Goal: Transaction & Acquisition: Purchase product/service

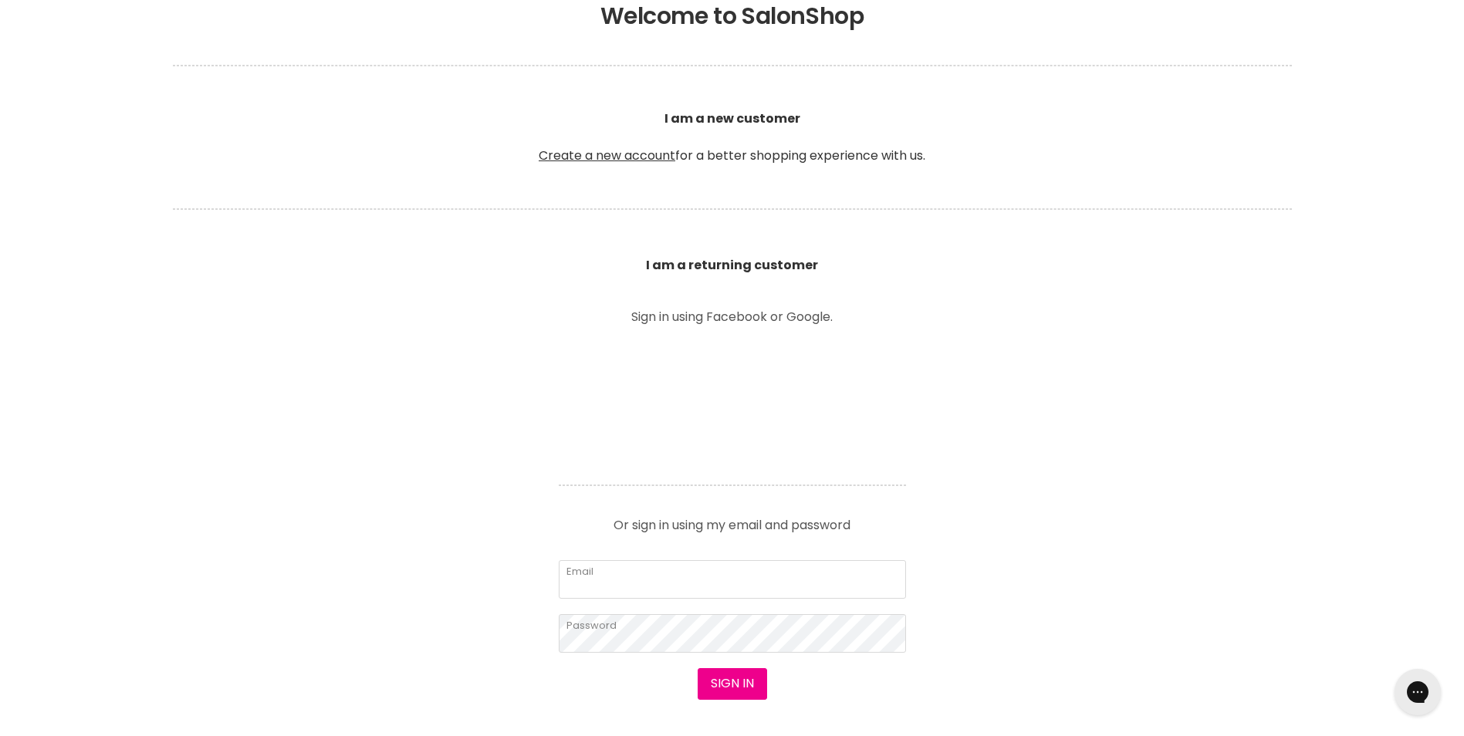
scroll to position [540, 0]
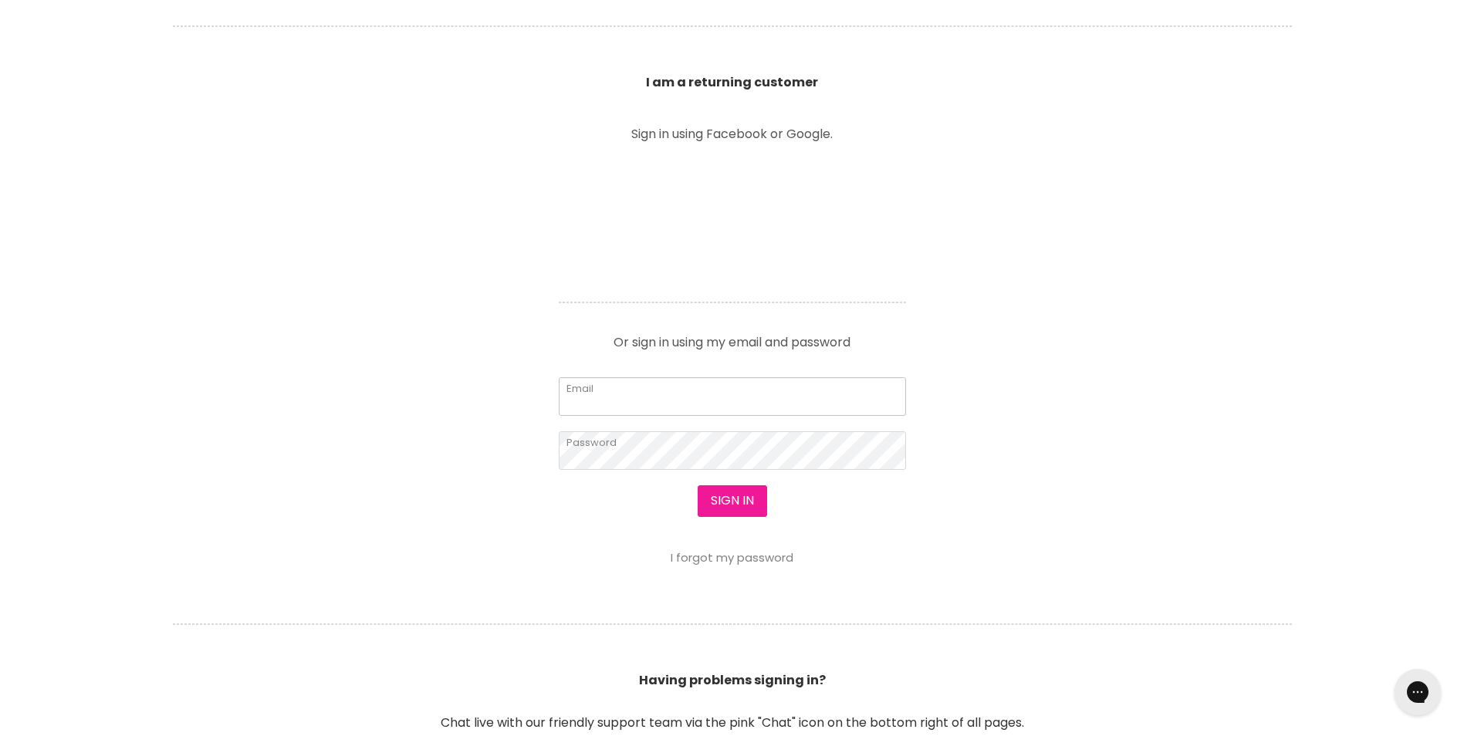
type input "koutsoukisanita@gmail.com"
click at [733, 505] on button "Sign in" at bounding box center [732, 501] width 69 height 31
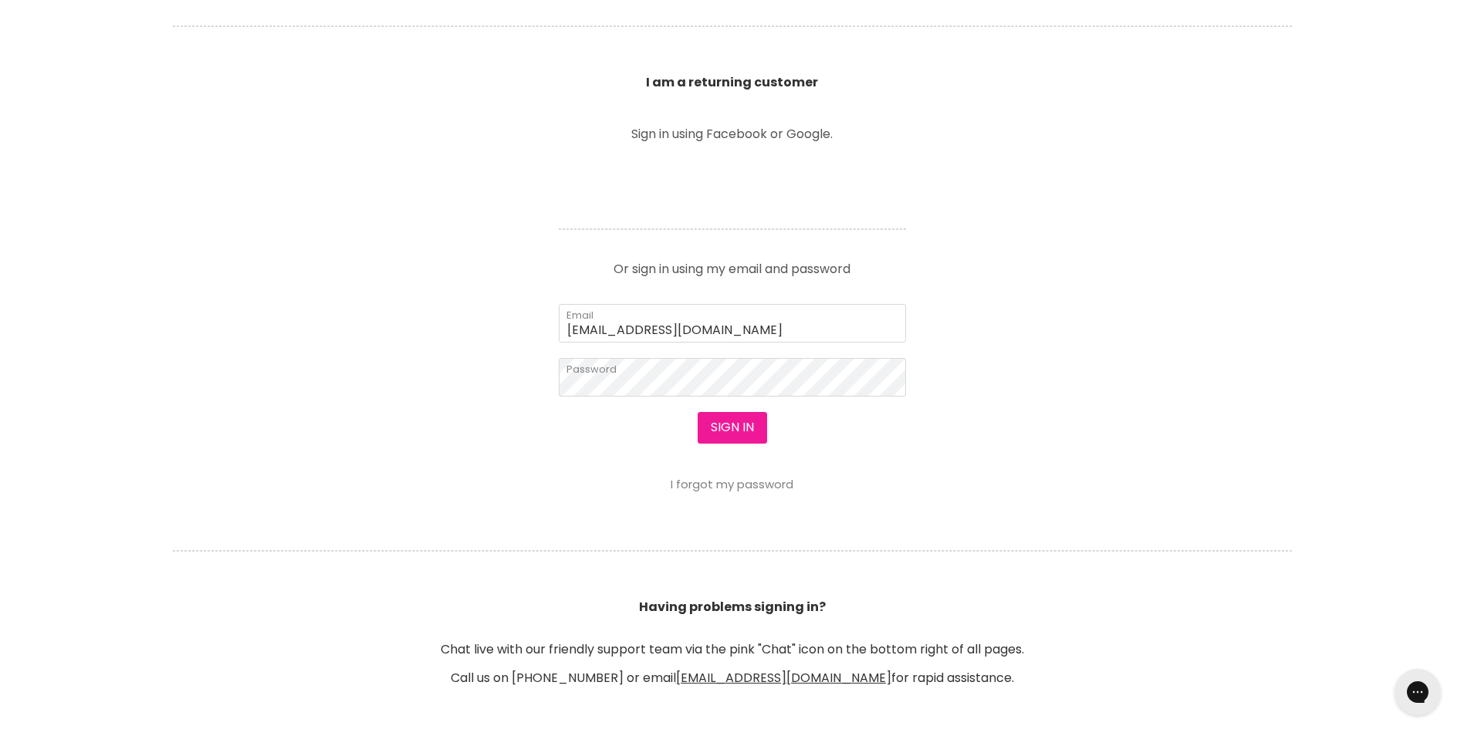
click at [740, 428] on button "Sign in" at bounding box center [732, 427] width 69 height 31
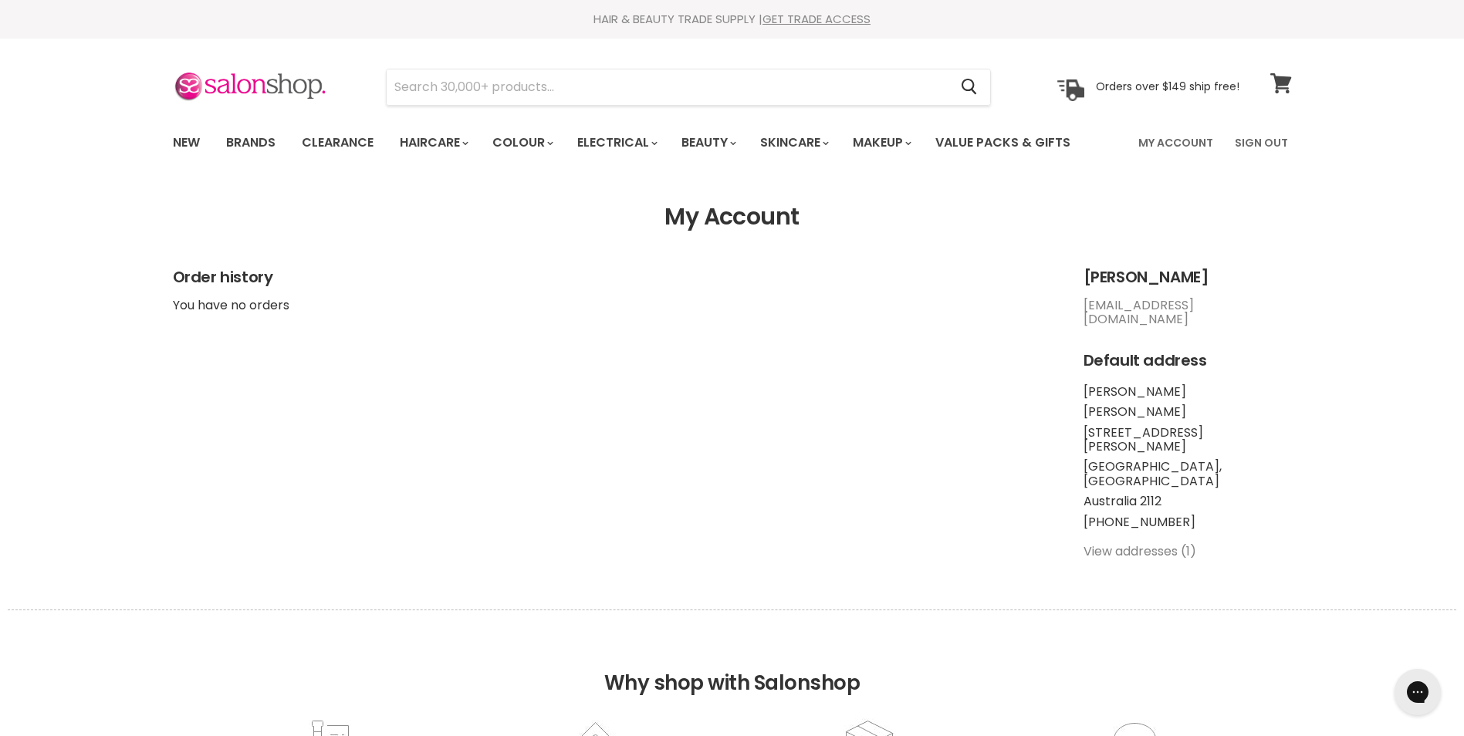
click at [1286, 84] on icon at bounding box center [1280, 83] width 21 height 20
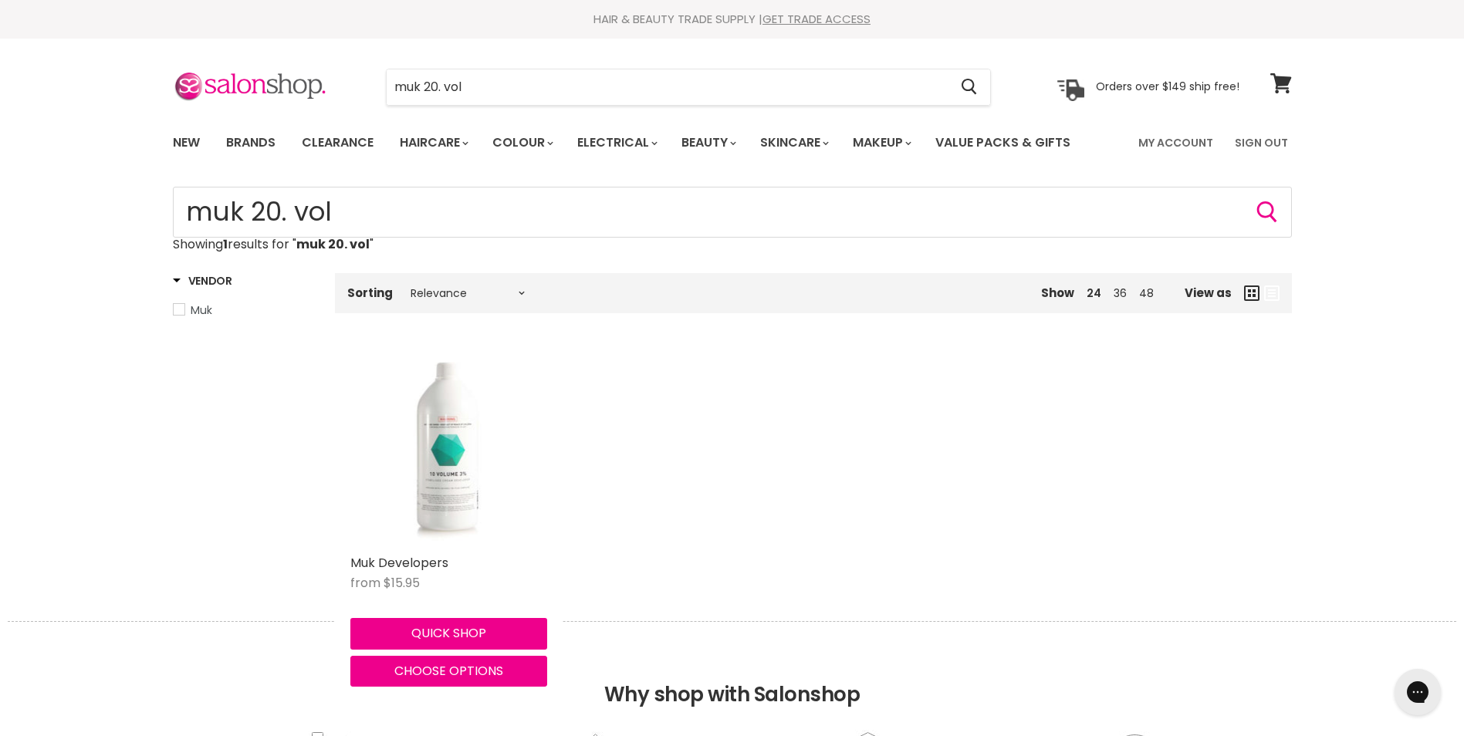
click at [451, 445] on img "Main content" at bounding box center [448, 448] width 131 height 197
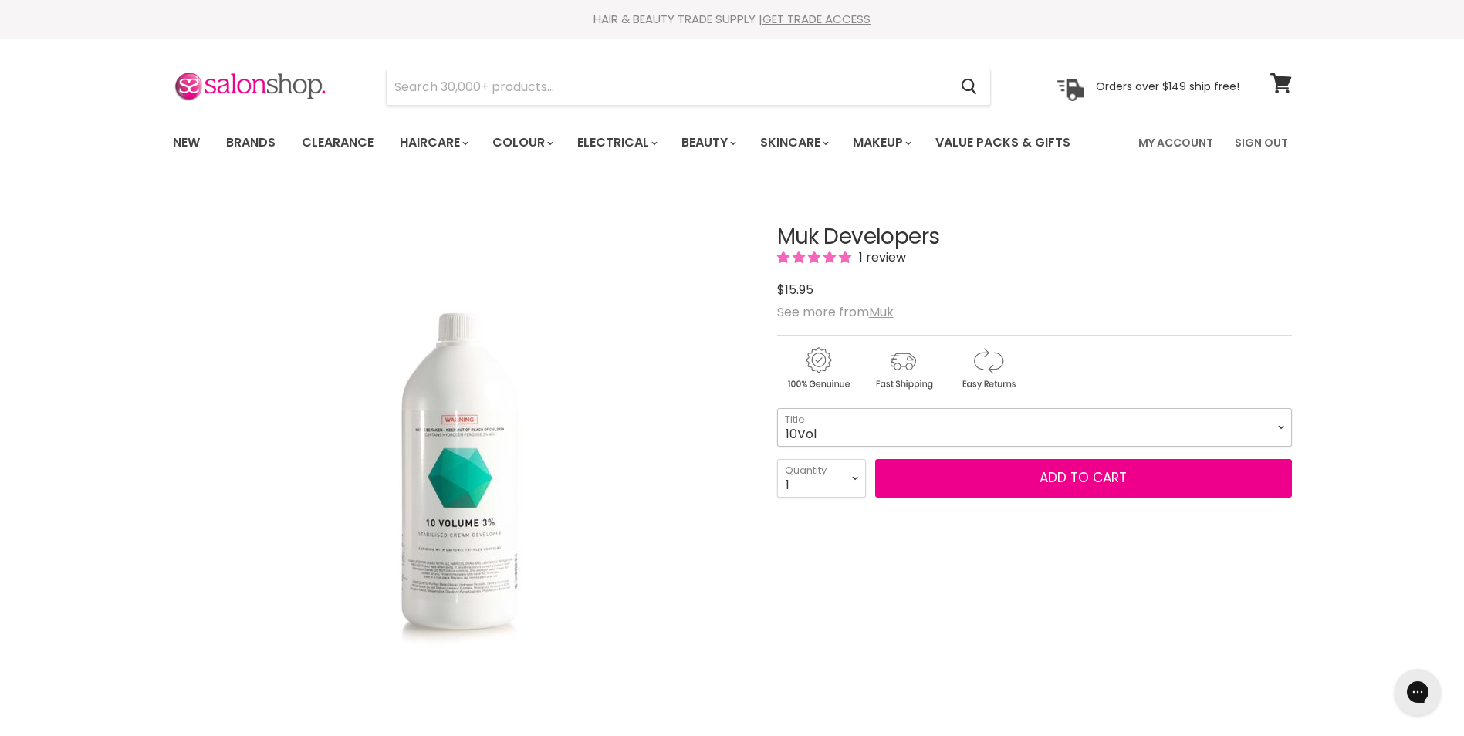
click at [805, 447] on select "10Vol 20Vol 30Vol 40Vol Hybrid Lotion Hybrid Intense Lotion Inter-Blend Man Lot…" at bounding box center [1034, 427] width 515 height 39
click at [777, 442] on select "10Vol 20Vol 30Vol 40Vol Hybrid Lotion Hybrid Intense Lotion Inter-Blend Man Lot…" at bounding box center [1034, 427] width 515 height 39
select select "20Vol"
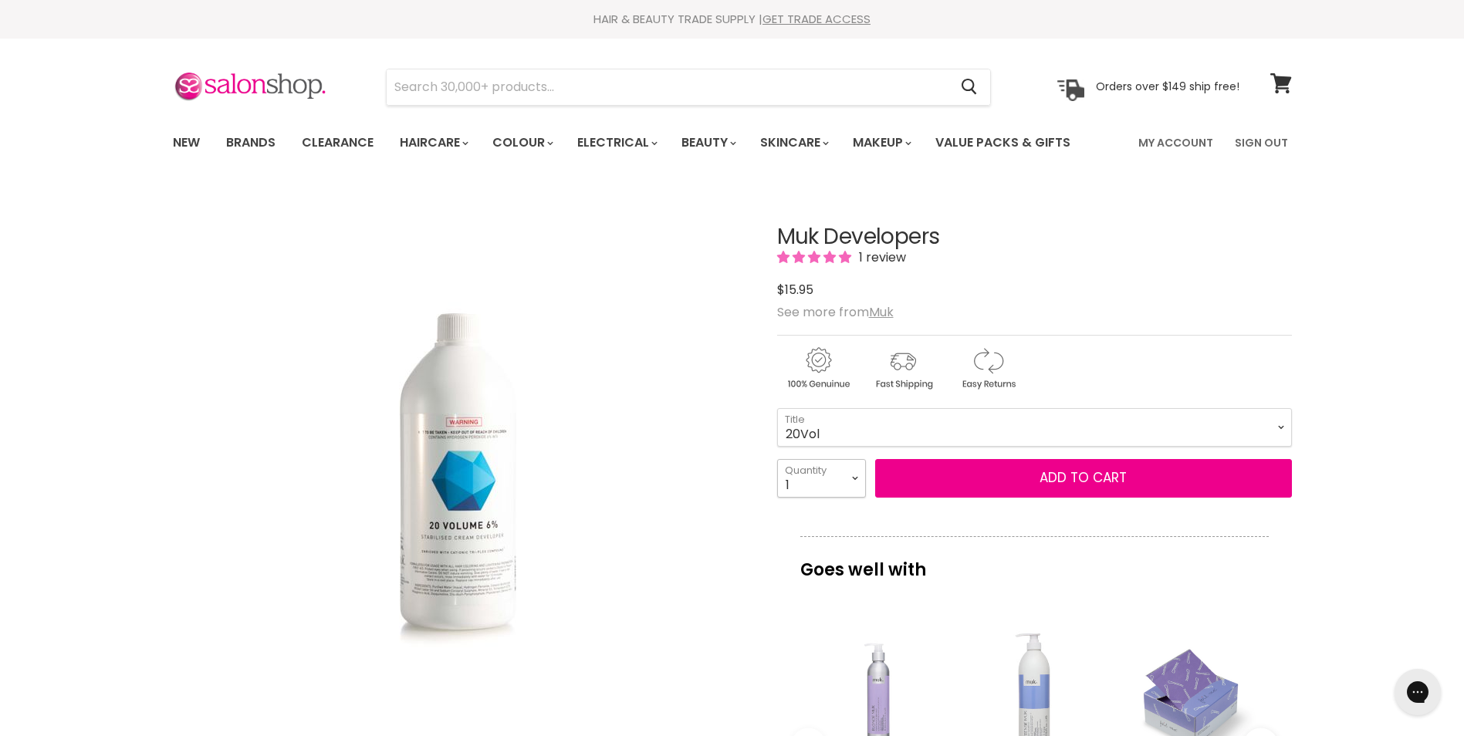
click at [855, 475] on select "1 2 3 4 5 6 7 8 9 10+" at bounding box center [821, 478] width 89 height 39
select select "3"
click at [777, 459] on select "1 2 3 4 5 6 7 8 9 10+" at bounding box center [821, 478] width 89 height 39
type input "3"
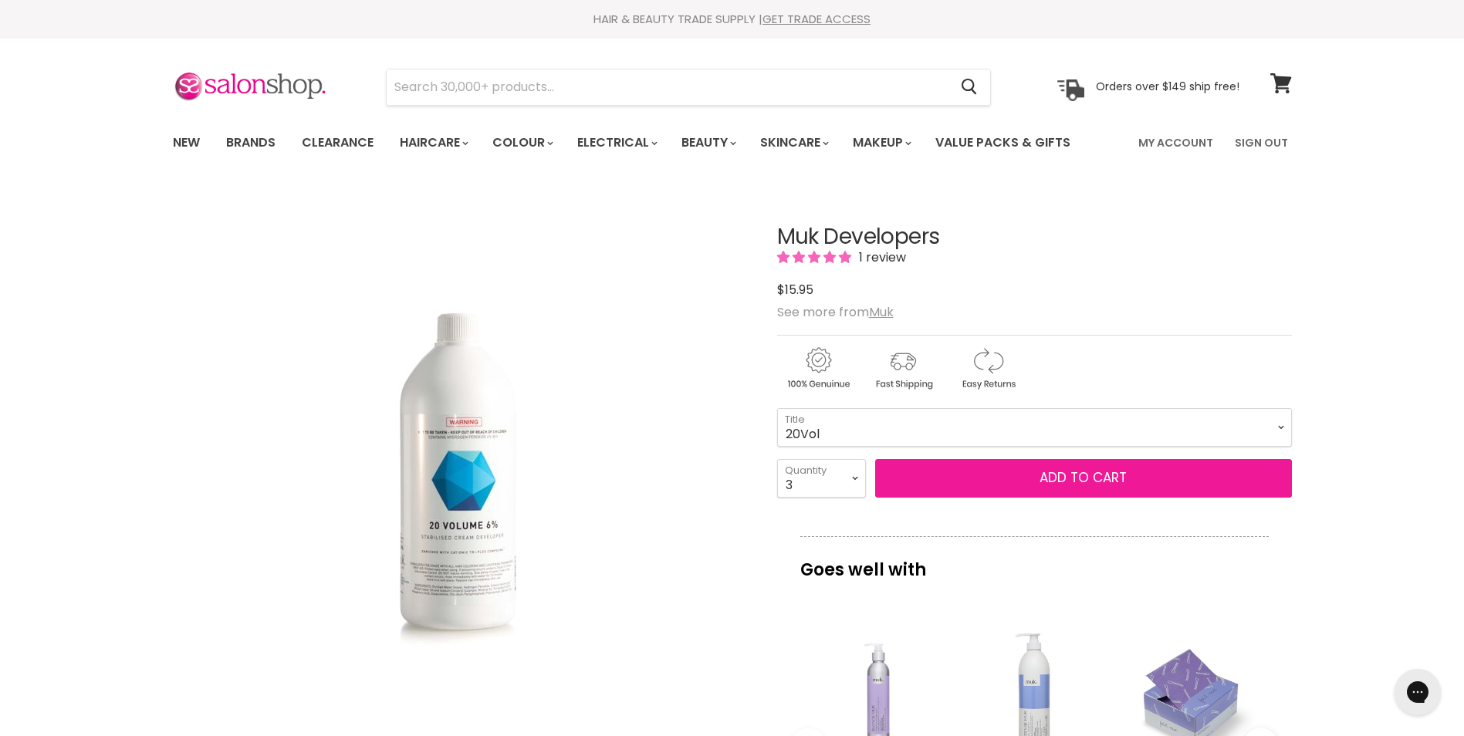
click at [1058, 498] on button "Add to cart" at bounding box center [1083, 478] width 417 height 39
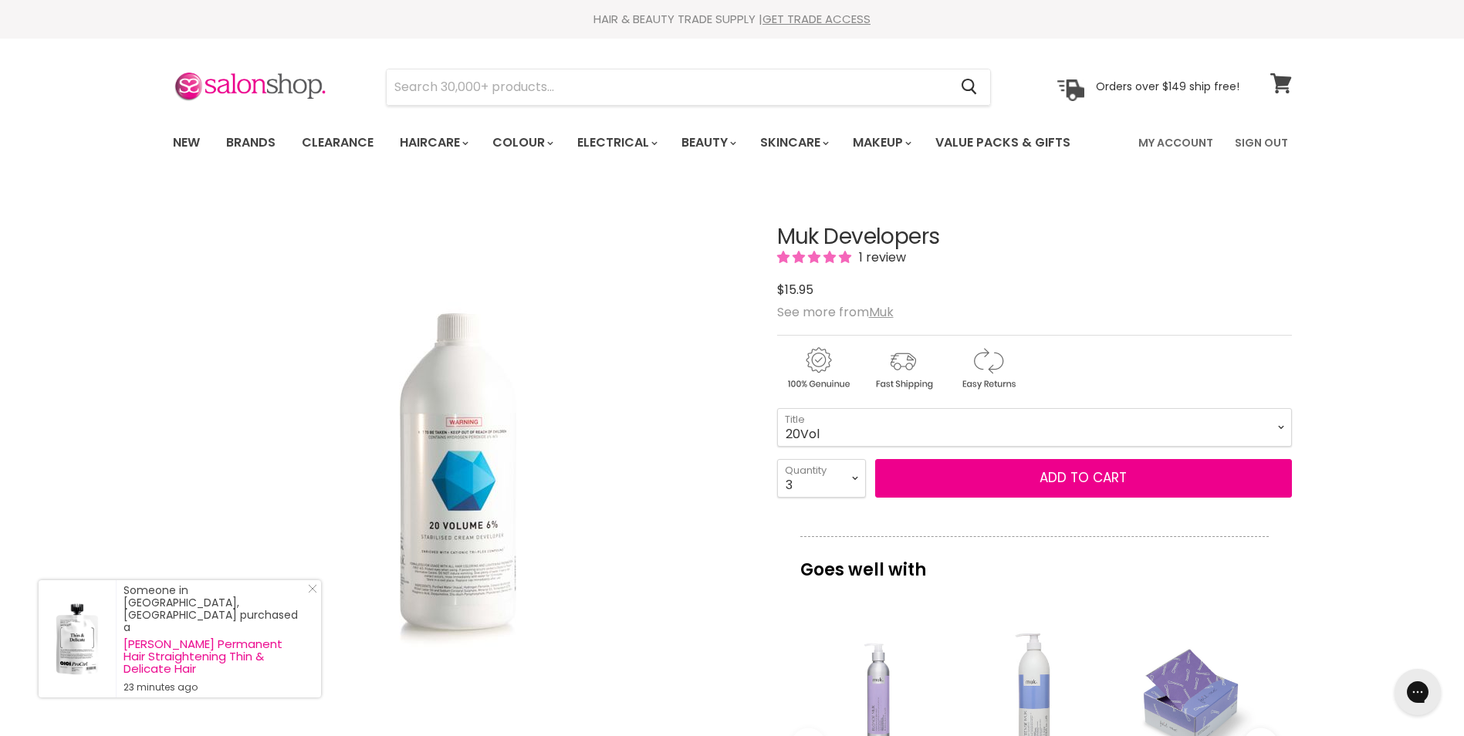
click at [1288, 84] on icon at bounding box center [1281, 83] width 22 height 20
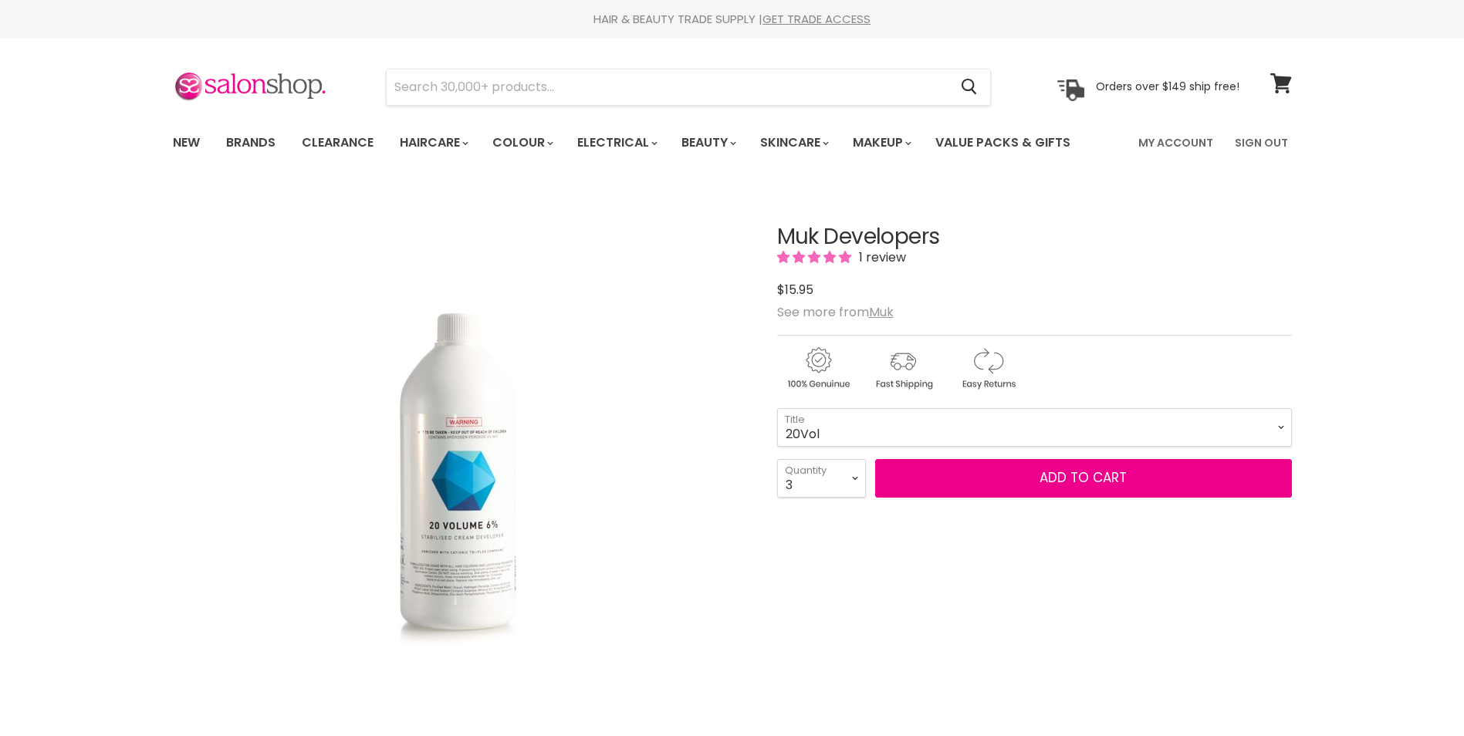
select select "3"
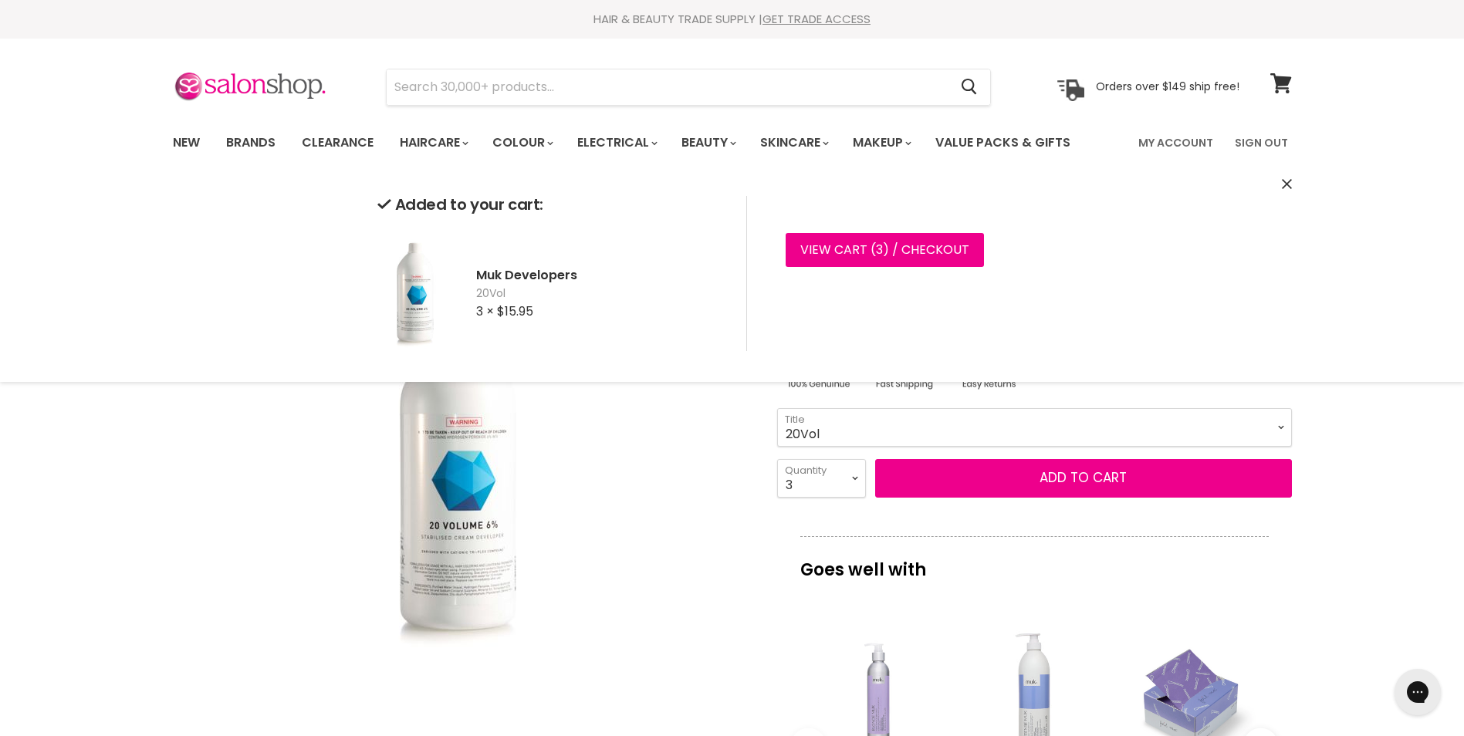
click at [1045, 447] on select "10Vol 20Vol 30Vol 40Vol Hybrid Lotion Hybrid Intense Lotion Inter-Blend Man Lot…" at bounding box center [1034, 427] width 515 height 39
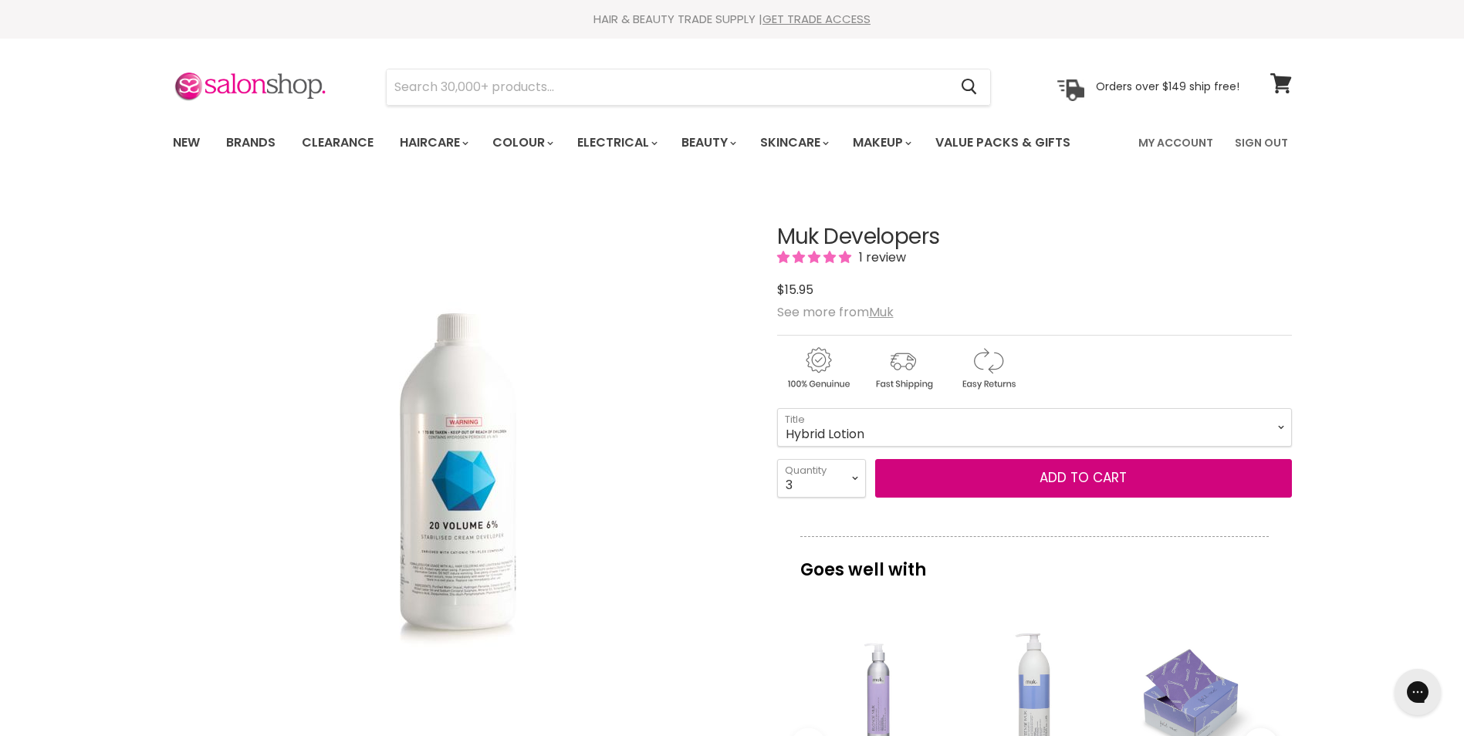
click at [777, 442] on select "10Vol 20Vol 30Vol 40Vol Hybrid Lotion Hybrid Intense Lotion Inter-Blend Man Lot…" at bounding box center [1034, 427] width 515 height 39
select select "Hybrid Lotion"
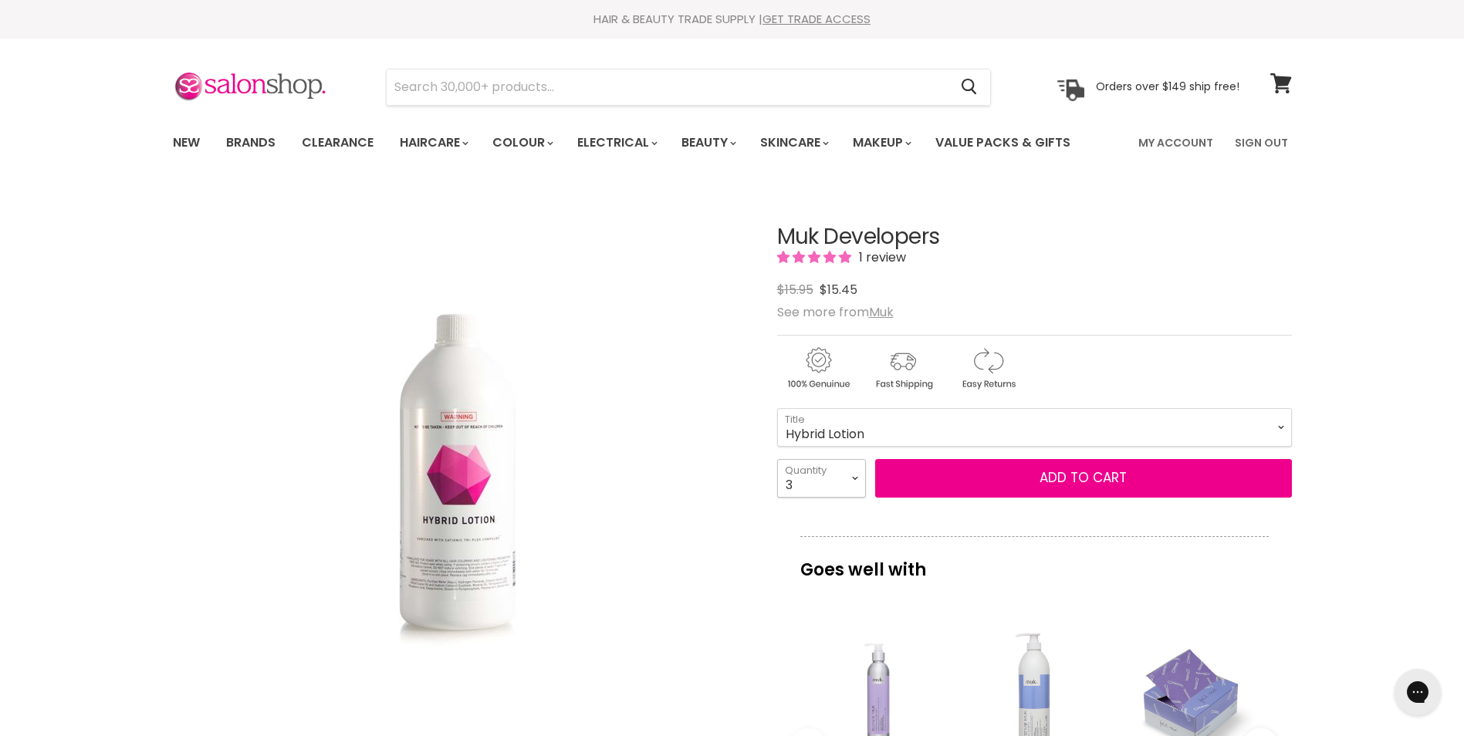
click at [847, 482] on select "1 2 3 4 5 6 7 8 9 10+" at bounding box center [821, 478] width 89 height 39
select select "1"
click at [777, 493] on select "1 2 3 4 5 6 7 8 9 10+" at bounding box center [821, 478] width 89 height 39
type input "1"
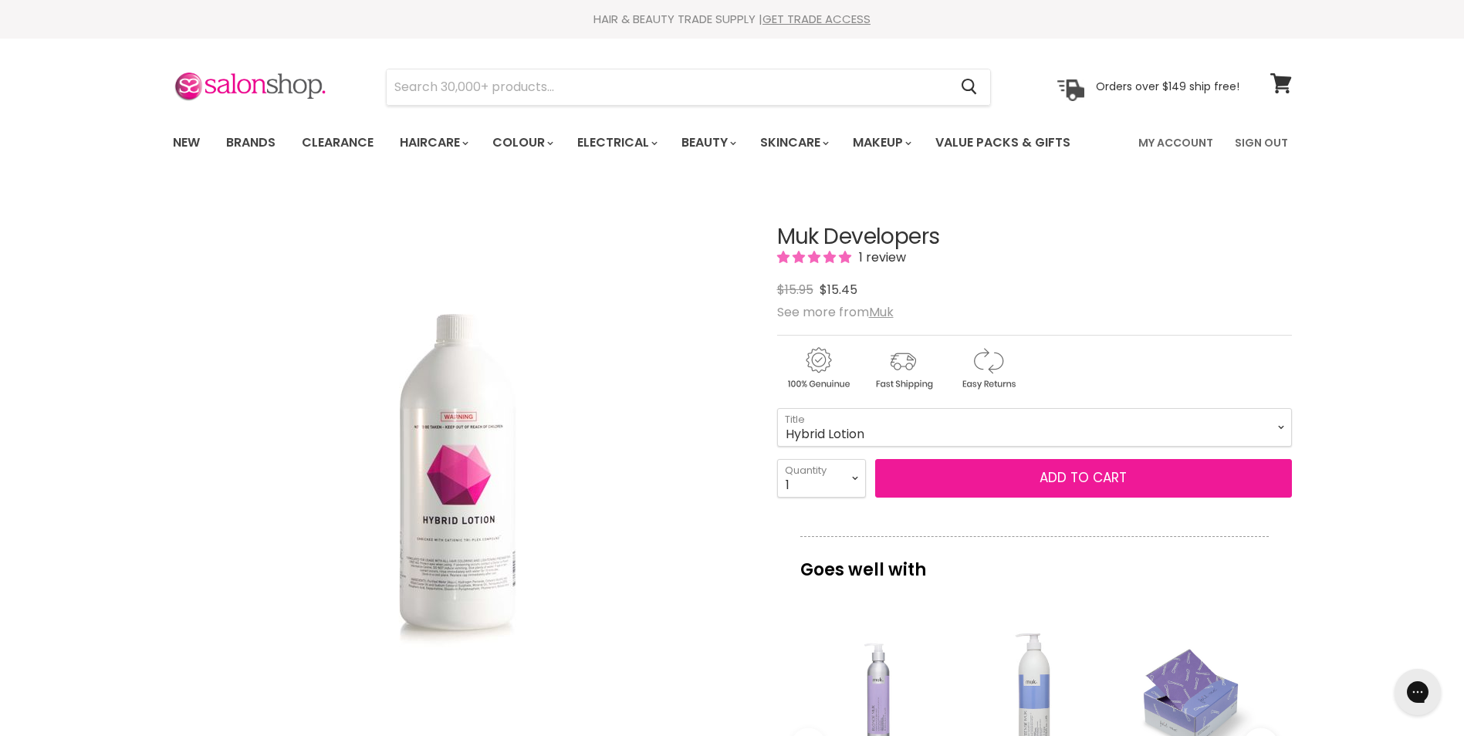
click at [1123, 498] on button "Add to cart" at bounding box center [1083, 478] width 417 height 39
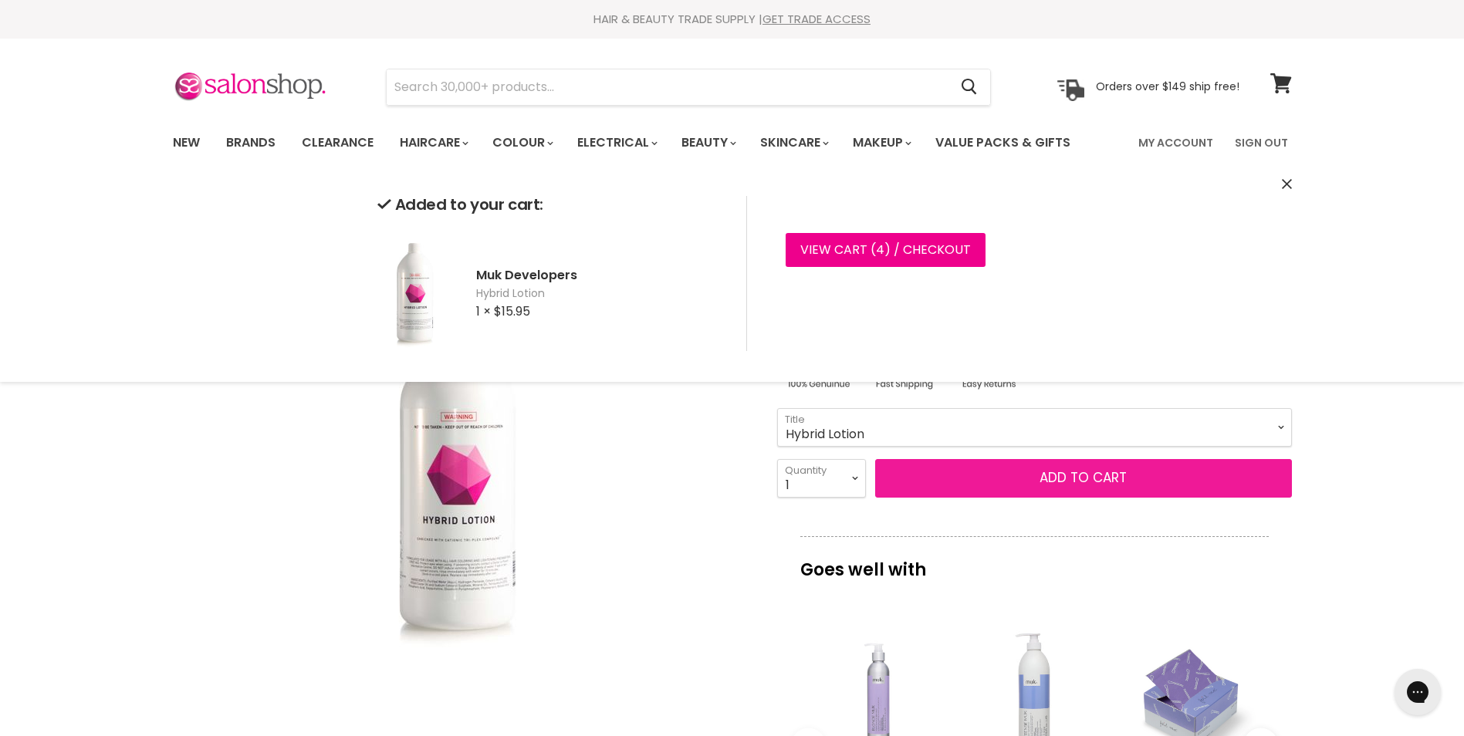
click at [1101, 498] on button "Add to cart" at bounding box center [1083, 478] width 417 height 39
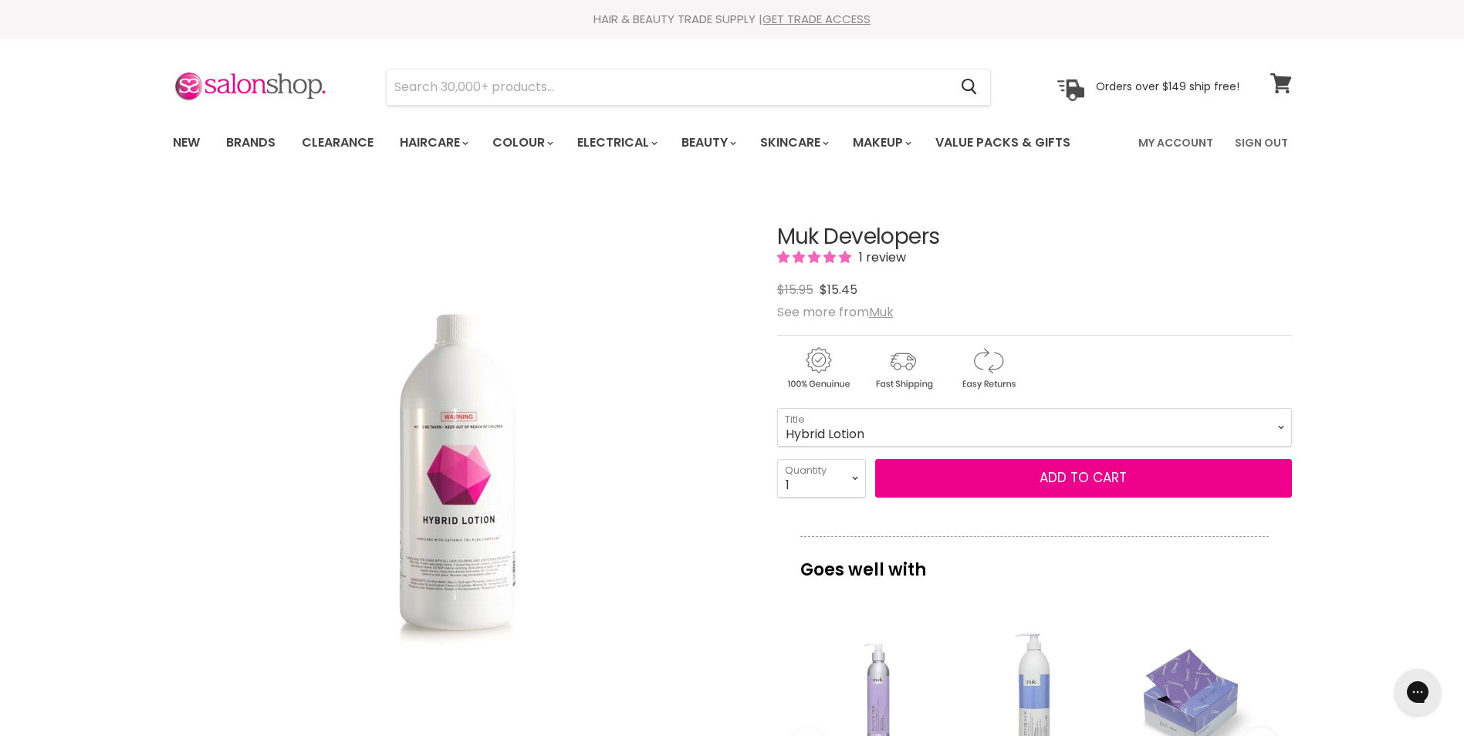
click at [1279, 80] on icon at bounding box center [1280, 83] width 21 height 20
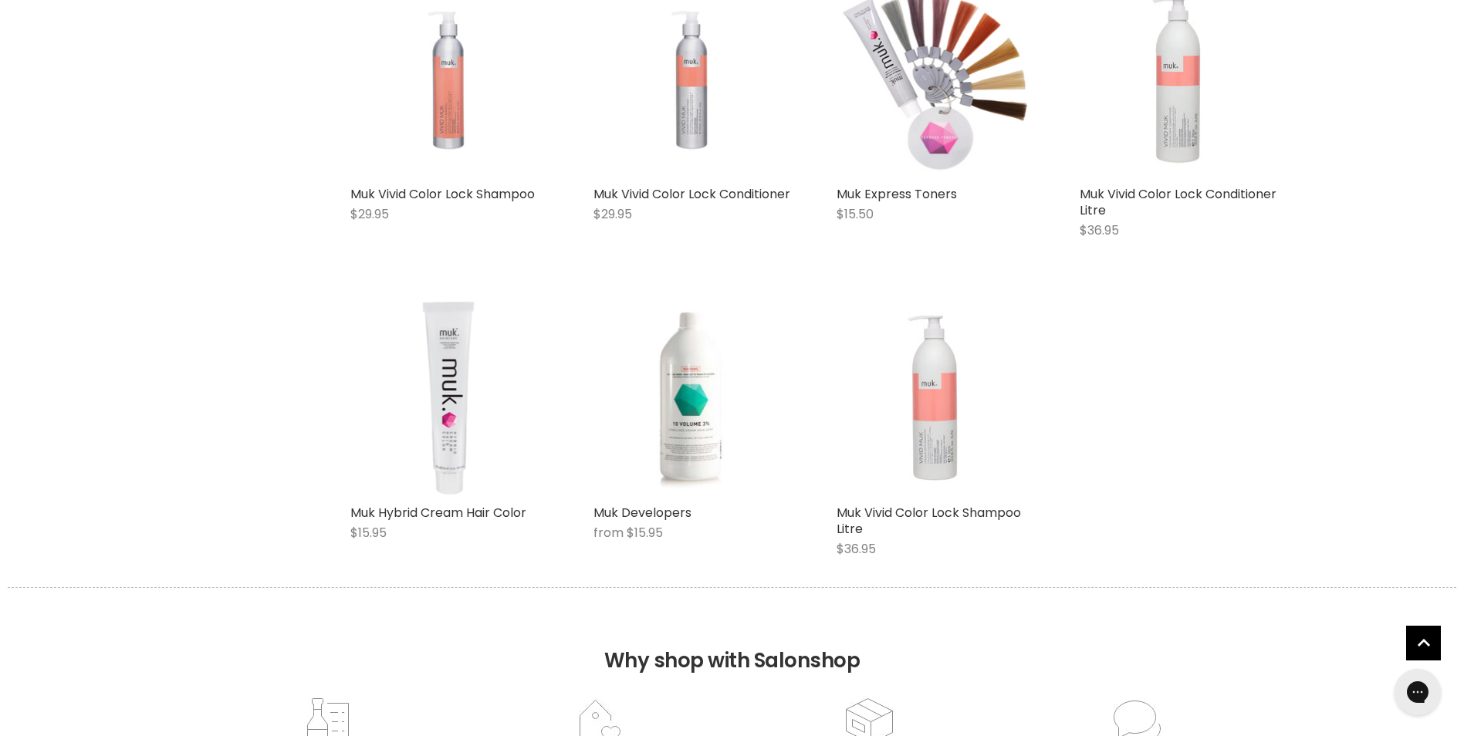
scroll to position [695, 0]
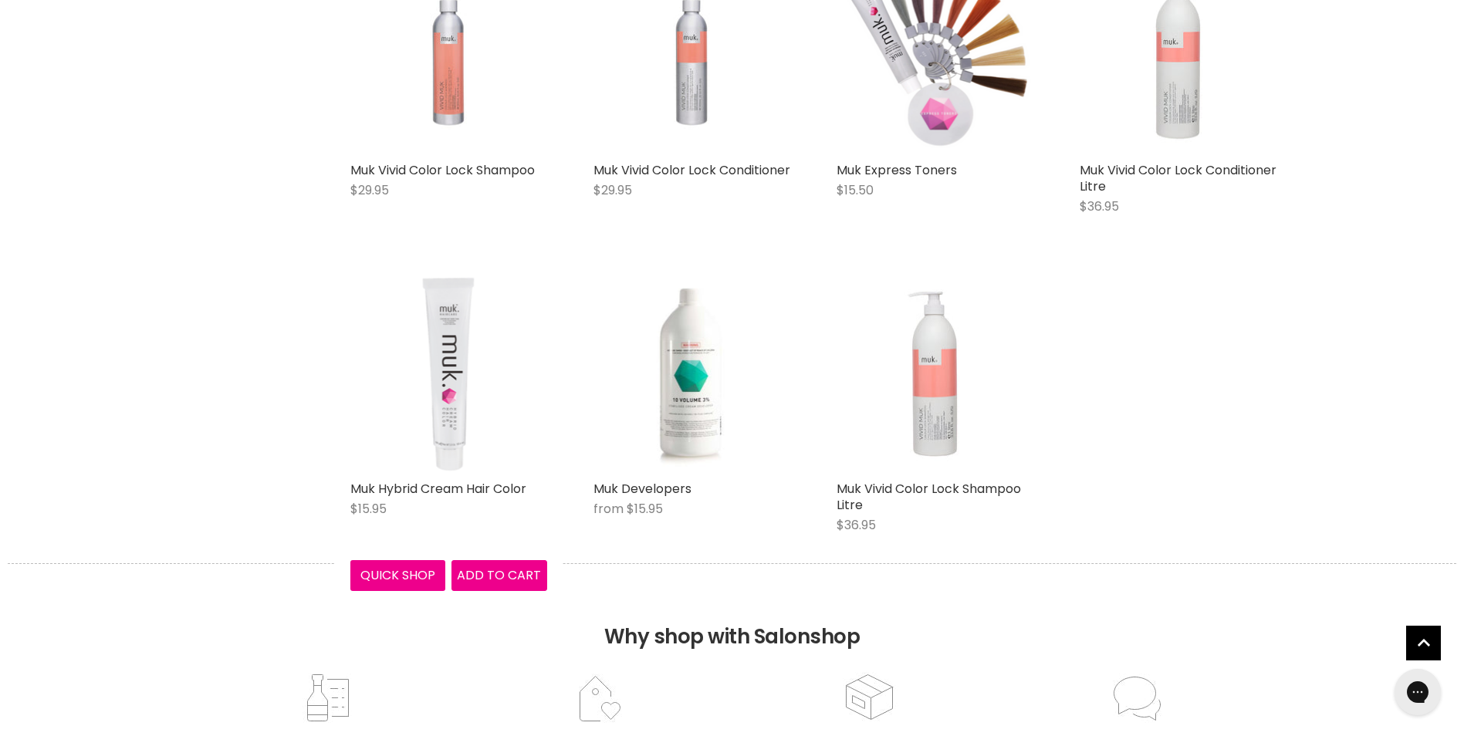
click at [418, 372] on img "Main content" at bounding box center [449, 374] width 164 height 197
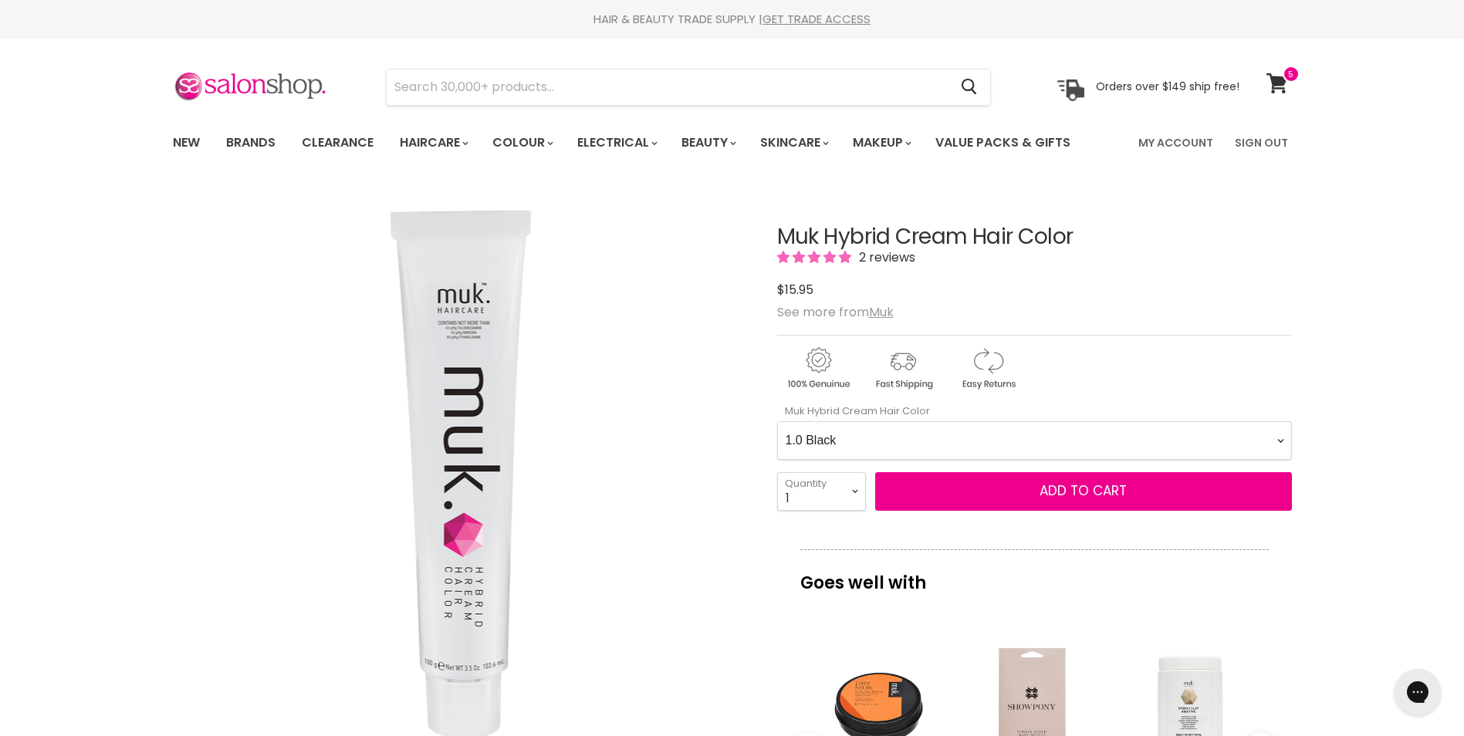
click at [924, 437] on Color-0-0 "1.0 Black 1.11 Blue Black Intense Ash 2.0 Darkest Brown 3.0 Dark Brown 3.11 Dar…" at bounding box center [1034, 440] width 515 height 39
click at [777, 421] on Color-0-0 "1.0 Black 1.11 Blue Black Intense Ash 2.0 Darkest Brown 3.0 Dark Brown 3.11 Dar…" at bounding box center [1034, 440] width 515 height 39
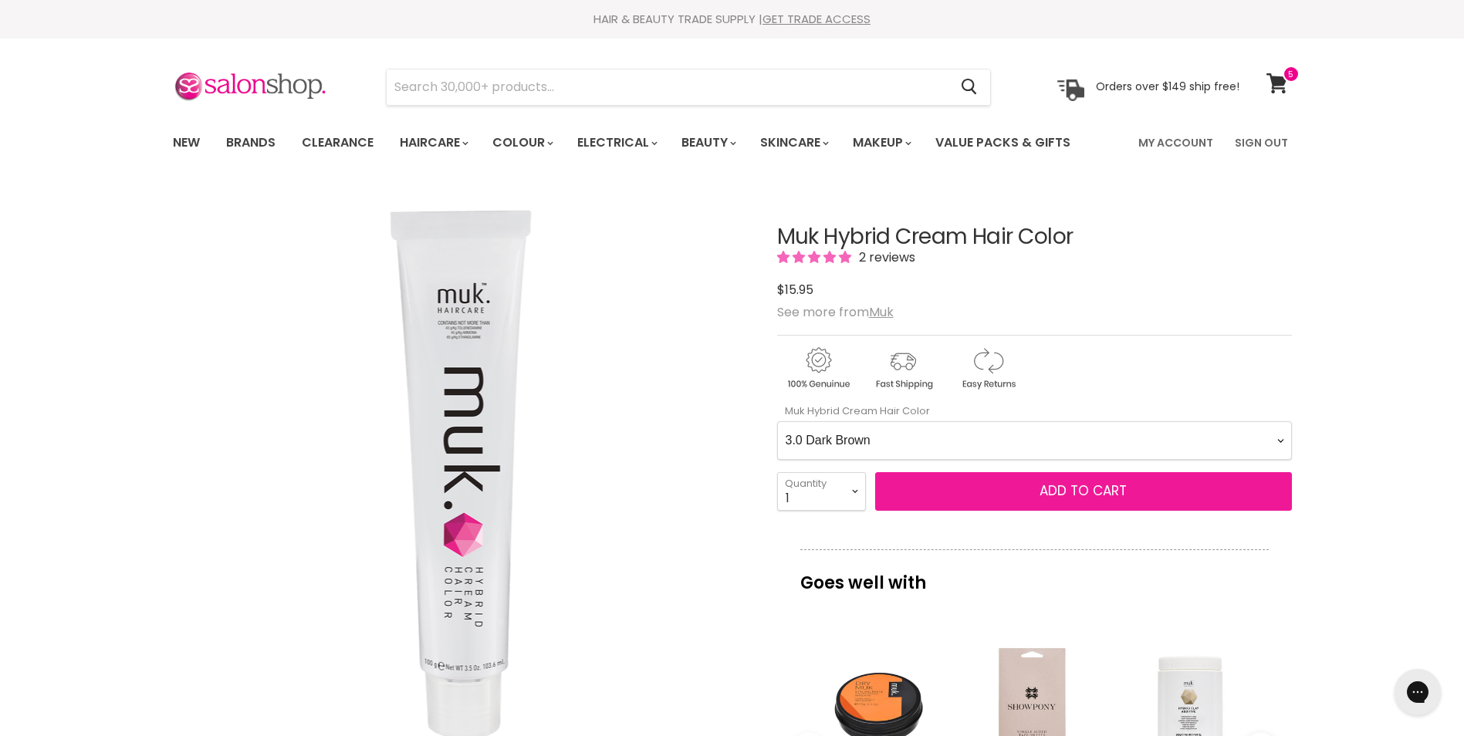
click at [1118, 496] on span "Add to cart" at bounding box center [1083, 491] width 87 height 19
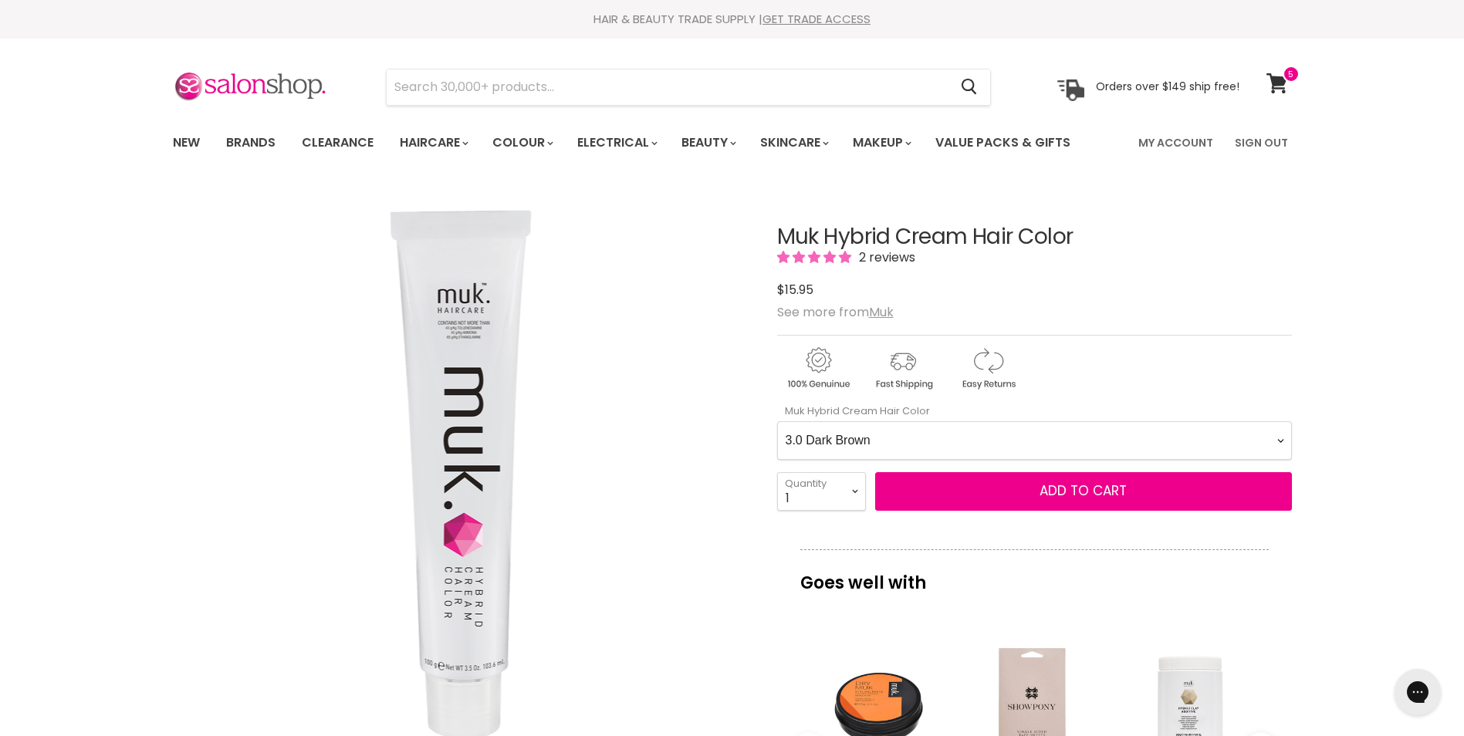
click at [1064, 438] on Color-0-0 "1.0 Black 1.11 Blue Black Intense Ash 2.0 Darkest Brown 3.0 Dark Brown 3.11 Dar…" at bounding box center [1034, 440] width 515 height 39
click at [777, 421] on Color-0-0 "1.0 Black 1.11 Blue Black Intense Ash 2.0 Darkest Brown 3.0 Dark Brown 3.11 Dar…" at bounding box center [1034, 440] width 515 height 39
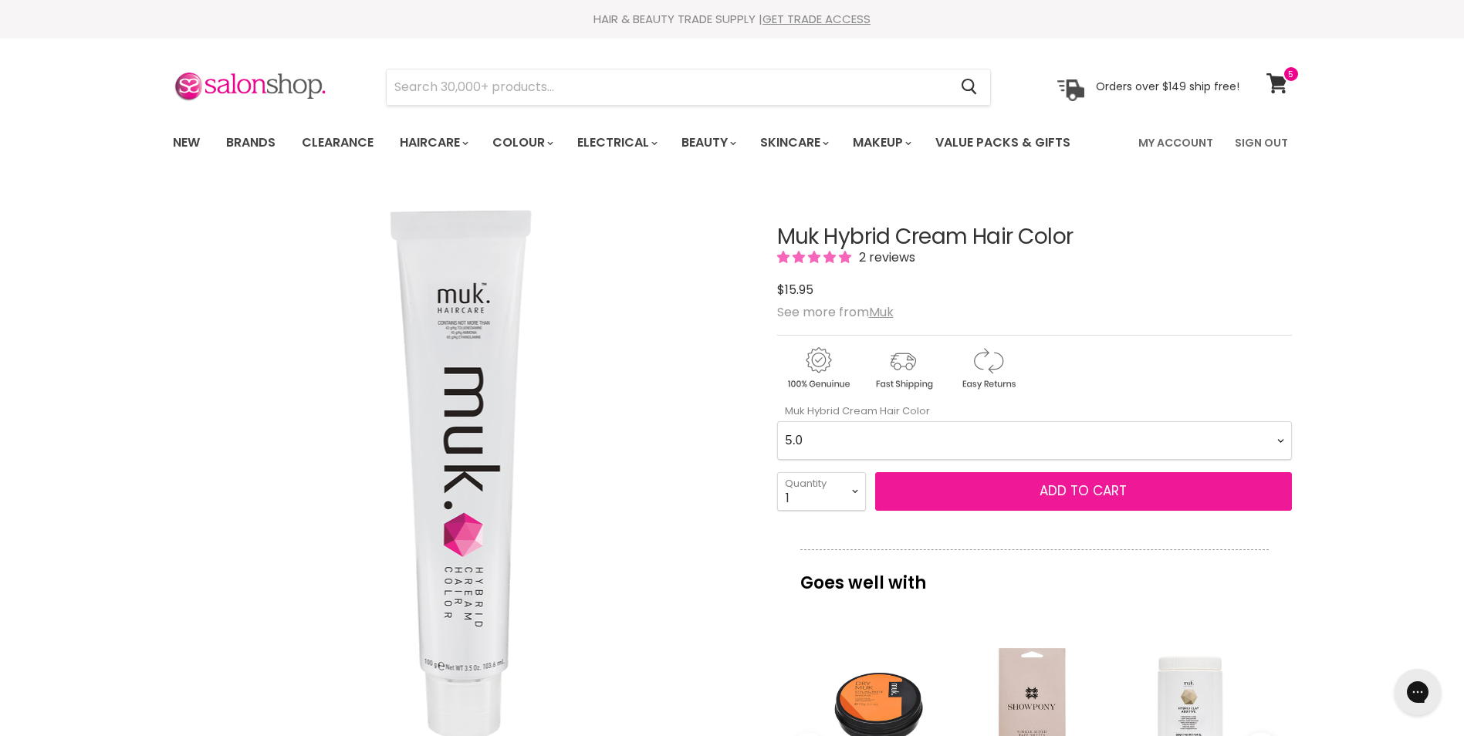
click at [1088, 489] on span "Add to cart" at bounding box center [1083, 491] width 87 height 19
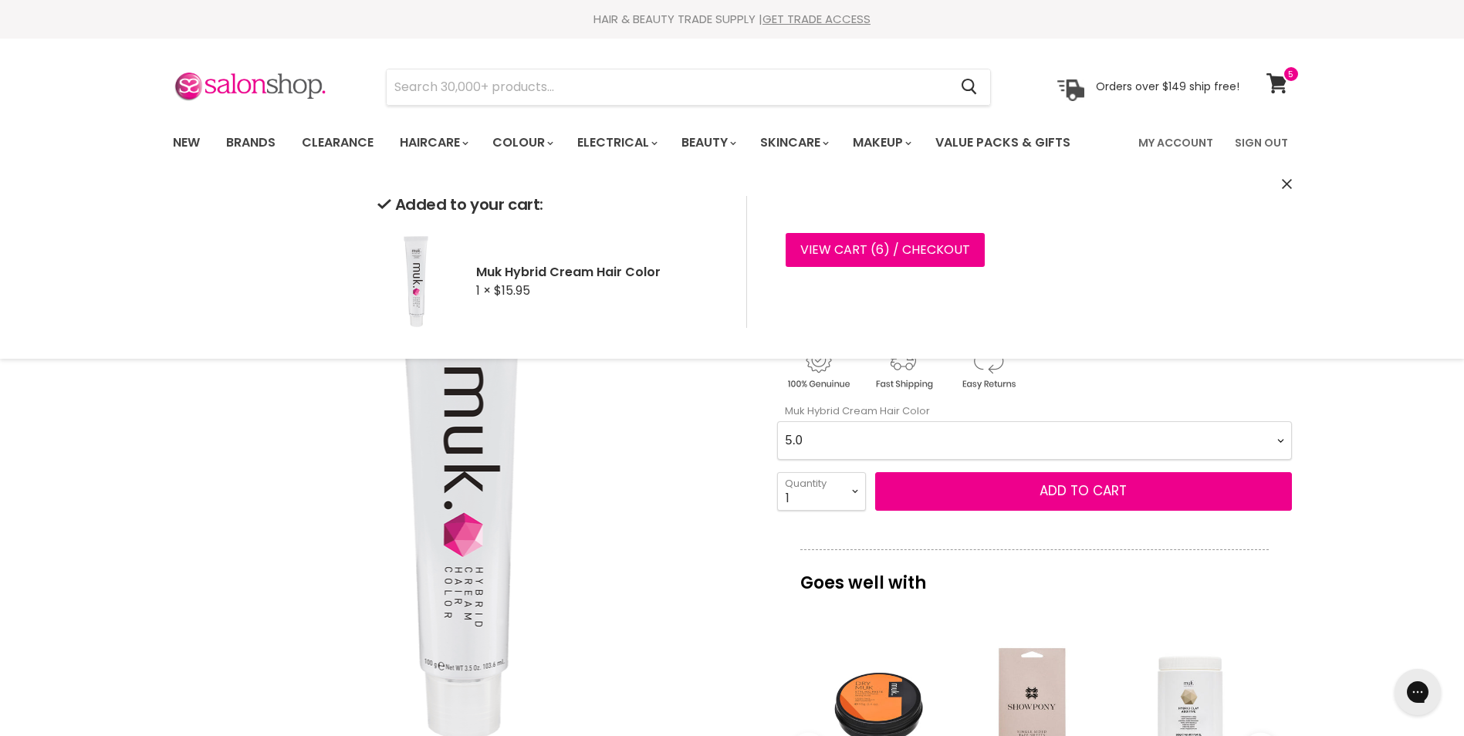
click at [870, 441] on Color-0-0 "1.0 Black 1.11 Blue Black Intense Ash 2.0 Darkest Brown 3.0 Dark Brown 3.11 Dar…" at bounding box center [1034, 440] width 515 height 39
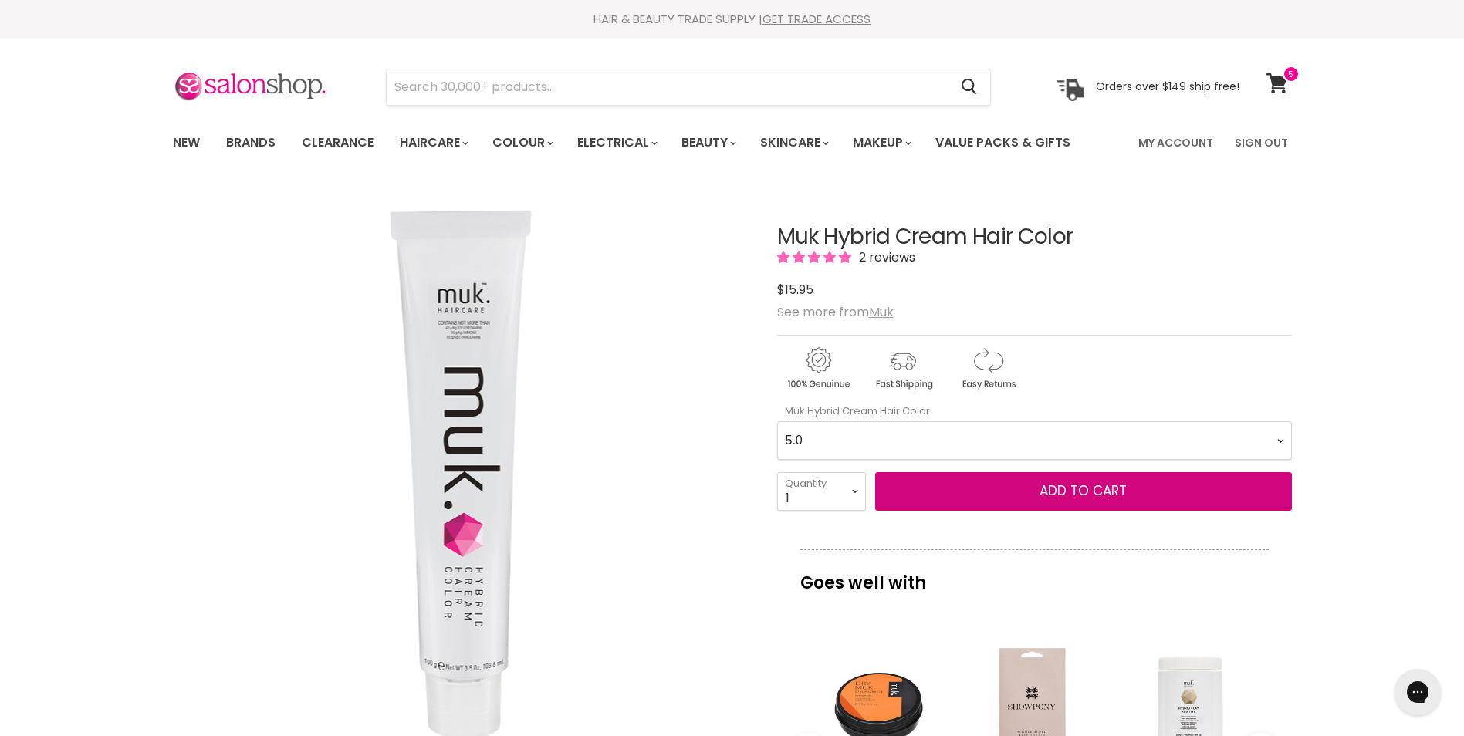
select Color-0-0 "7.0 Medium Blonde"
click at [777, 421] on Color-0-0 "1.0 Black 1.11 Blue Black Intense Ash 2.0 Darkest Brown 3.0 Dark Brown 3.11 Dar…" at bounding box center [1034, 440] width 515 height 39
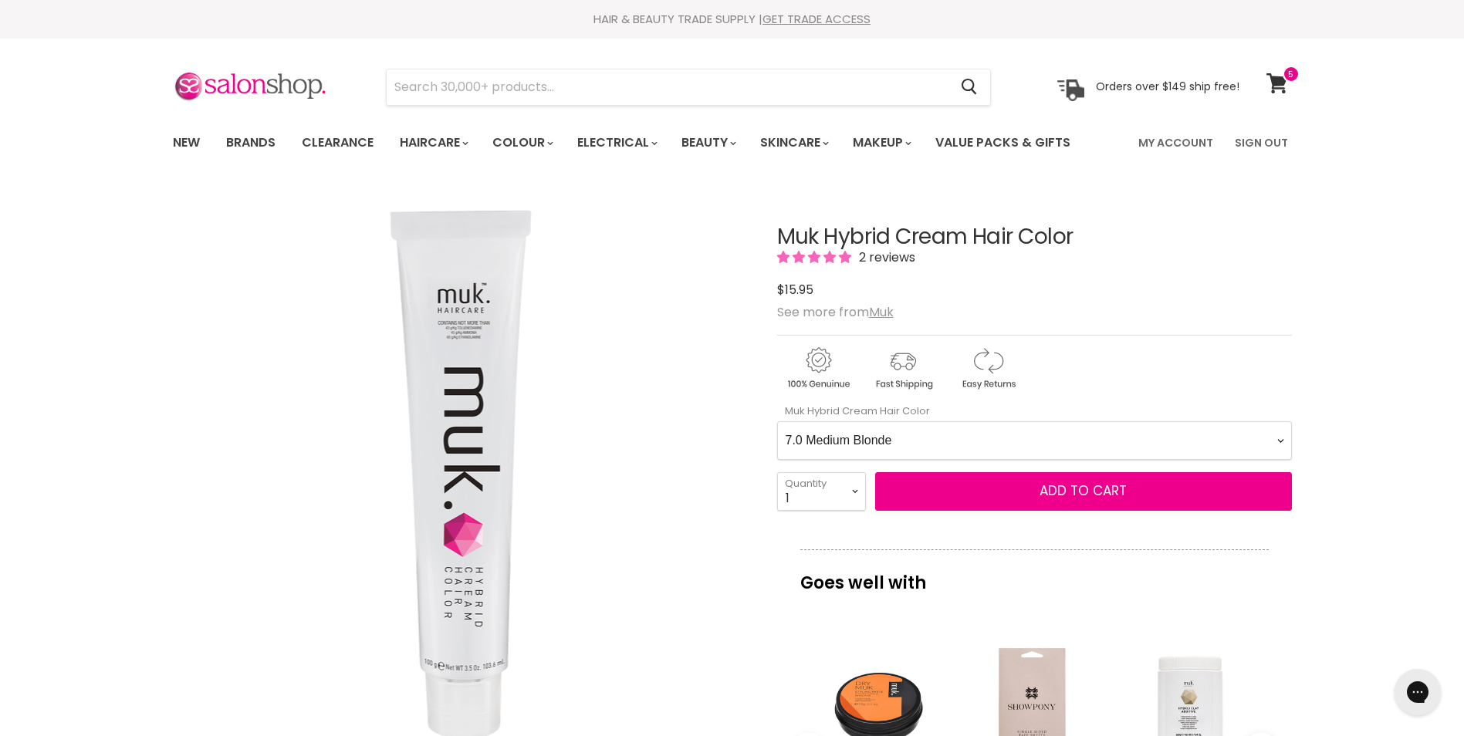
click at [845, 499] on select "1 2 3 4 5 6 7 8 9 10+" at bounding box center [821, 491] width 89 height 39
select select "2"
click at [777, 472] on select "1 2 3 4 5 6 7 8 9 10+" at bounding box center [821, 491] width 89 height 39
type input "2"
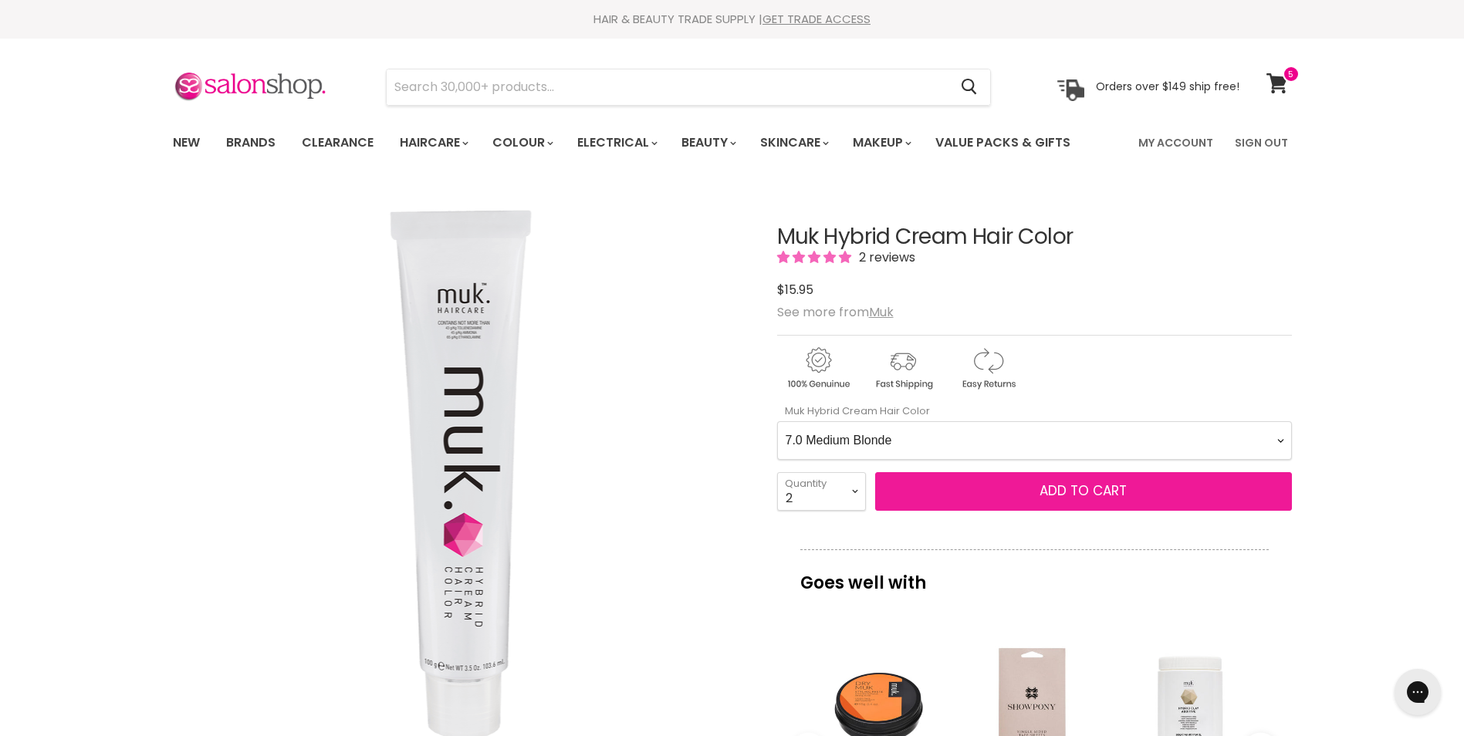
click at [1085, 495] on span "Add to cart" at bounding box center [1083, 491] width 87 height 19
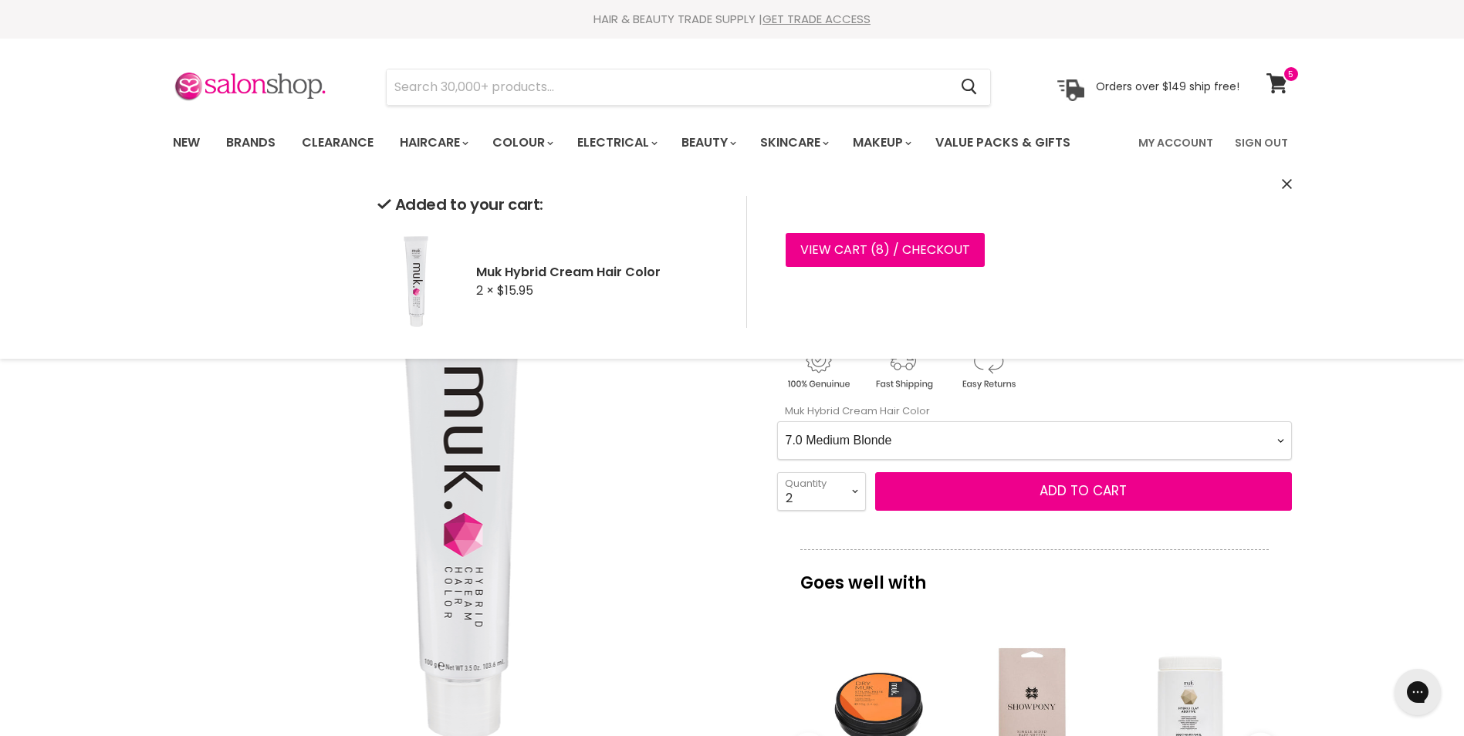
click at [949, 442] on Color-0-0 "1.0 Black 1.11 Blue Black Intense Ash 2.0 Darkest Brown 3.0 Dark Brown 3.11 Dar…" at bounding box center [1034, 440] width 515 height 39
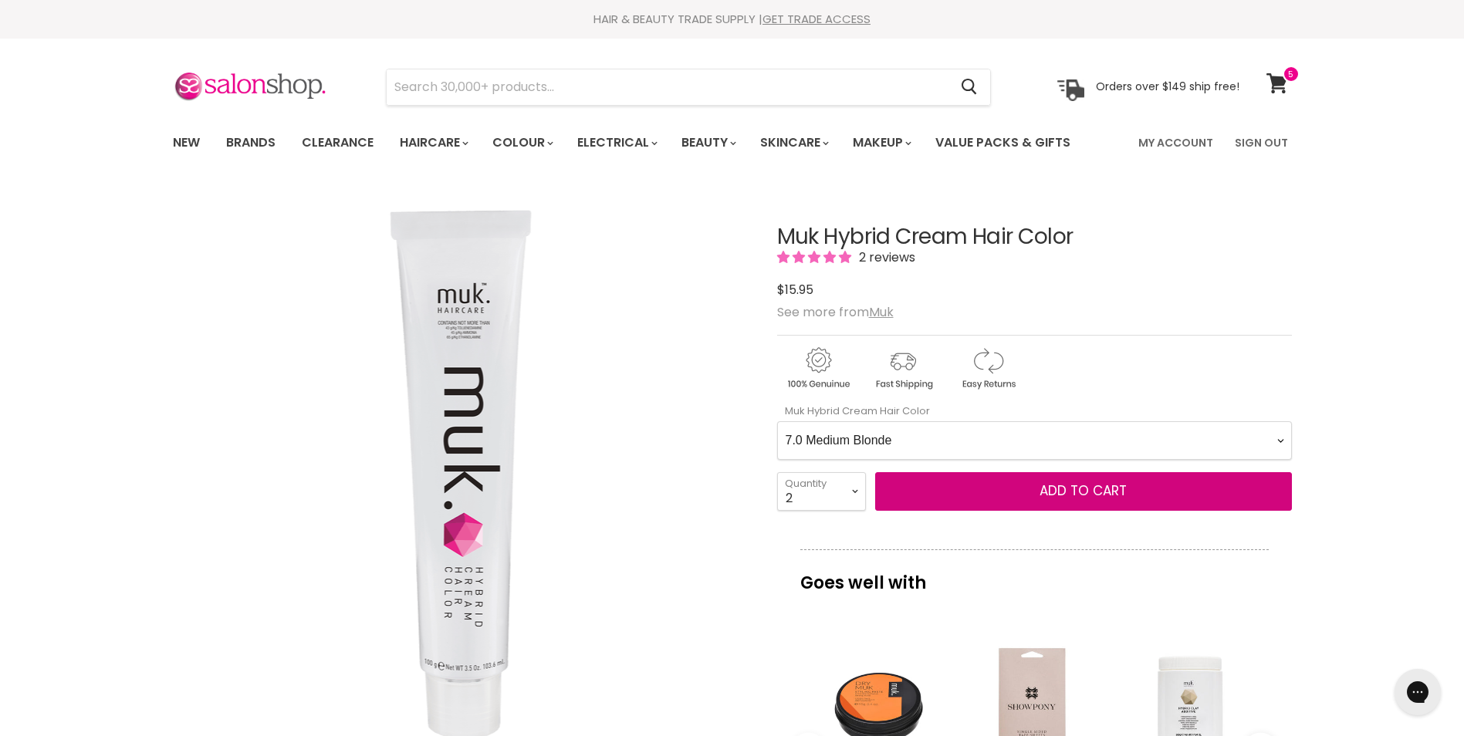
select Color-0-0 "7.01 Medium Natural Ash Blonde"
click at [777, 421] on Color-0-0 "1.0 Black 1.11 Blue Black Intense Ash 2.0 Darkest Brown 3.0 Dark Brown 3.11 Dar…" at bounding box center [1034, 440] width 515 height 39
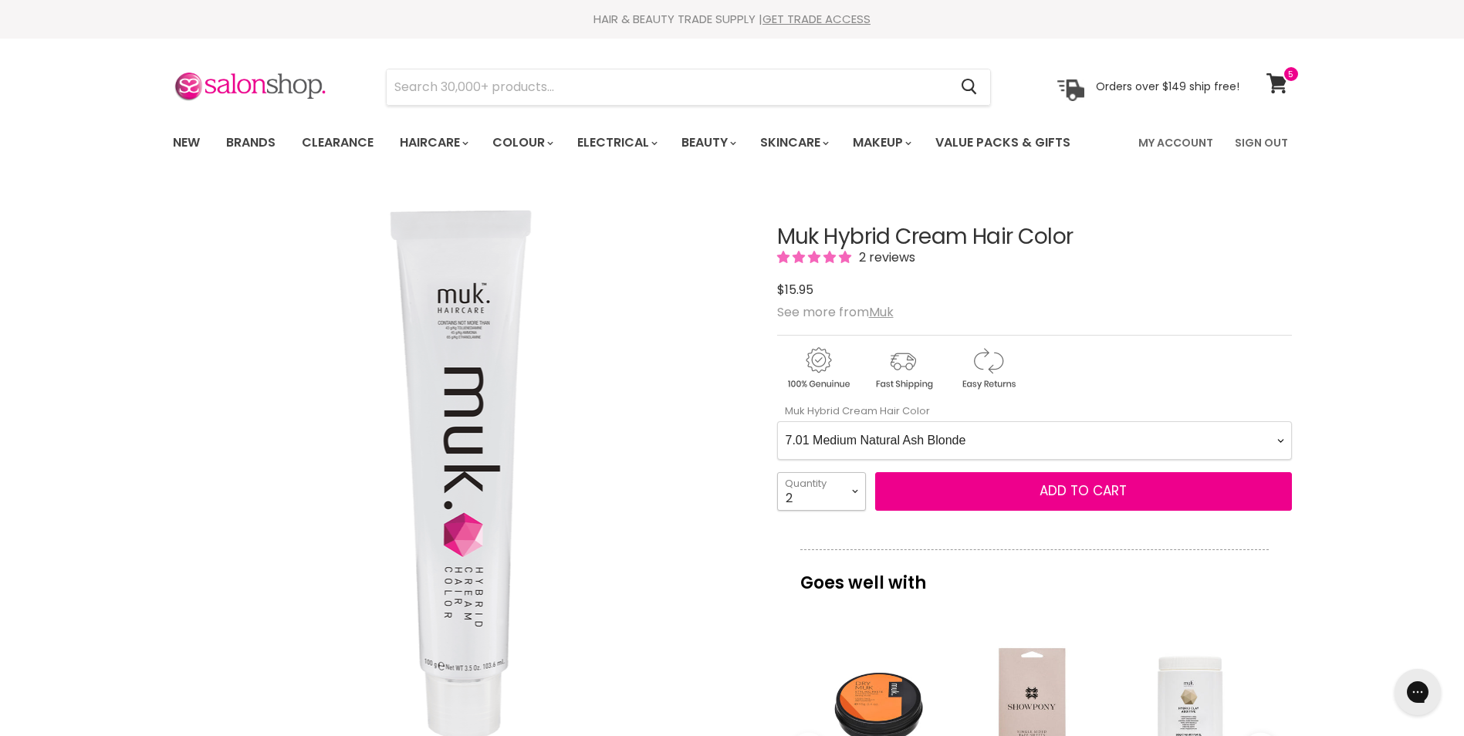
click at [843, 507] on select "1 2 3 4 5 6 7 8 9 10+" at bounding box center [821, 491] width 89 height 39
select select "1"
click at [777, 472] on select "1 2 3 4 5 6 7 8 9 10+" at bounding box center [821, 491] width 89 height 39
type input "1"
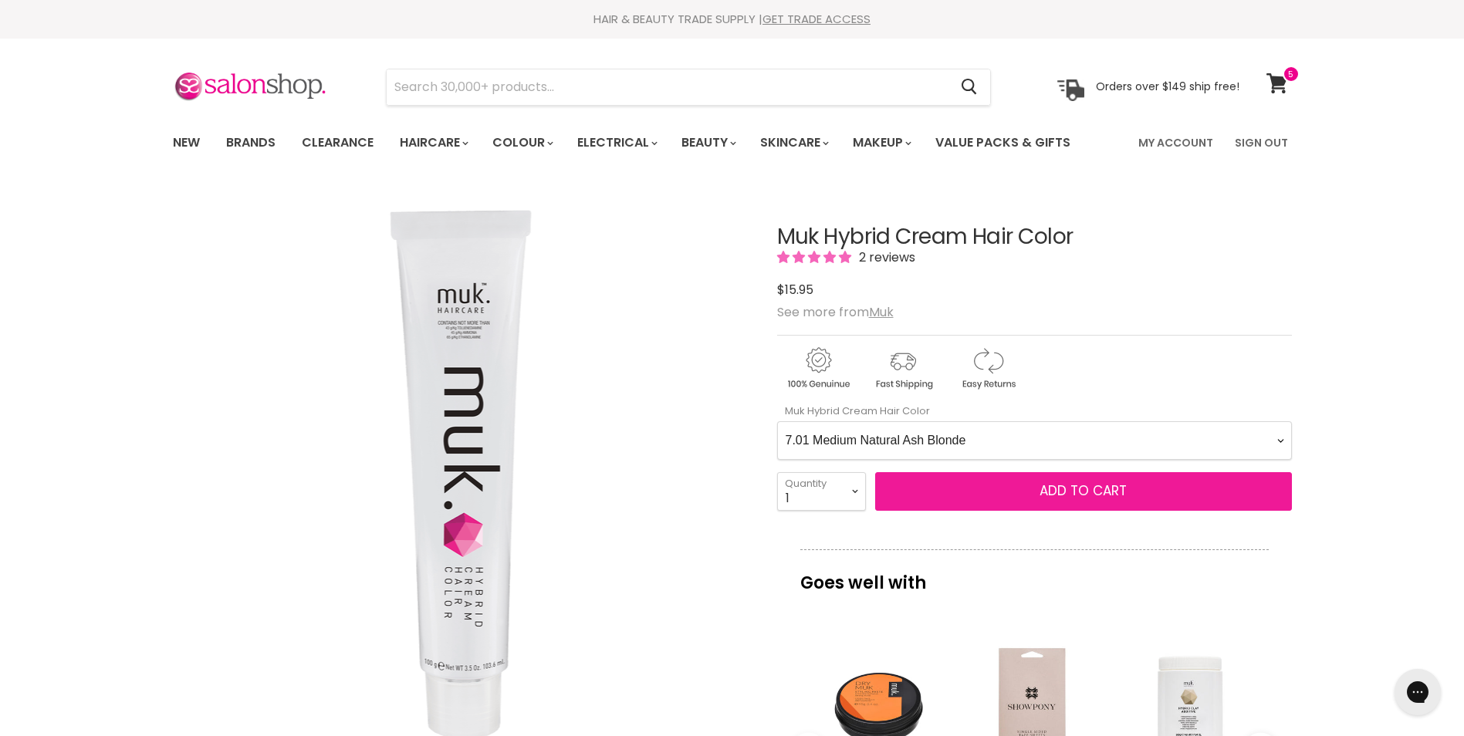
click at [1089, 492] on span "Add to cart" at bounding box center [1083, 491] width 87 height 19
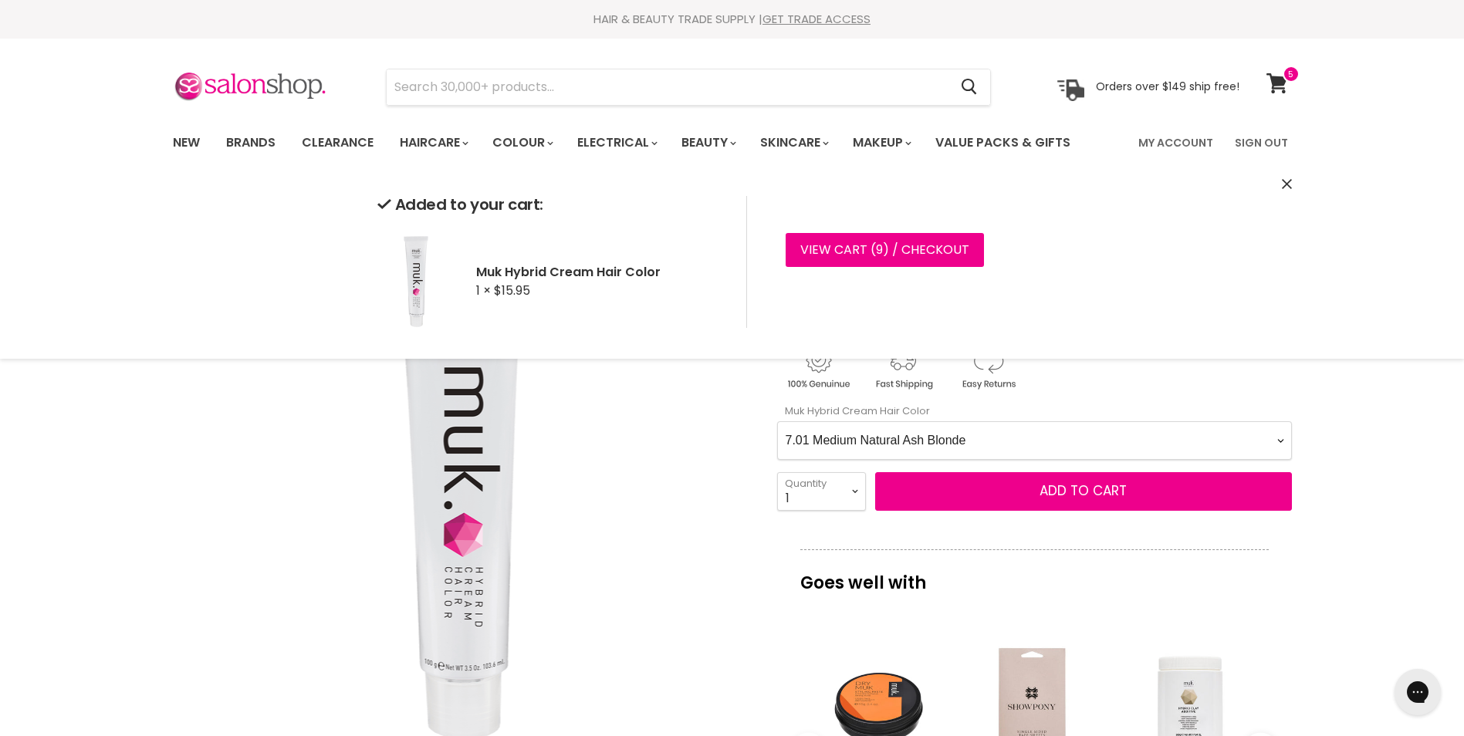
click at [987, 442] on Color-0-0 "1.0 Black 1.11 Blue Black Intense Ash 2.0 Darkest Brown 3.0 Dark Brown 3.11 Dar…" at bounding box center [1034, 440] width 515 height 39
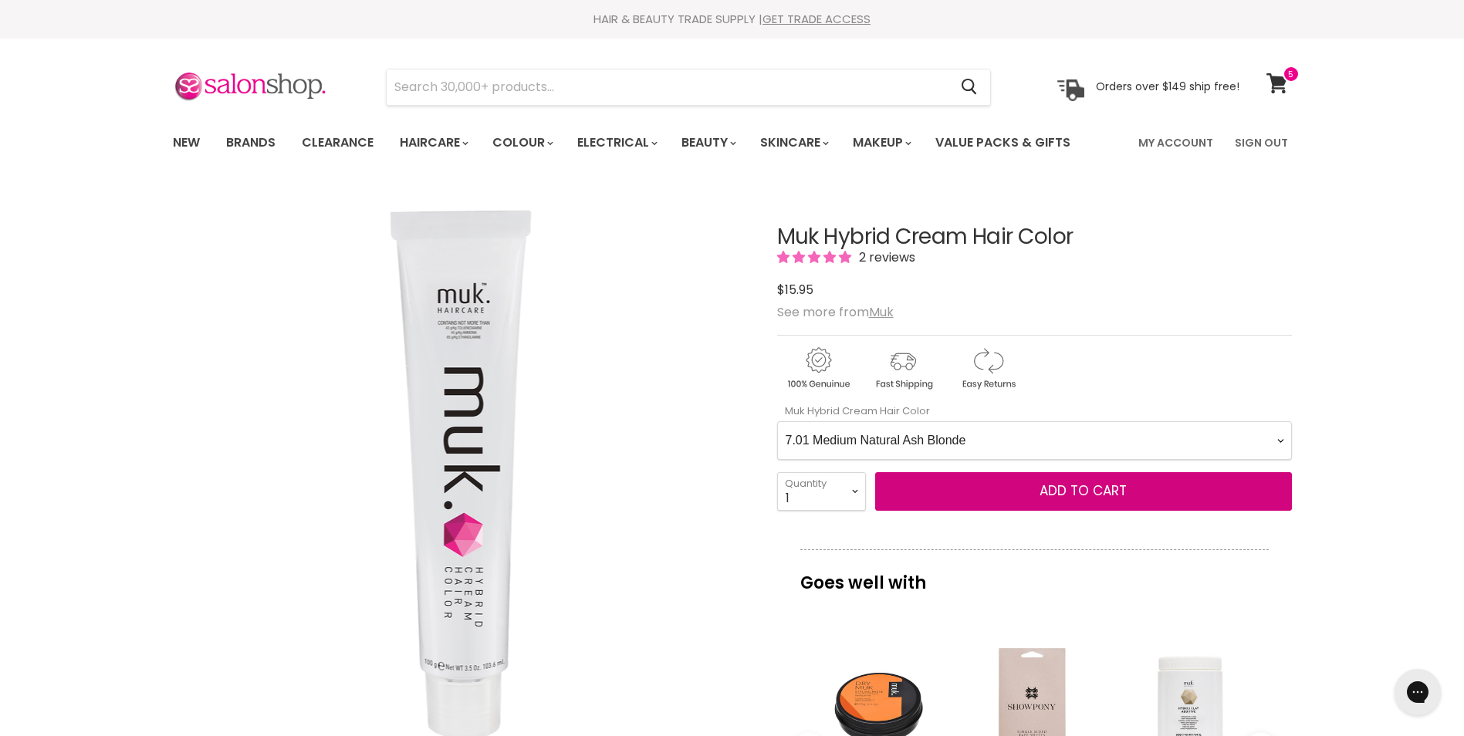
select Color-0-0 "9.1 Very Light Ash Blonde"
click at [777, 421] on Color-0-0 "1.0 Black 1.11 Blue Black Intense Ash 2.0 Darkest Brown 3.0 Dark Brown 3.11 Dar…" at bounding box center [1034, 440] width 515 height 39
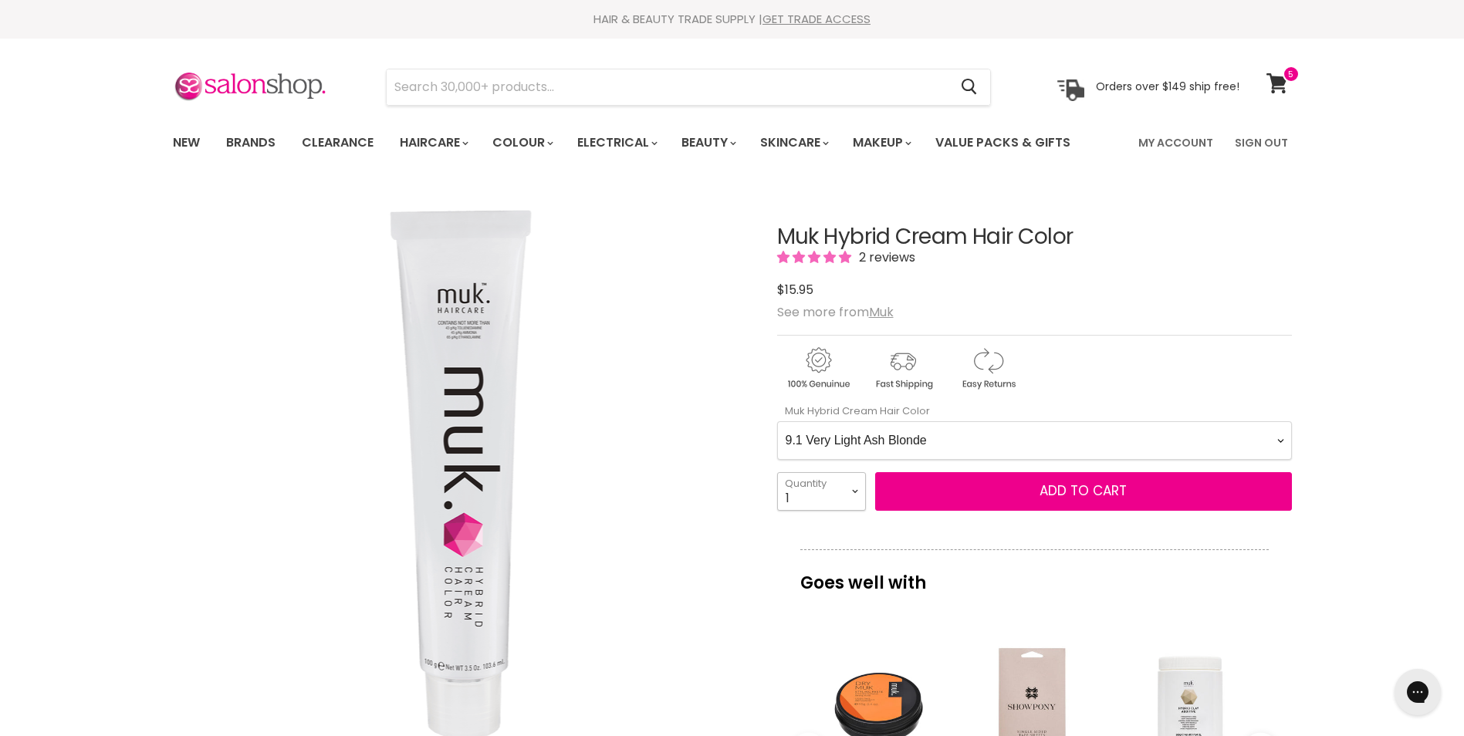
click at [831, 492] on select "1 2 3 4 5 6 7 8 9 10+" at bounding box center [821, 491] width 89 height 39
select select "2"
click at [777, 472] on select "1 2 3 4 5 6 7 8 9 10+" at bounding box center [821, 491] width 89 height 39
type input "2"
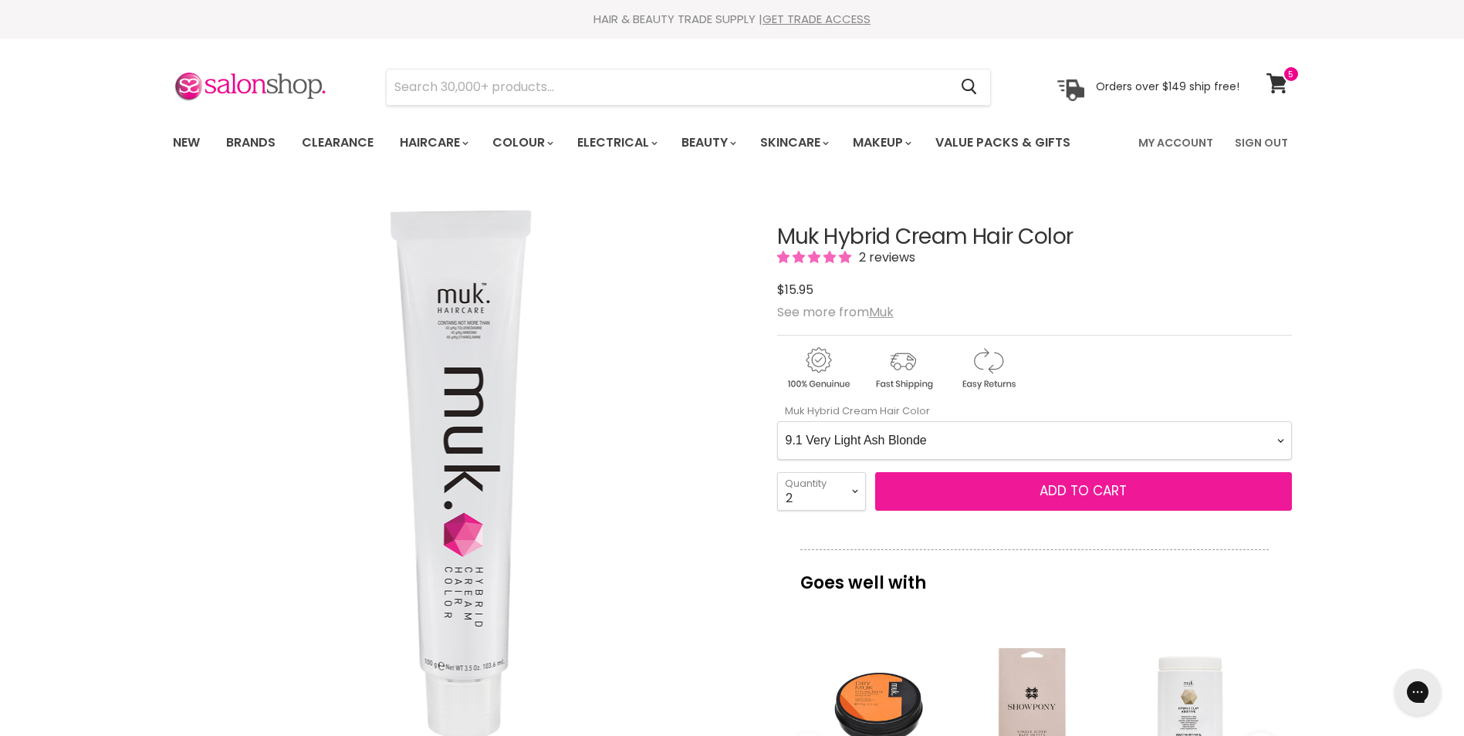
click at [1077, 493] on span "Add to cart" at bounding box center [1083, 491] width 87 height 19
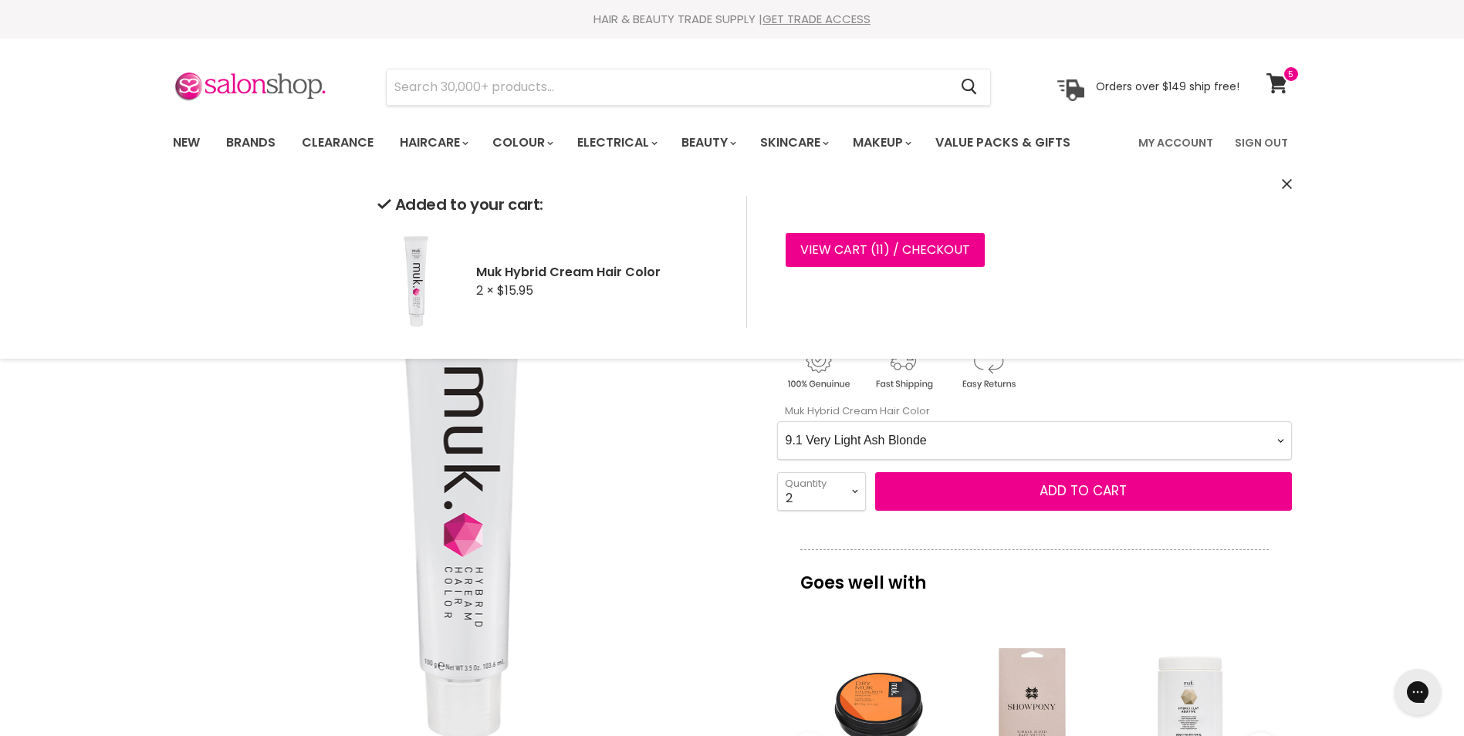
click at [991, 444] on Color-0-0 "1.0 Black 1.11 Blue Black Intense Ash 2.0 Darkest Brown 3.0 Dark Brown 3.11 Dar…" at bounding box center [1034, 440] width 515 height 39
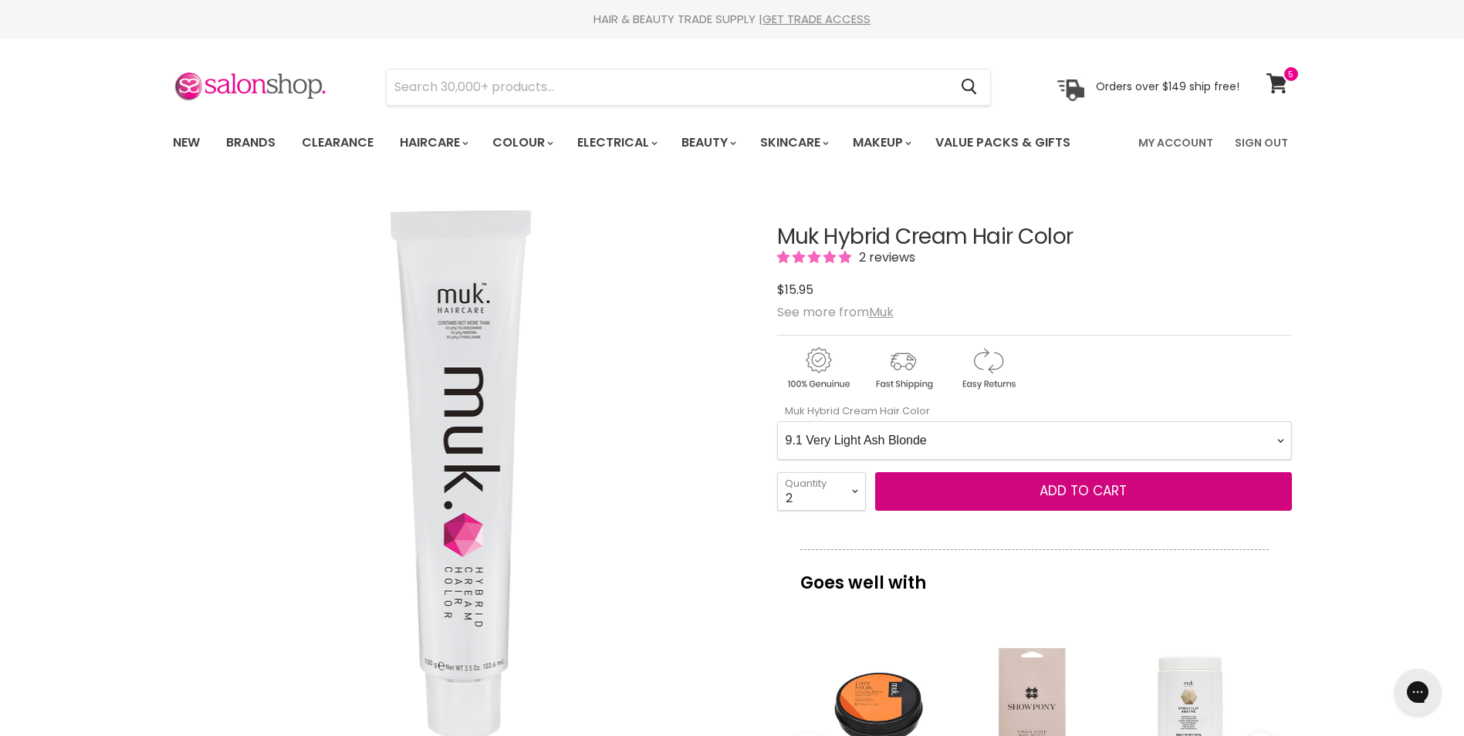
select Color-0-0 "1121 Classic High Lift Violet Ash Blonde"
click at [777, 421] on Color-0-0 "1.0 Black 1.11 Blue Black Intense Ash 2.0 Darkest Brown 3.0 Dark Brown 3.11 Dar…" at bounding box center [1034, 440] width 515 height 39
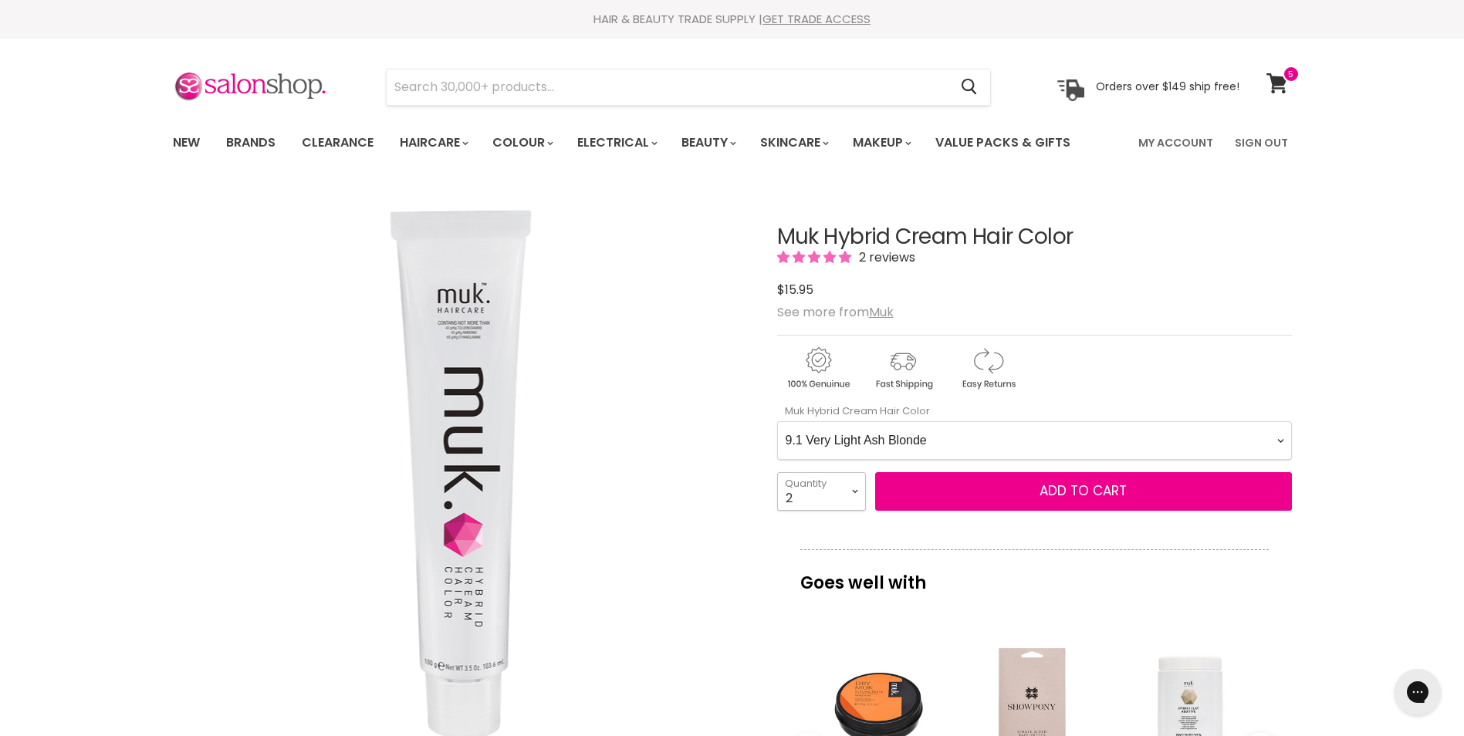
click at [830, 492] on select "1 2 3 4 5 6 7 8 9 10+" at bounding box center [821, 491] width 89 height 39
select select "1"
click at [777, 472] on select "1 2 3 4 5 6 7 8 9 10+" at bounding box center [821, 491] width 89 height 39
type input "1"
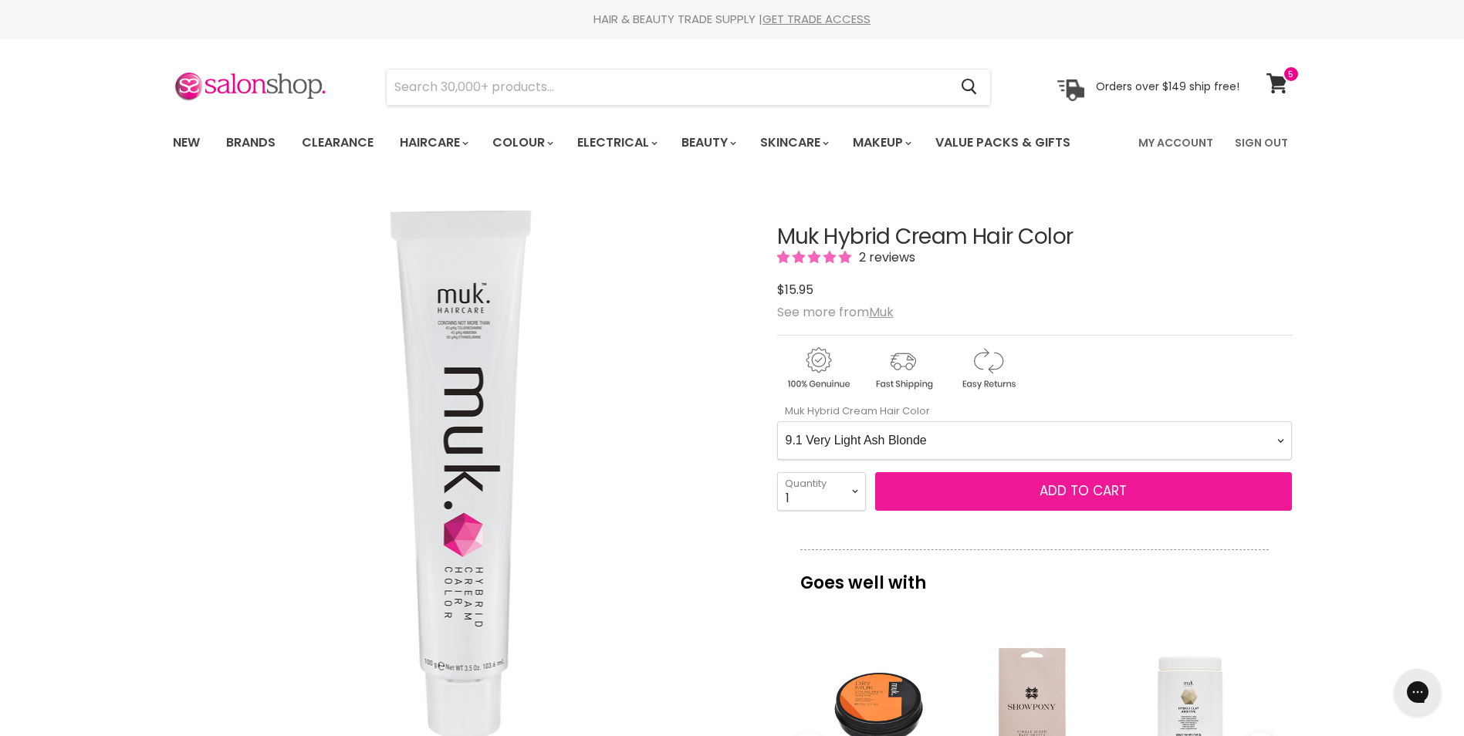
click at [1098, 490] on span "Add to cart" at bounding box center [1083, 491] width 87 height 19
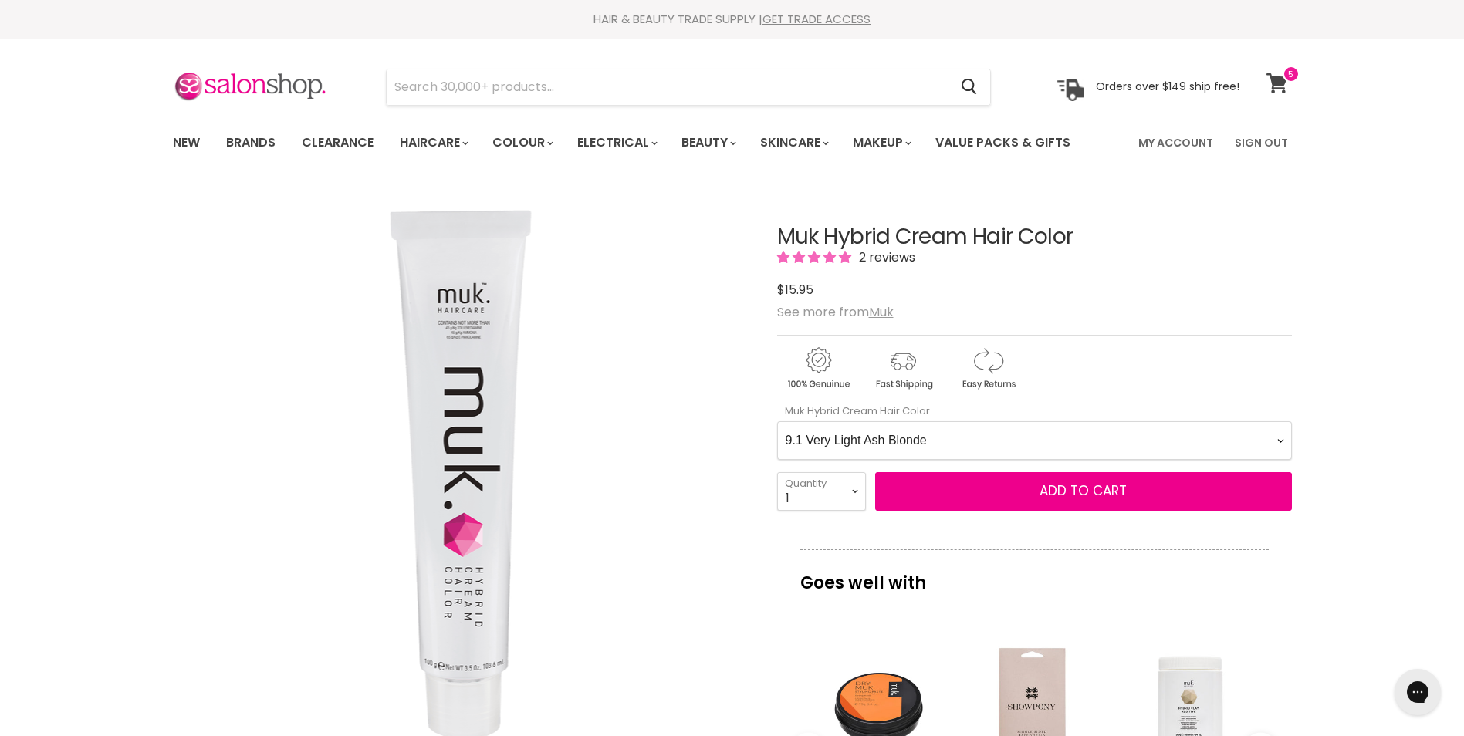
click at [1277, 88] on icon at bounding box center [1277, 83] width 21 height 20
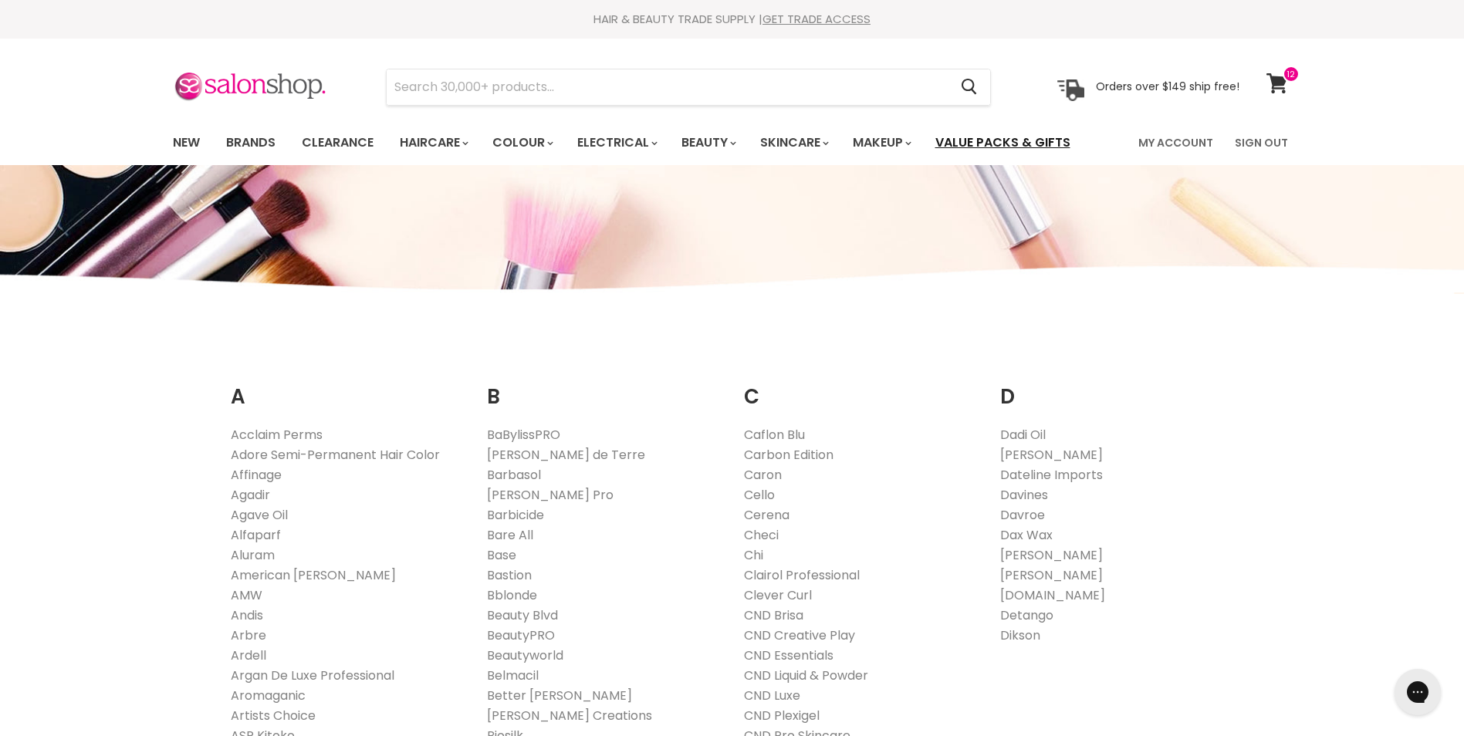
click at [1049, 144] on link "Value Packs & Gifts" at bounding box center [1003, 143] width 158 height 32
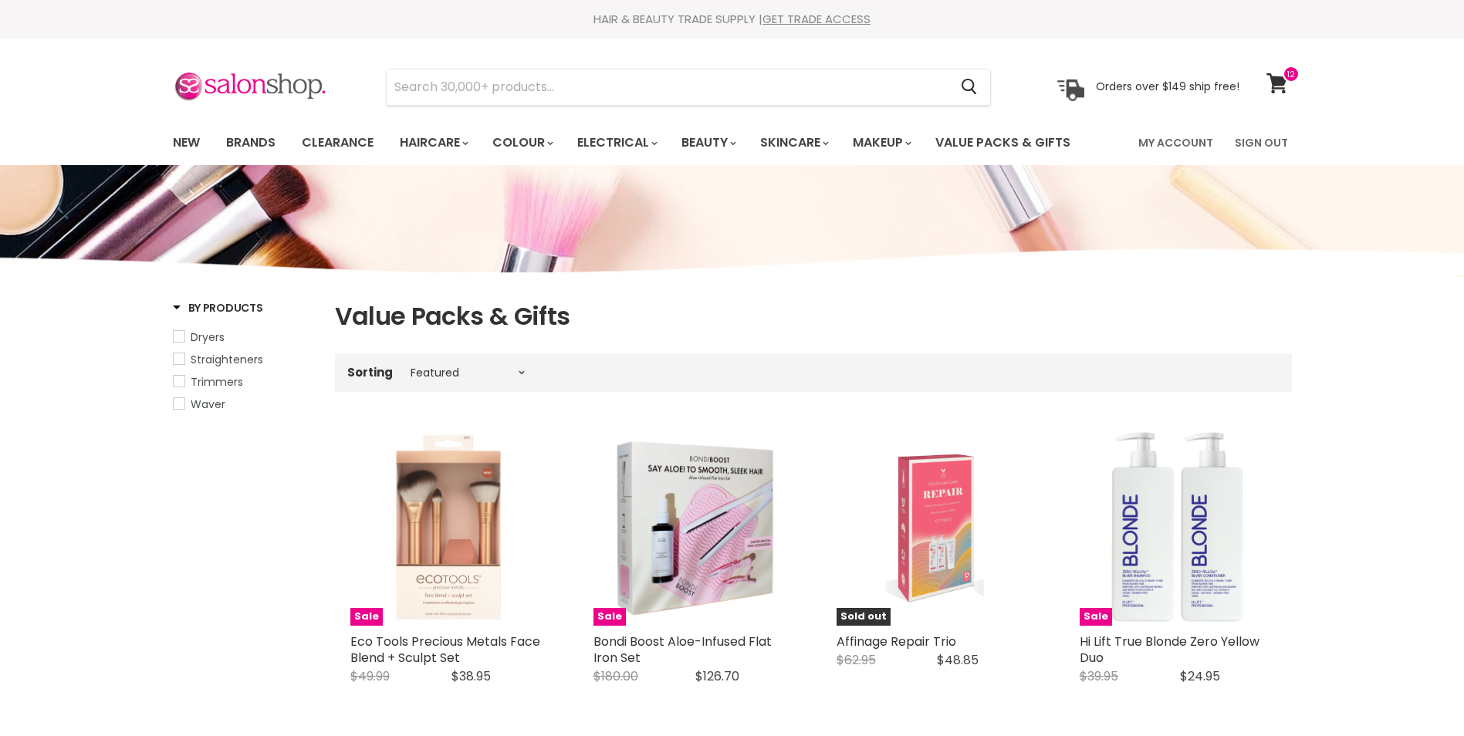
select select "manual"
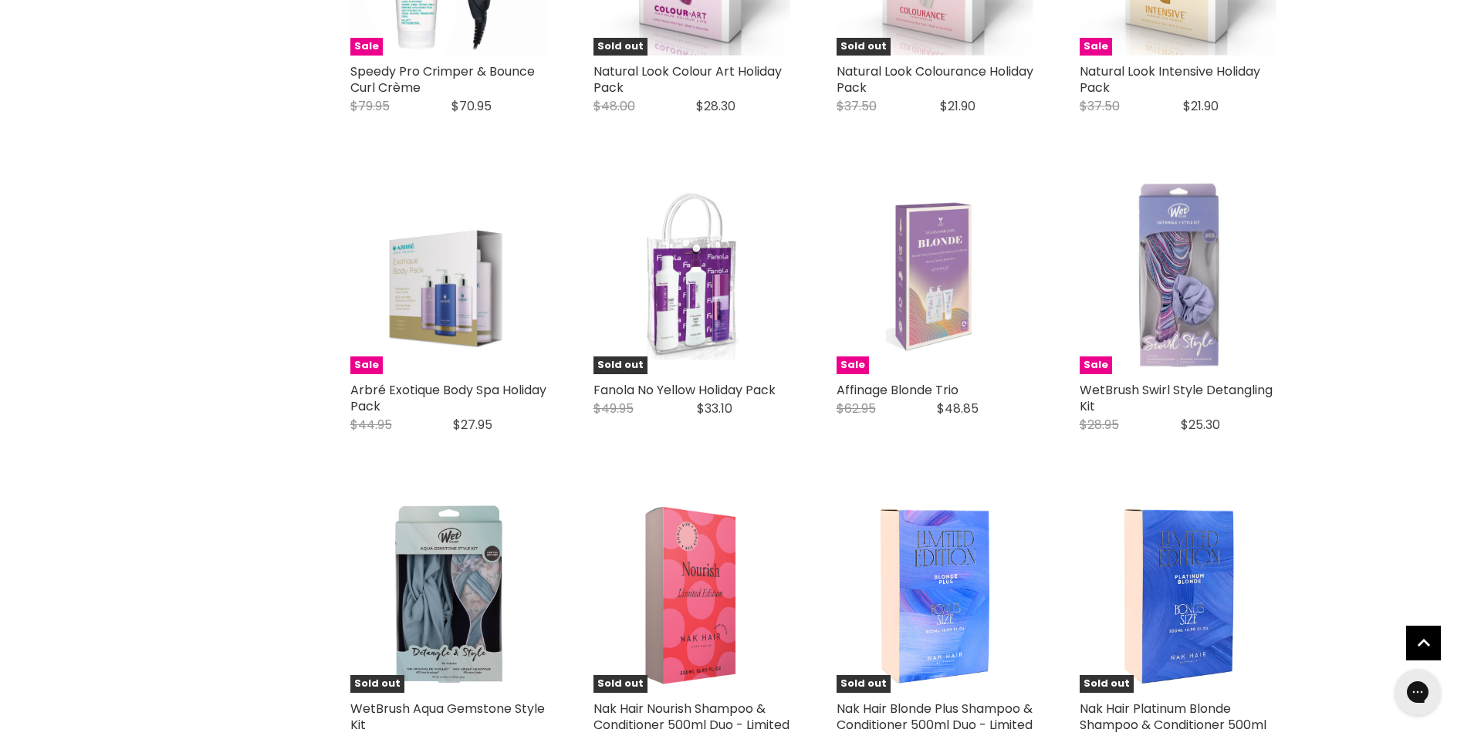
scroll to position [3242, 0]
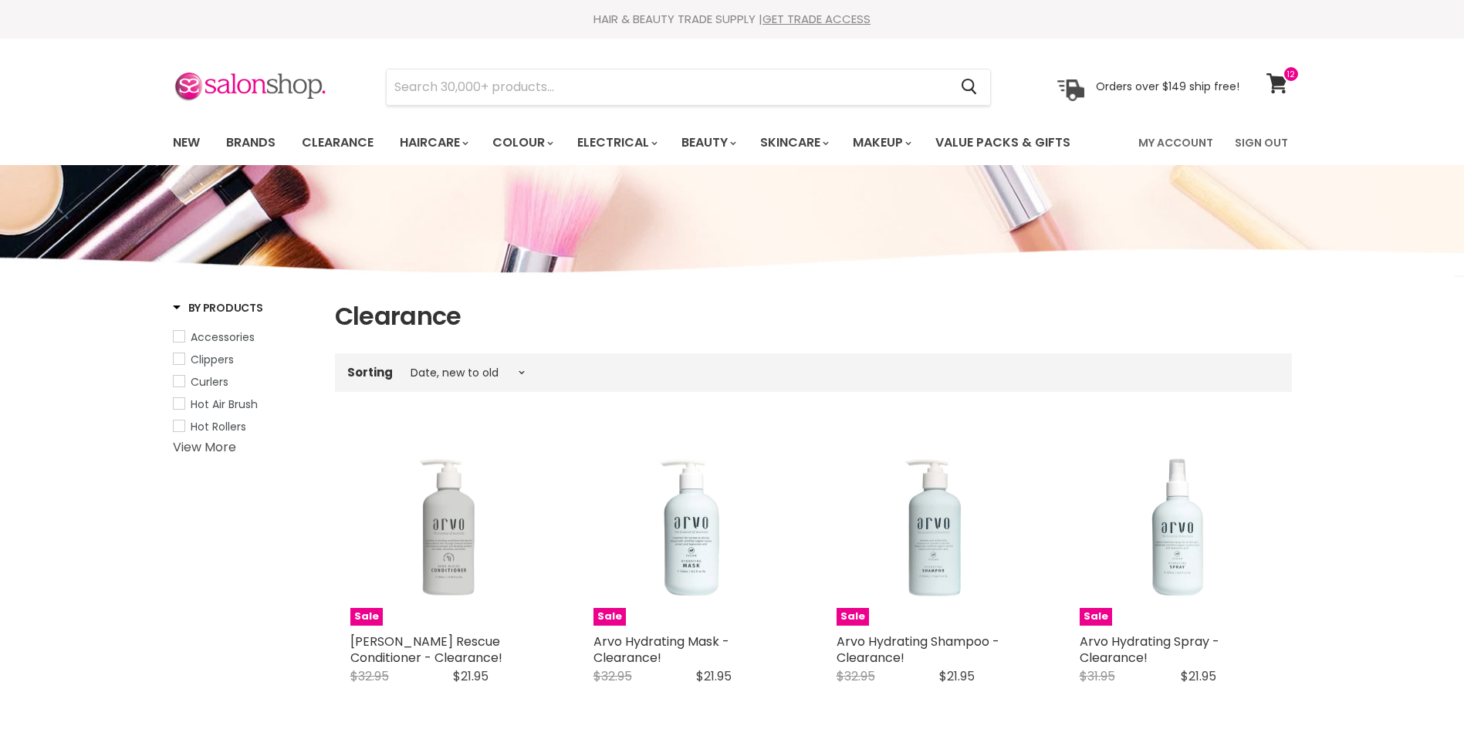
select select "created-descending"
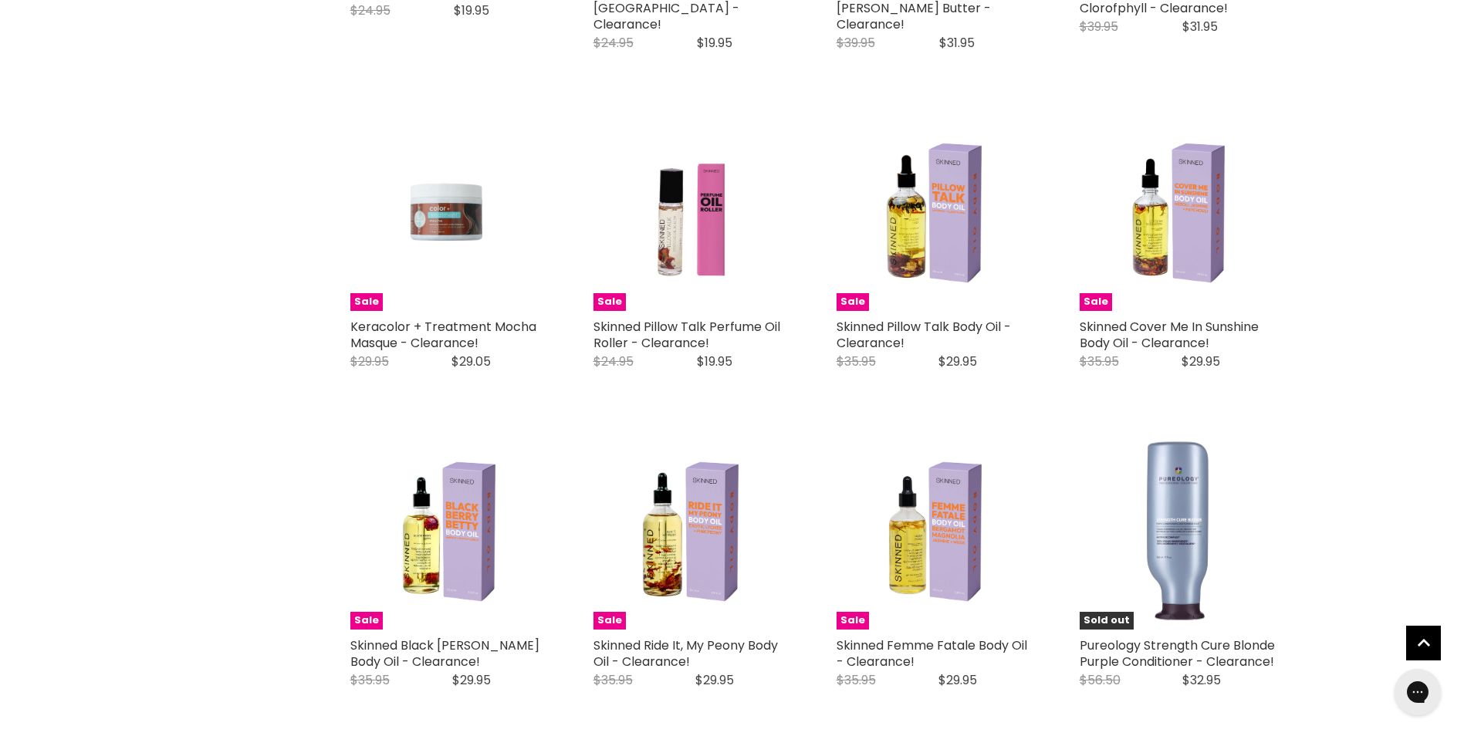
scroll to position [3319, 0]
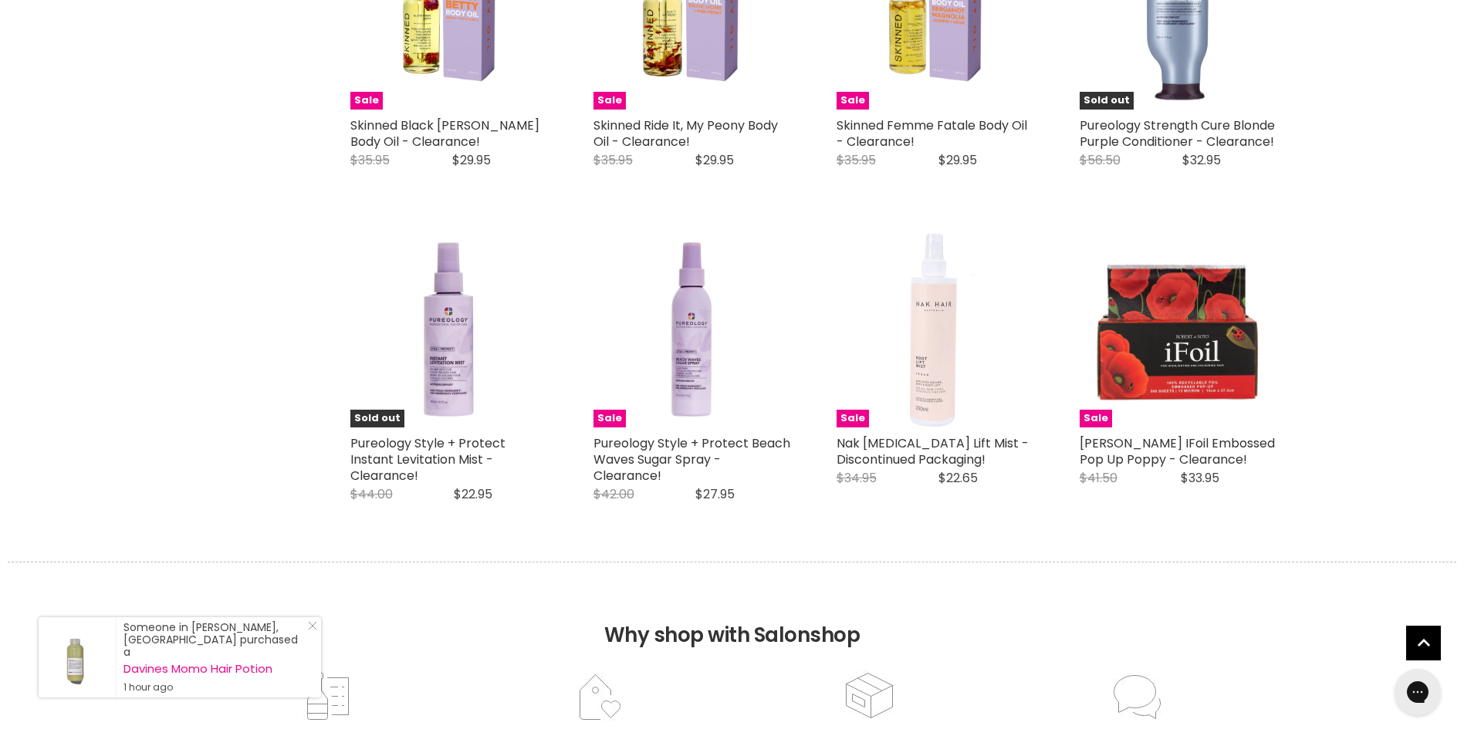
scroll to position [3782, 0]
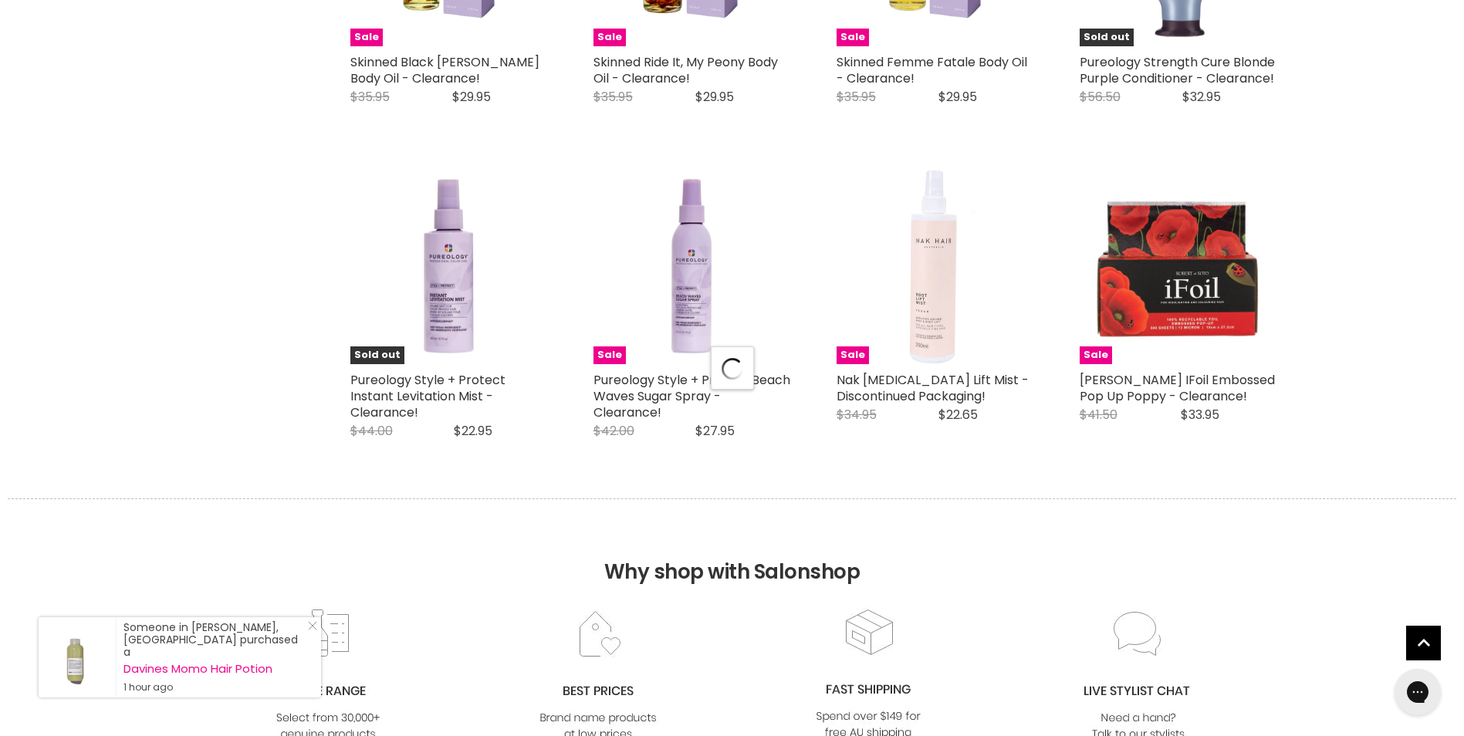
select select "created-descending"
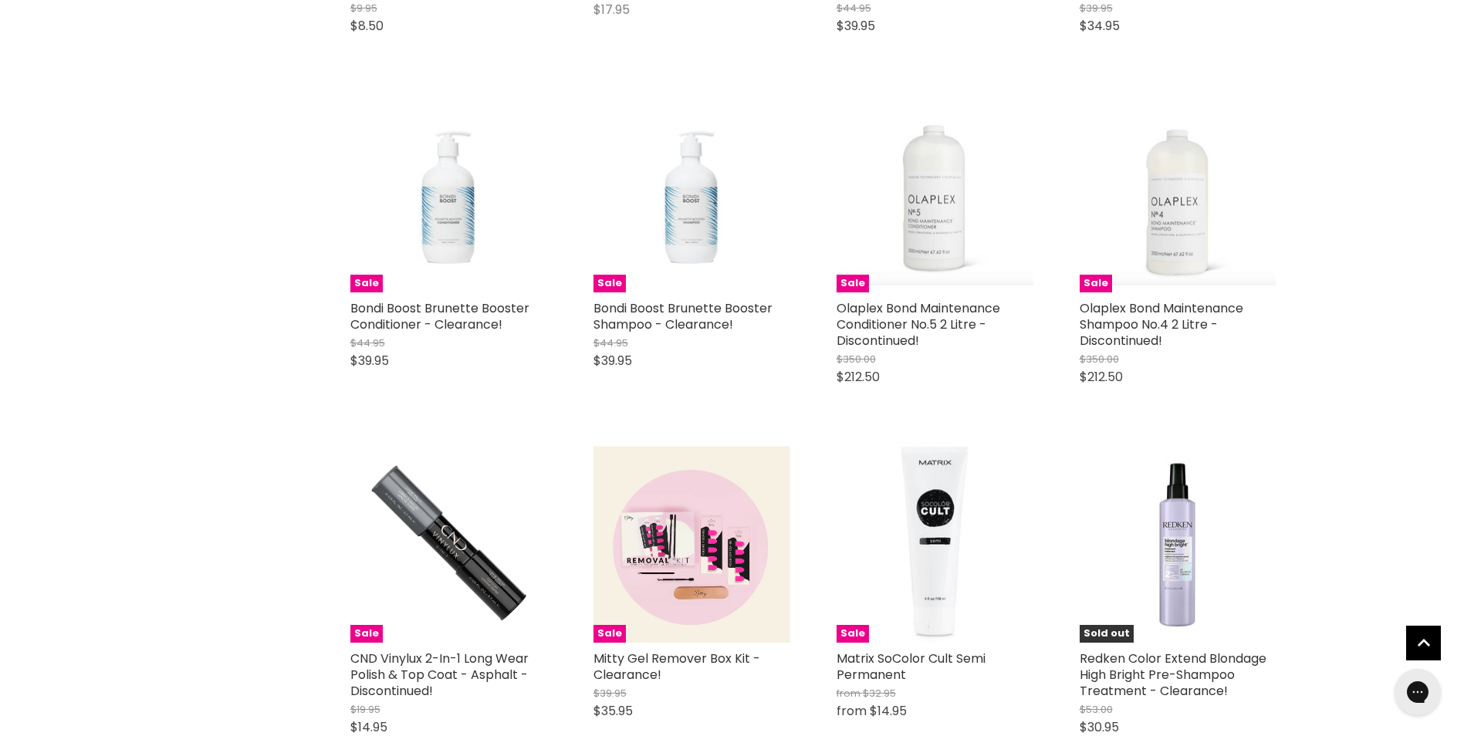
scroll to position [6947, 0]
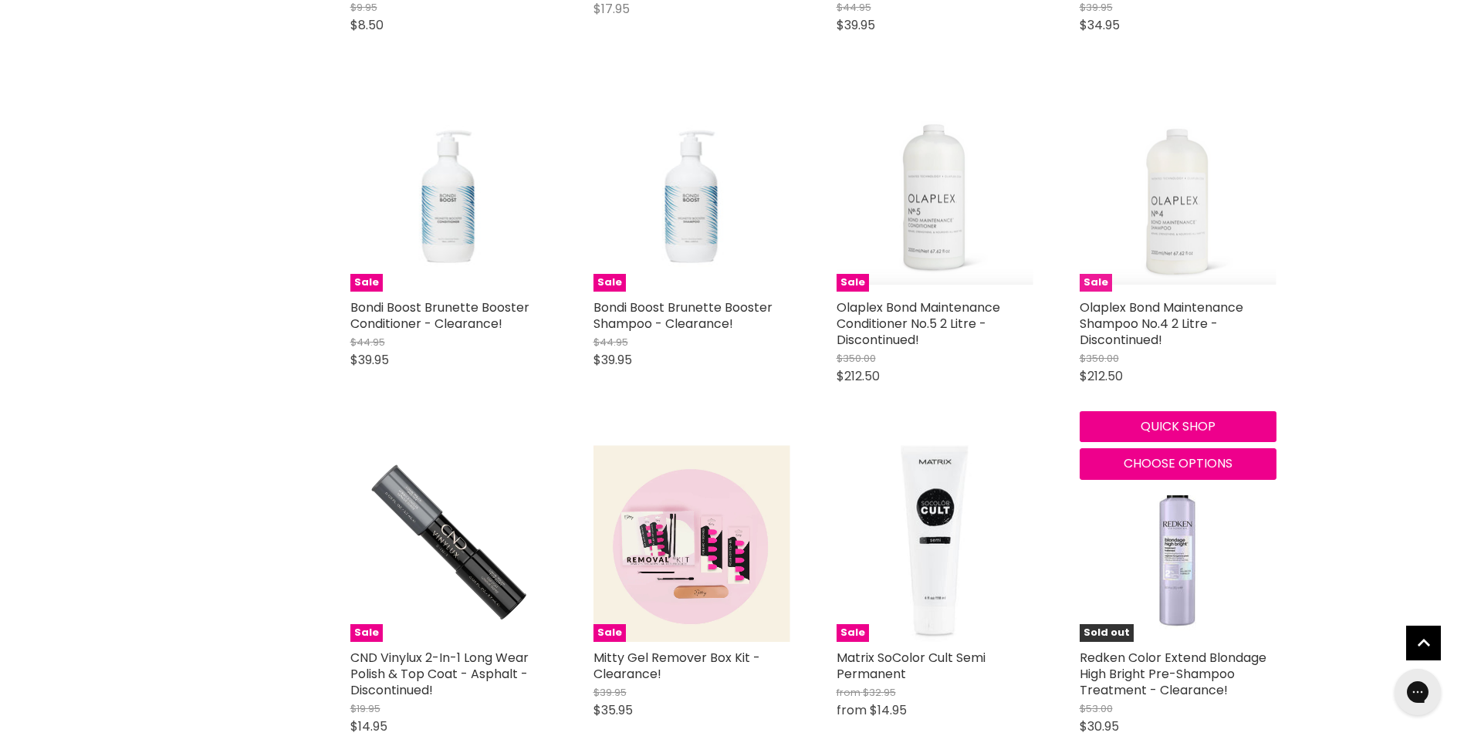
click at [1180, 174] on img "Main content" at bounding box center [1178, 193] width 197 height 184
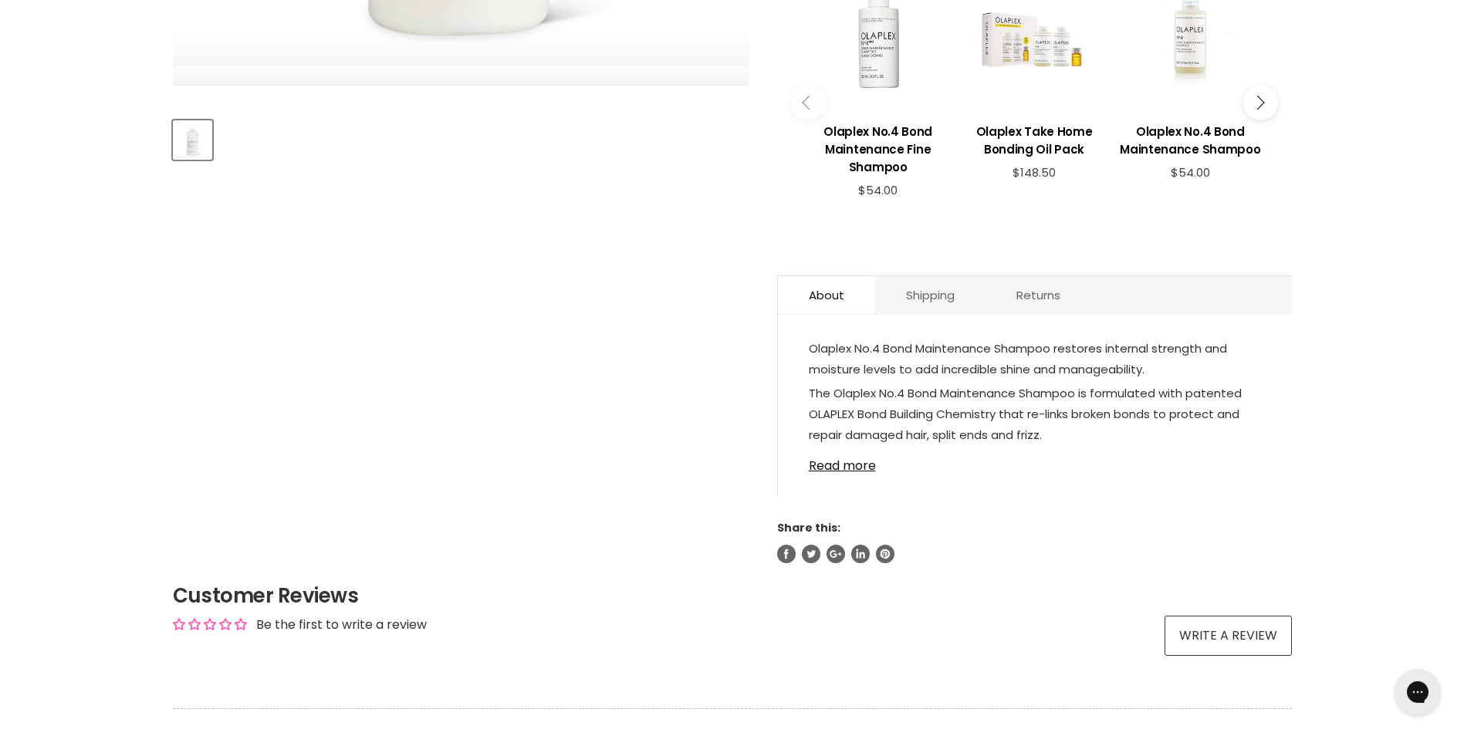
scroll to position [540, 0]
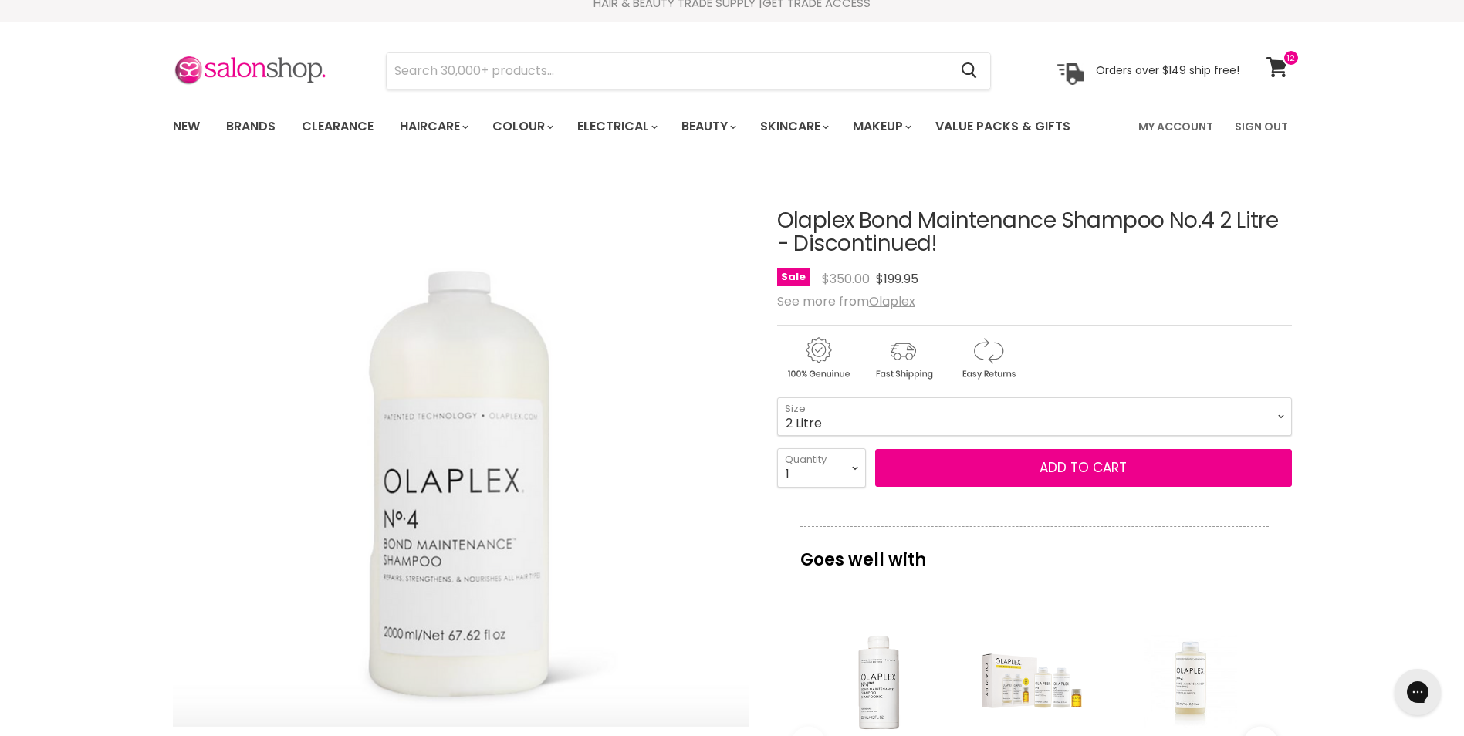
scroll to position [0, 0]
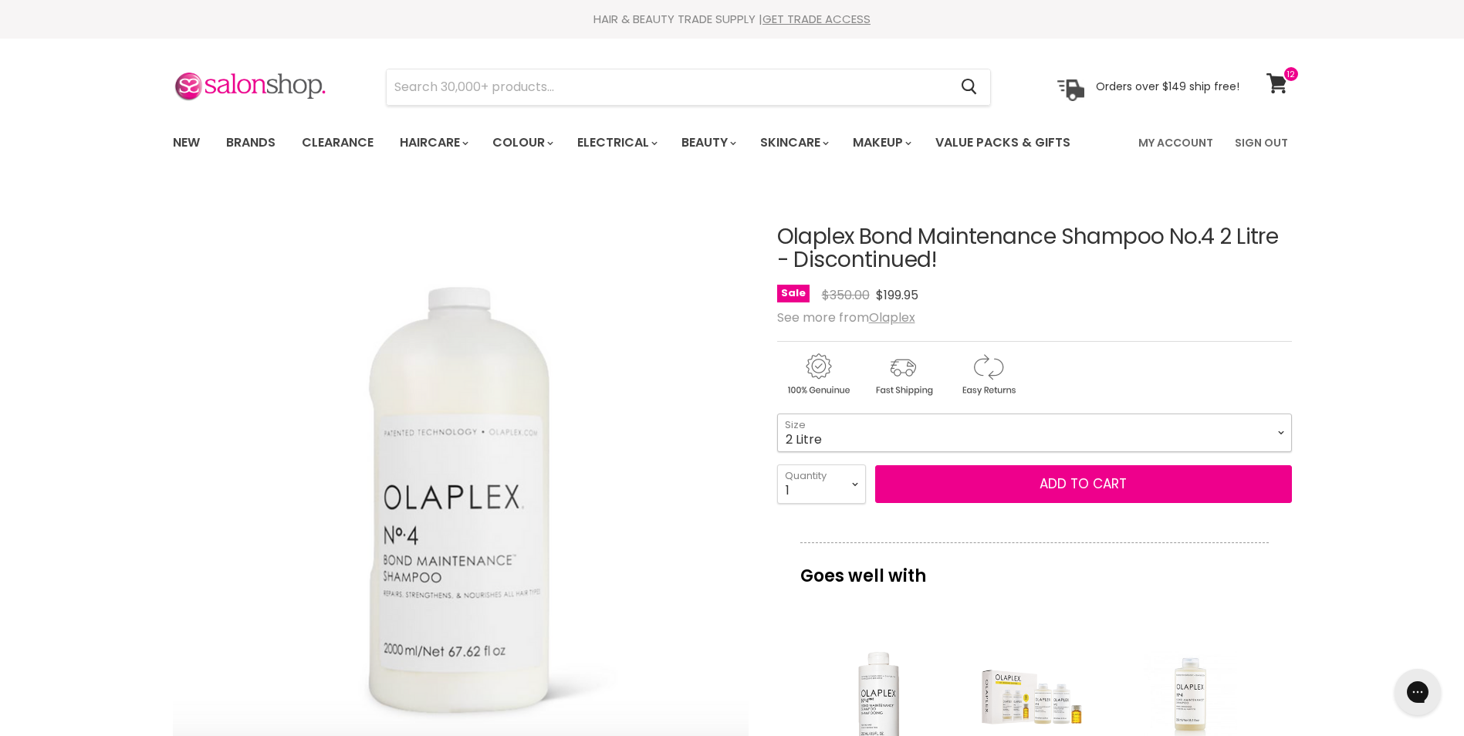
click at [884, 428] on select "2 Litre" at bounding box center [1034, 433] width 515 height 39
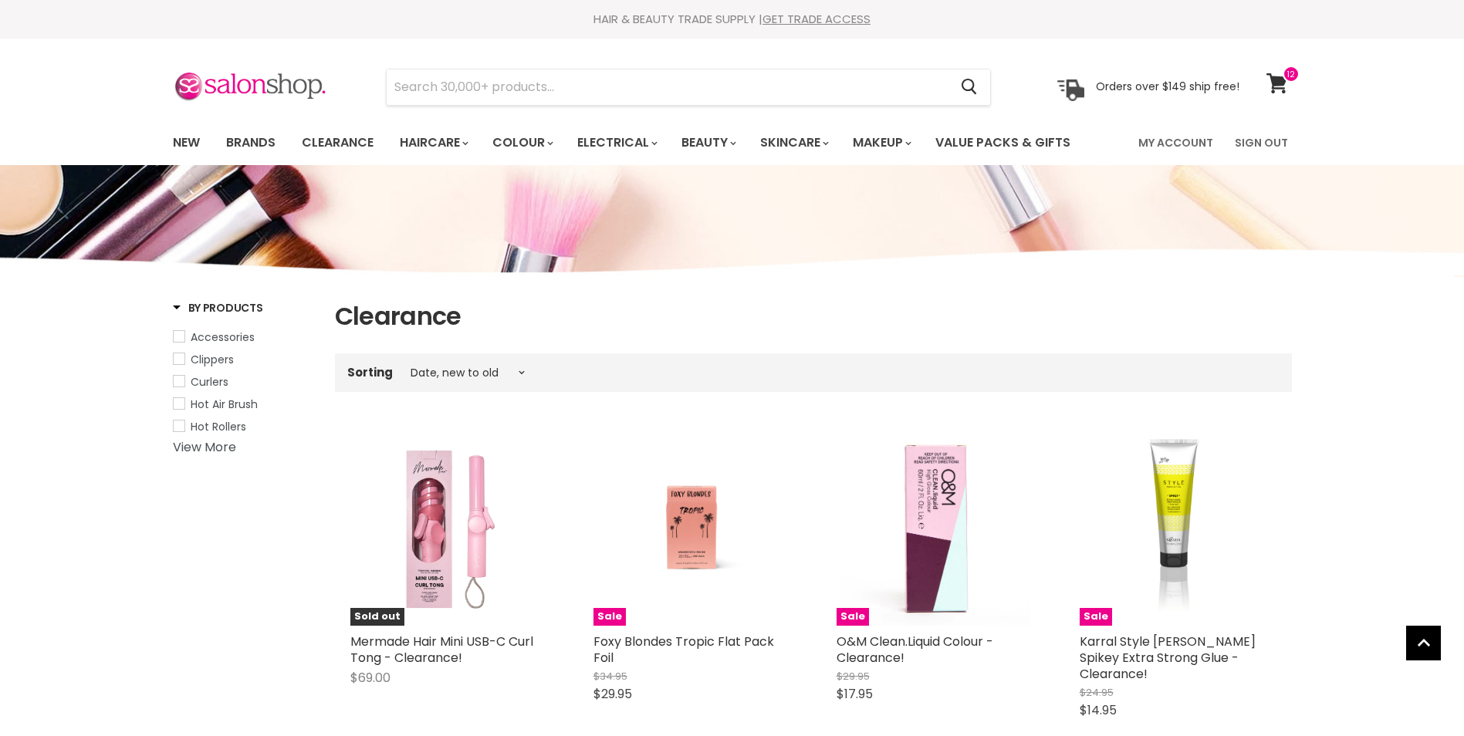
select select "created-descending"
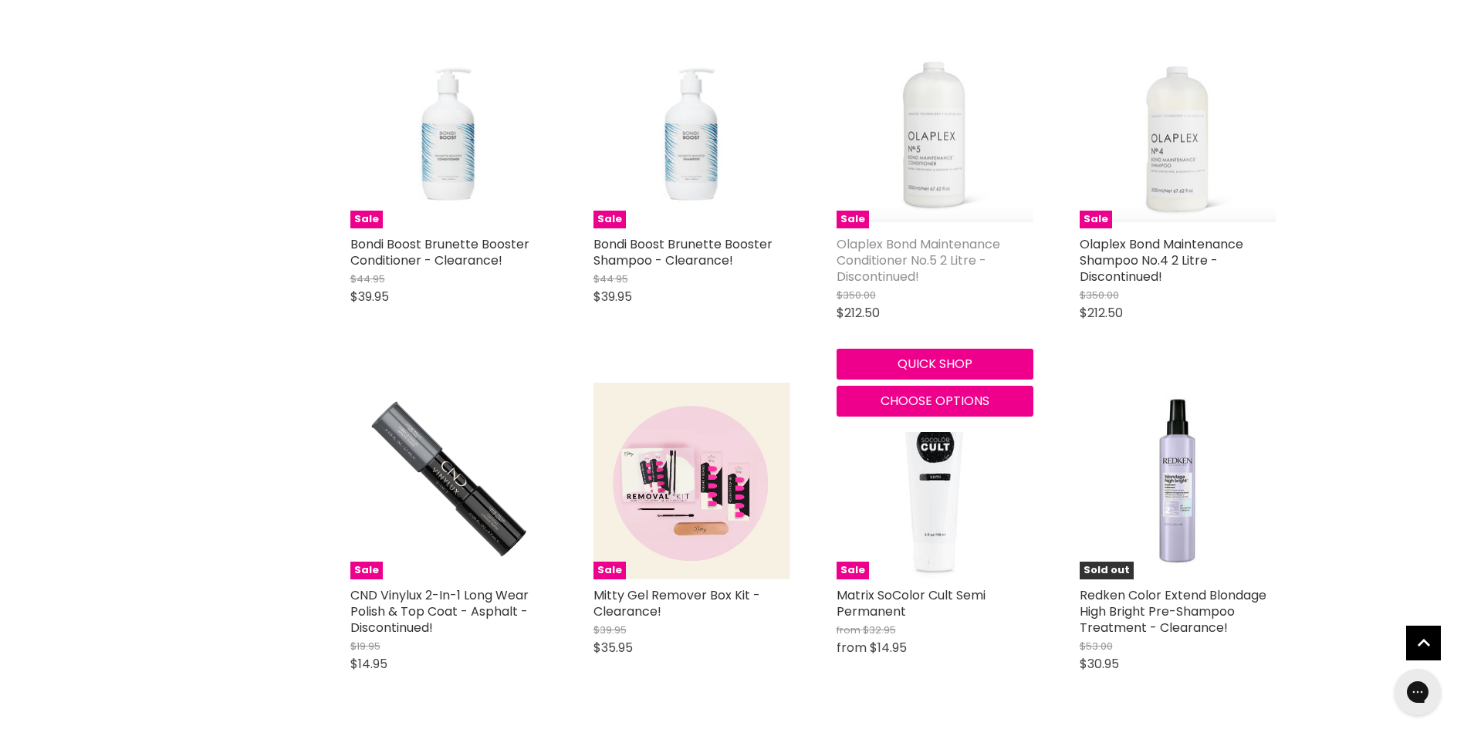
click at [937, 236] on link "Olaplex Bond Maintenance Conditioner No.5 2 Litre - Discontinued!" at bounding box center [919, 260] width 164 height 50
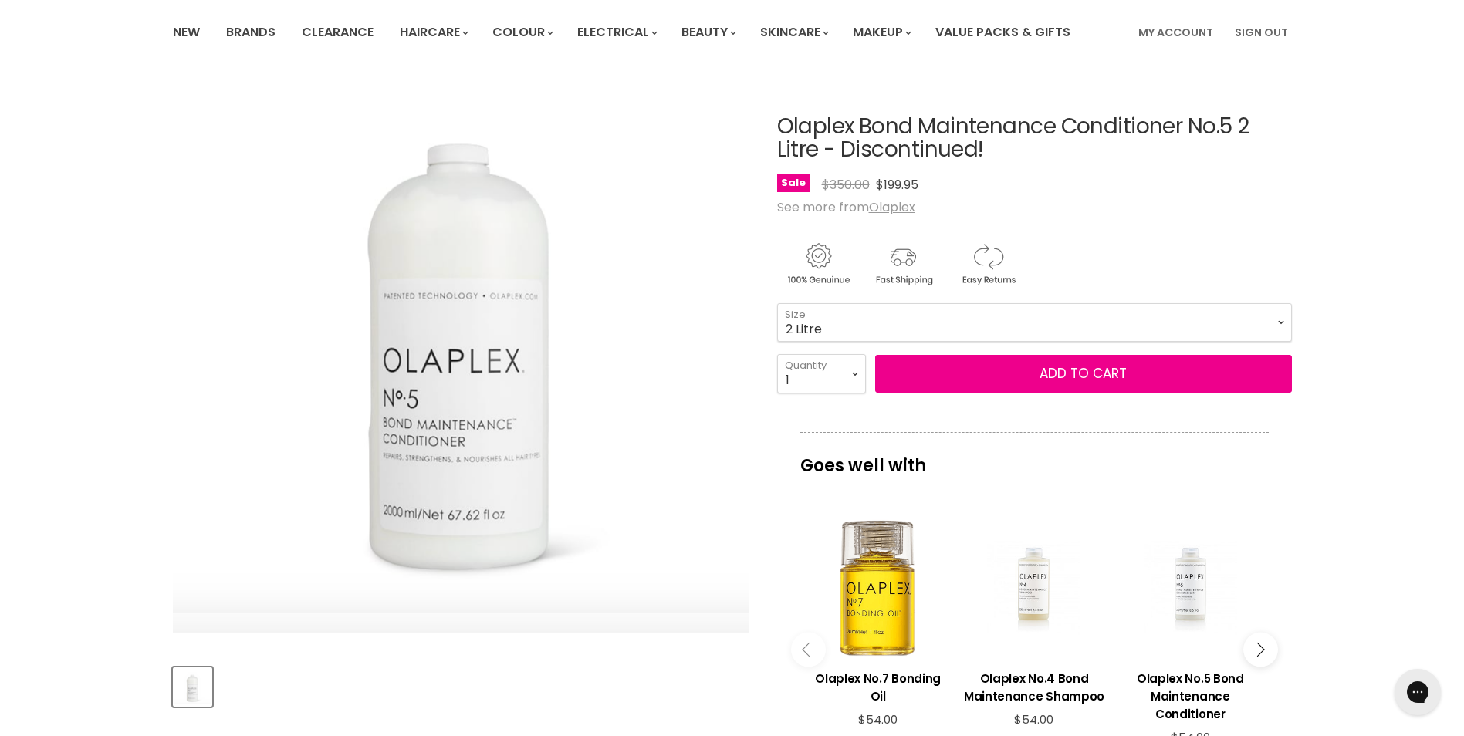
scroll to position [77, 0]
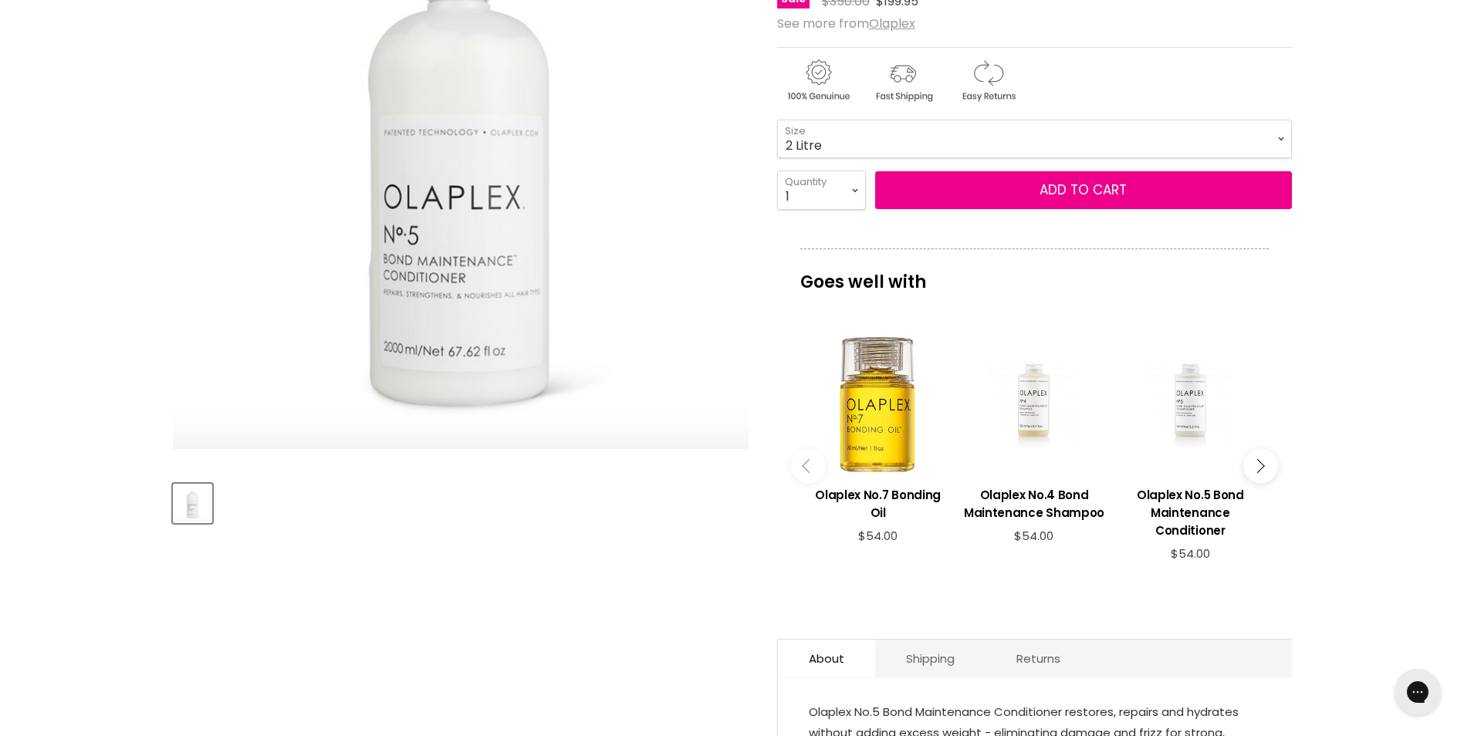
scroll to position [0, 0]
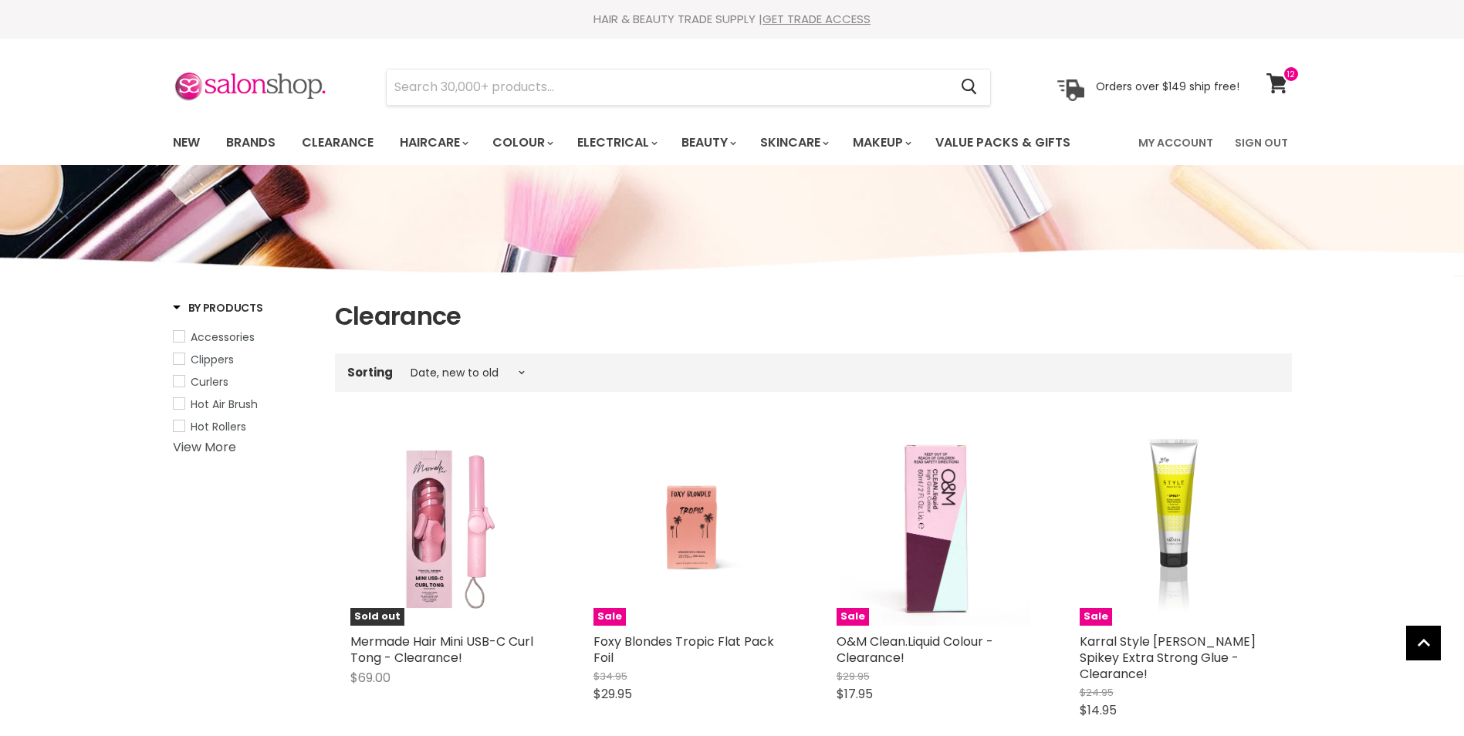
select select "created-descending"
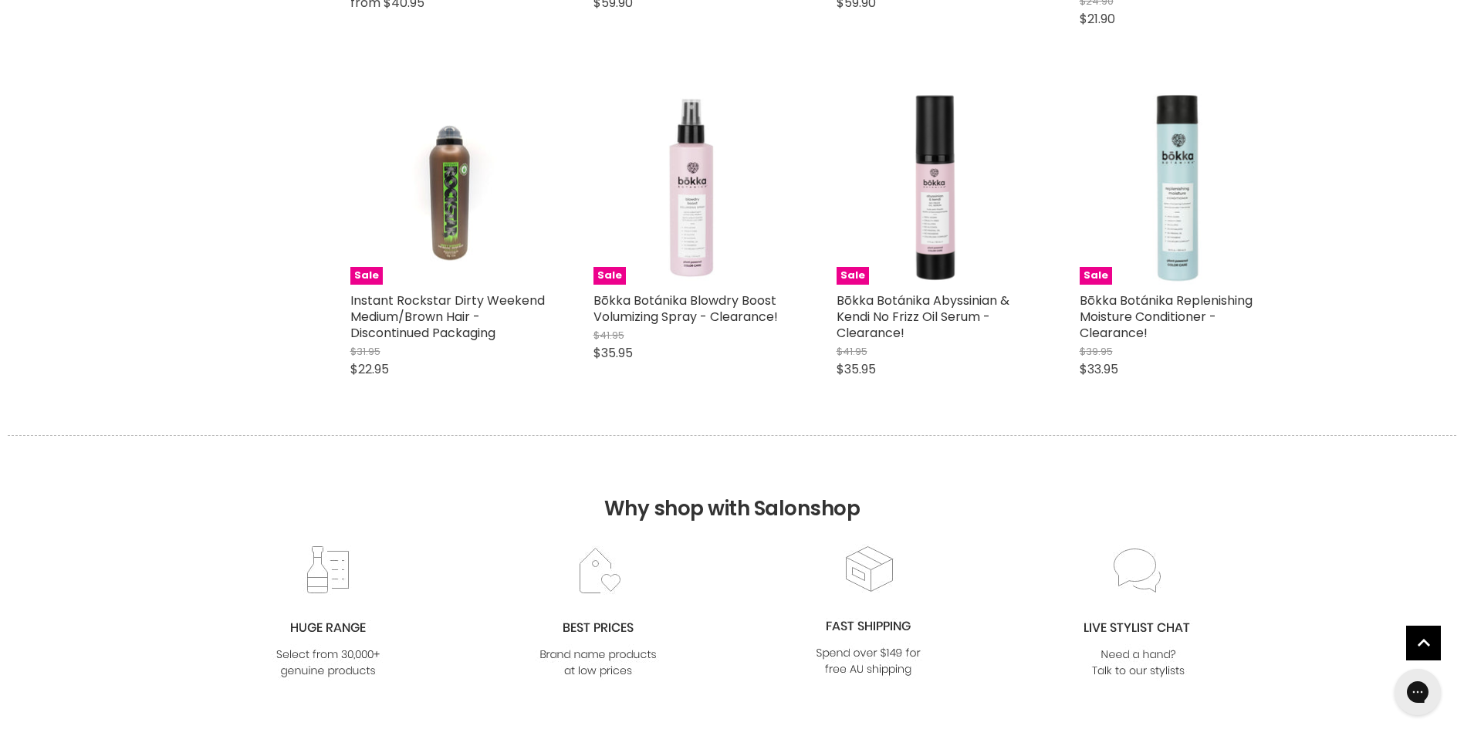
scroll to position [4234, 0]
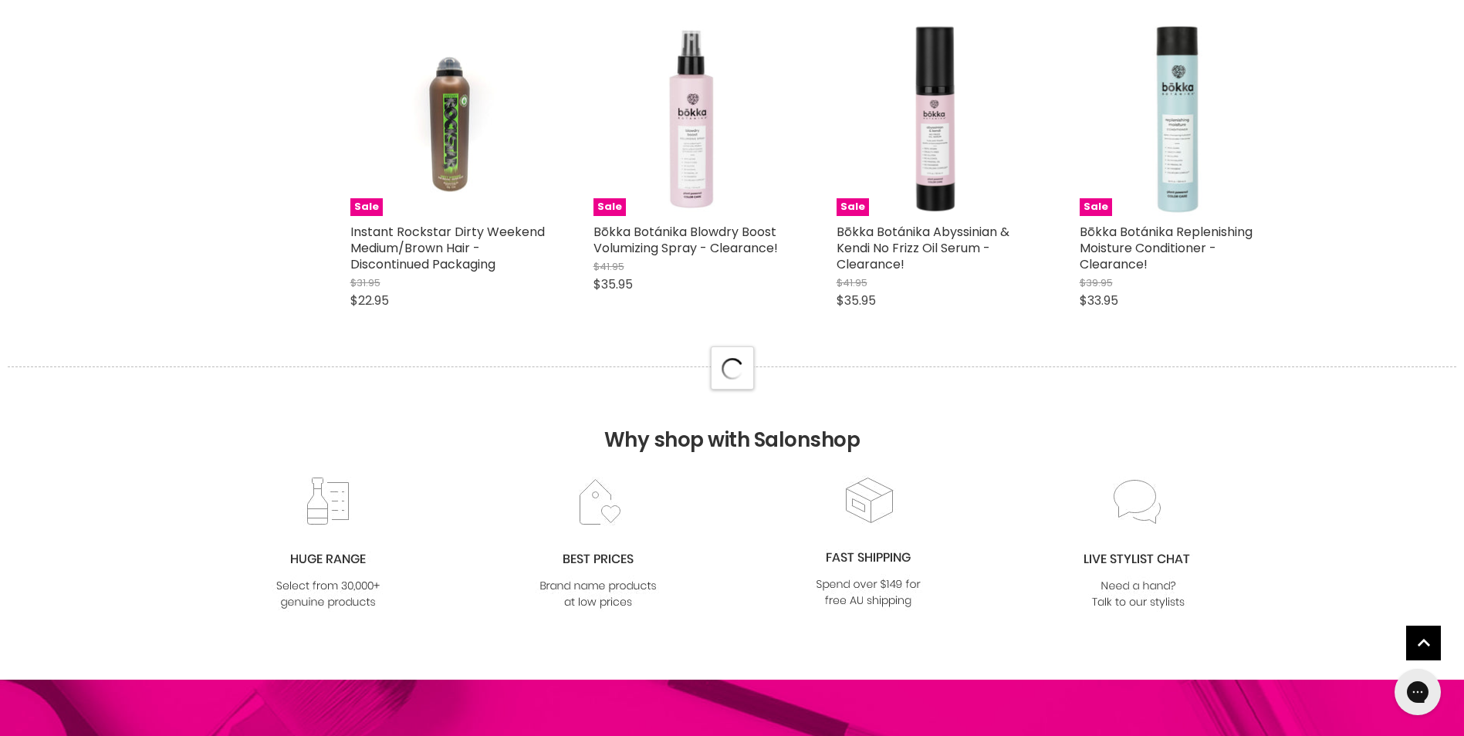
select select "created-descending"
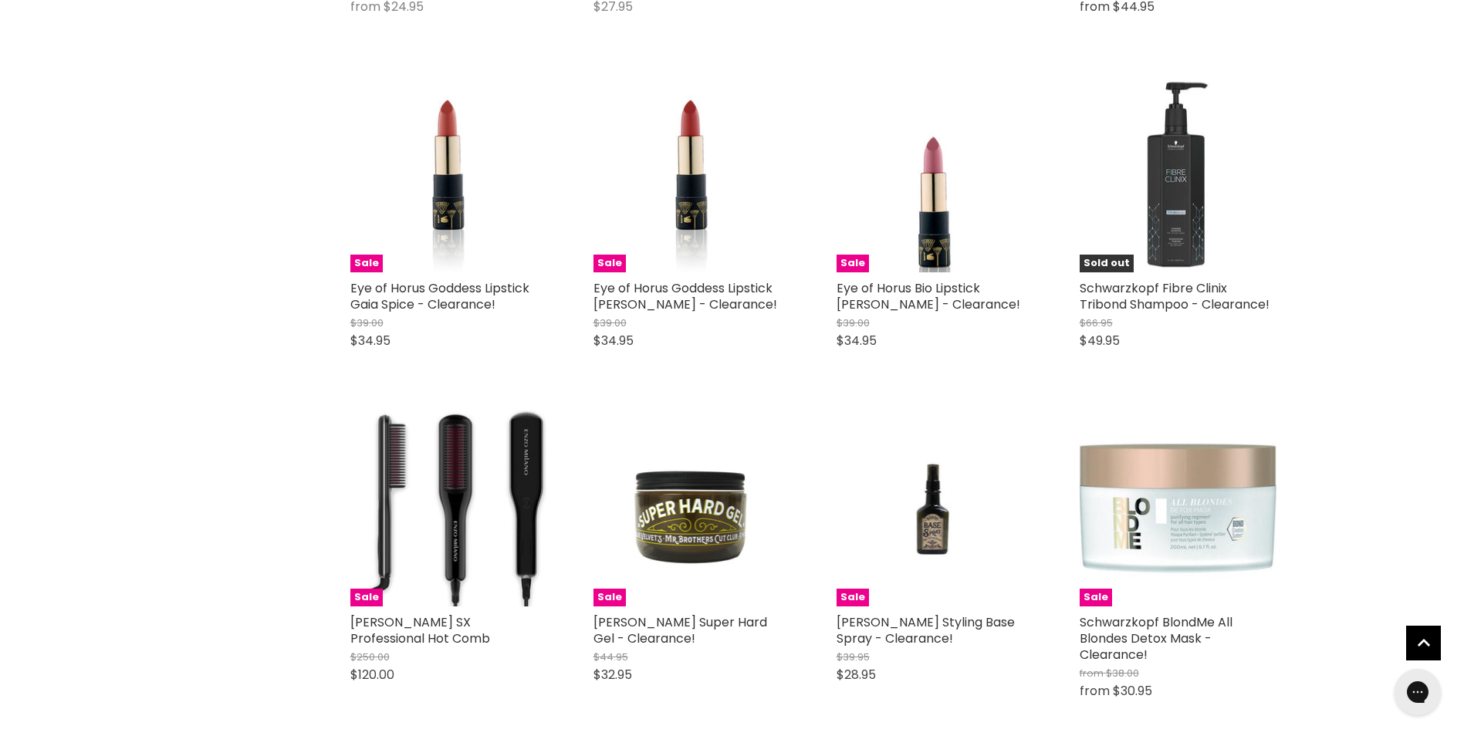
scroll to position [7939, 0]
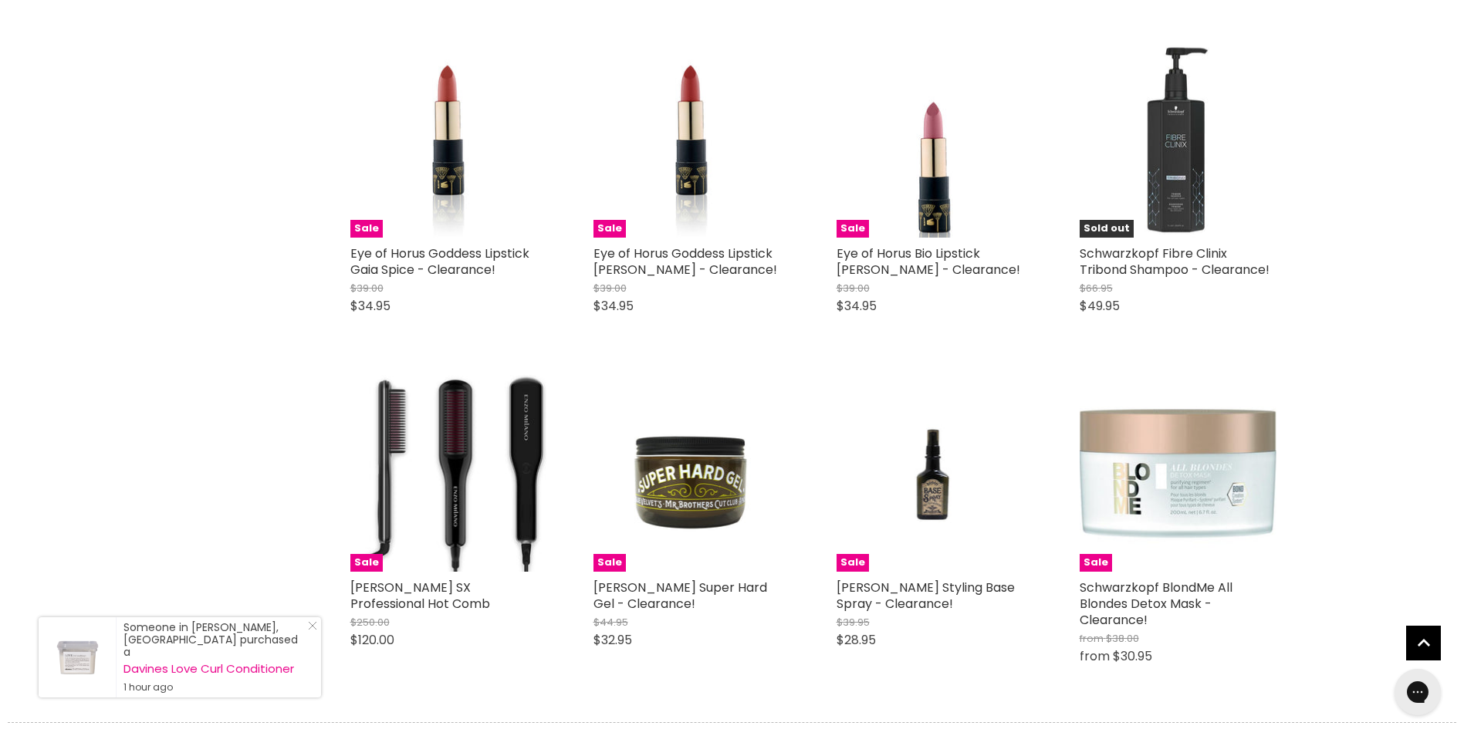
scroll to position [8325, 0]
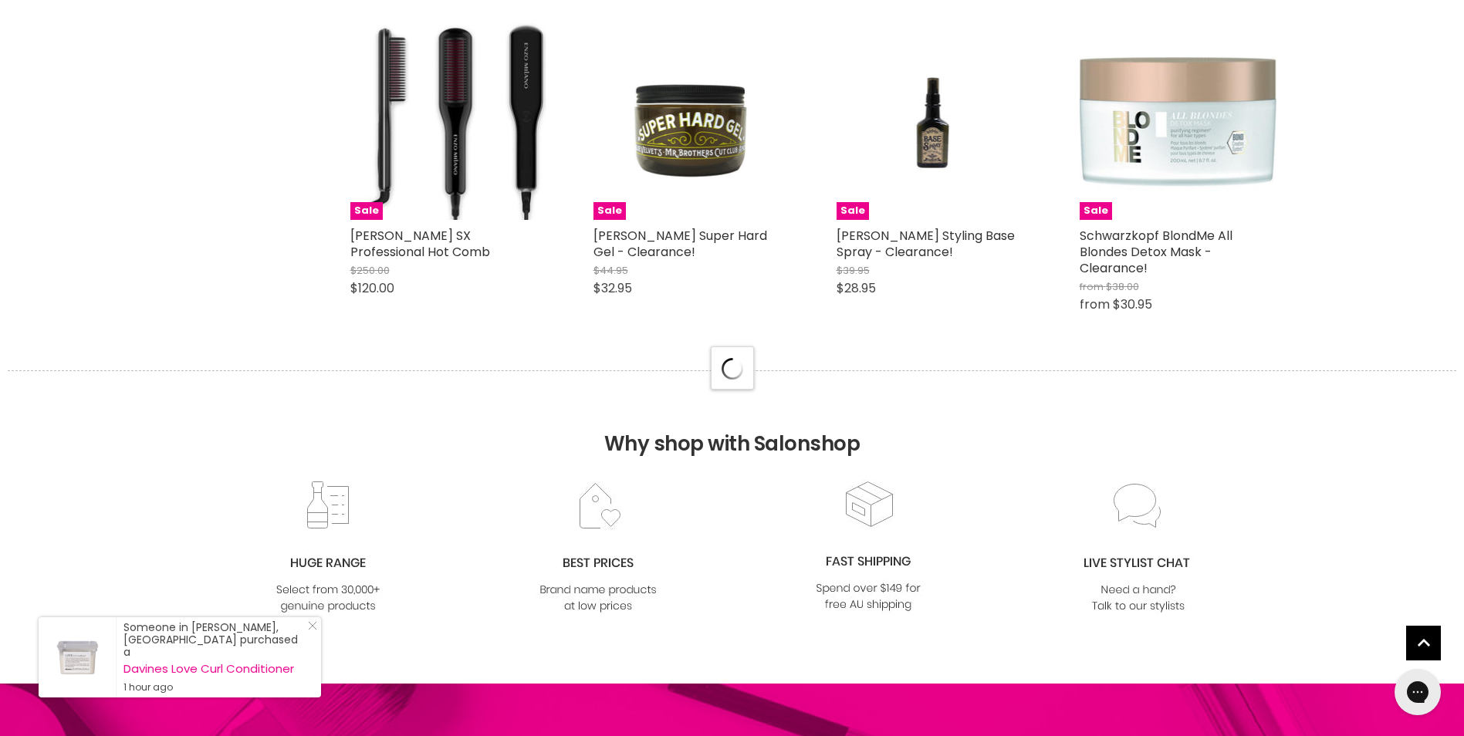
select select "created-descending"
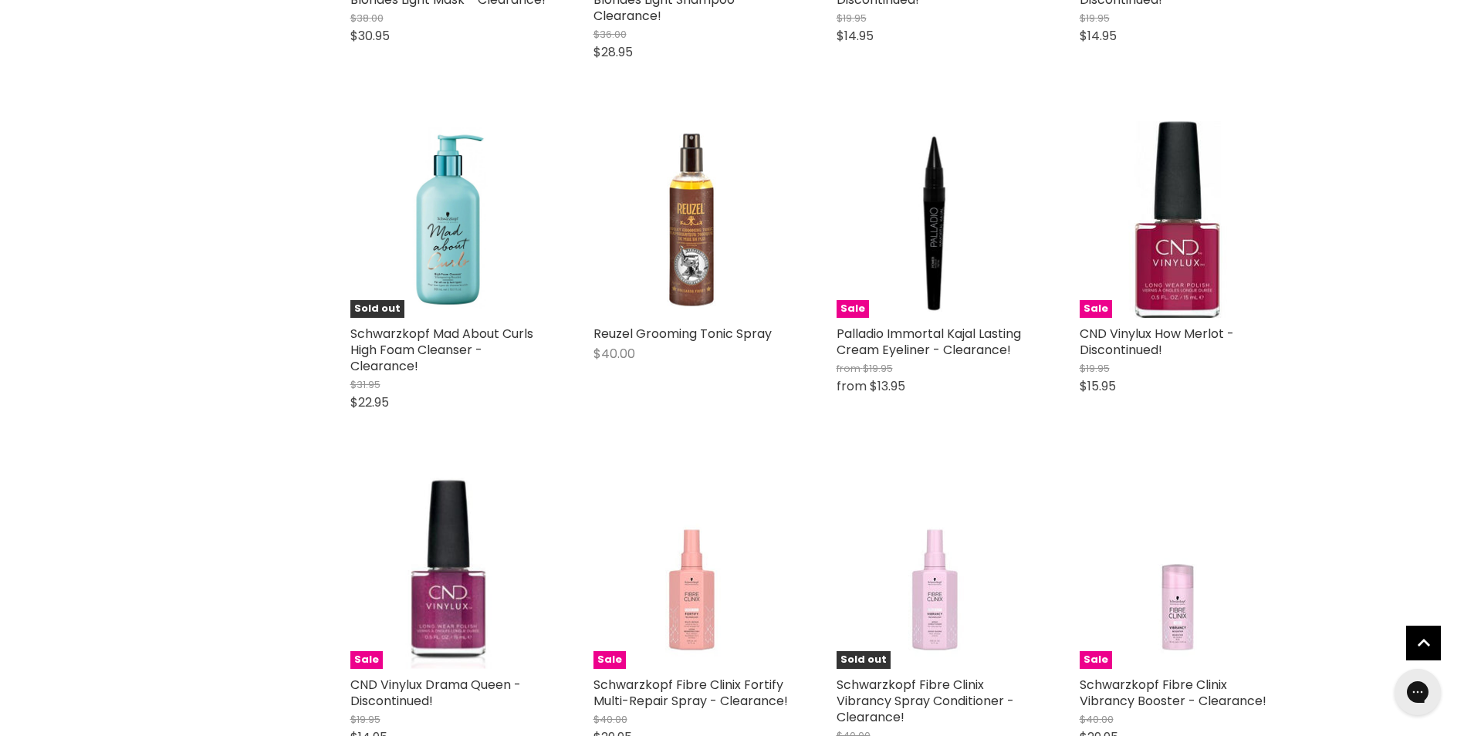
scroll to position [10332, 0]
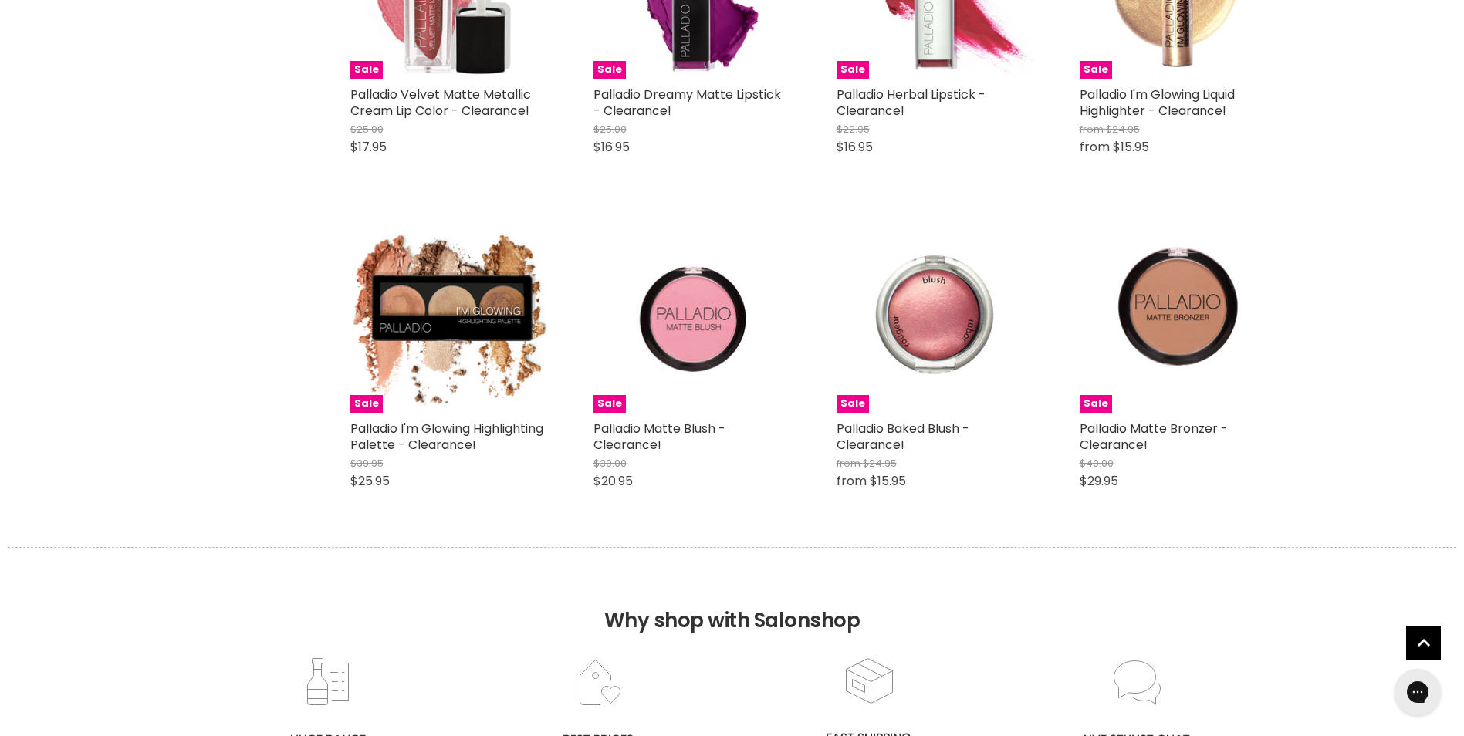
scroll to position [12339, 0]
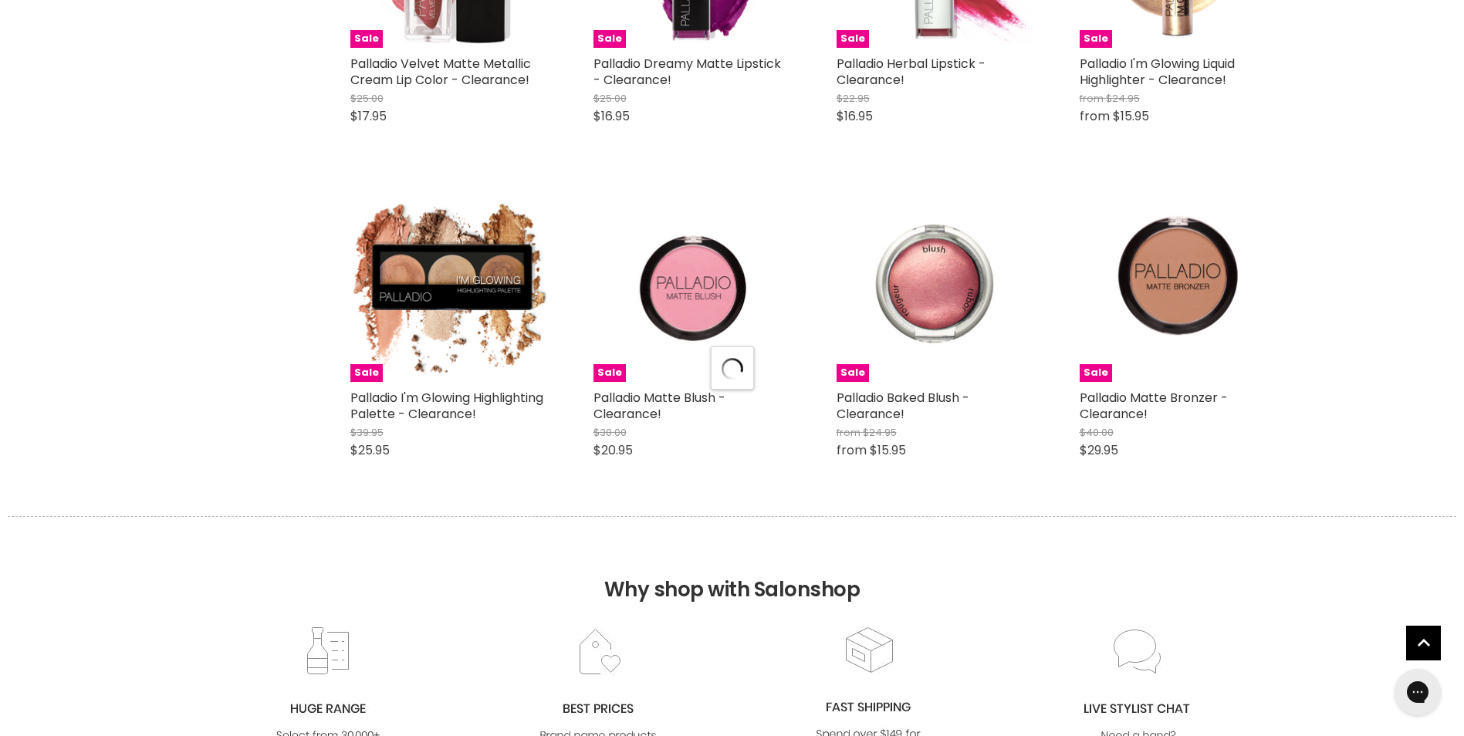
select select "created-descending"
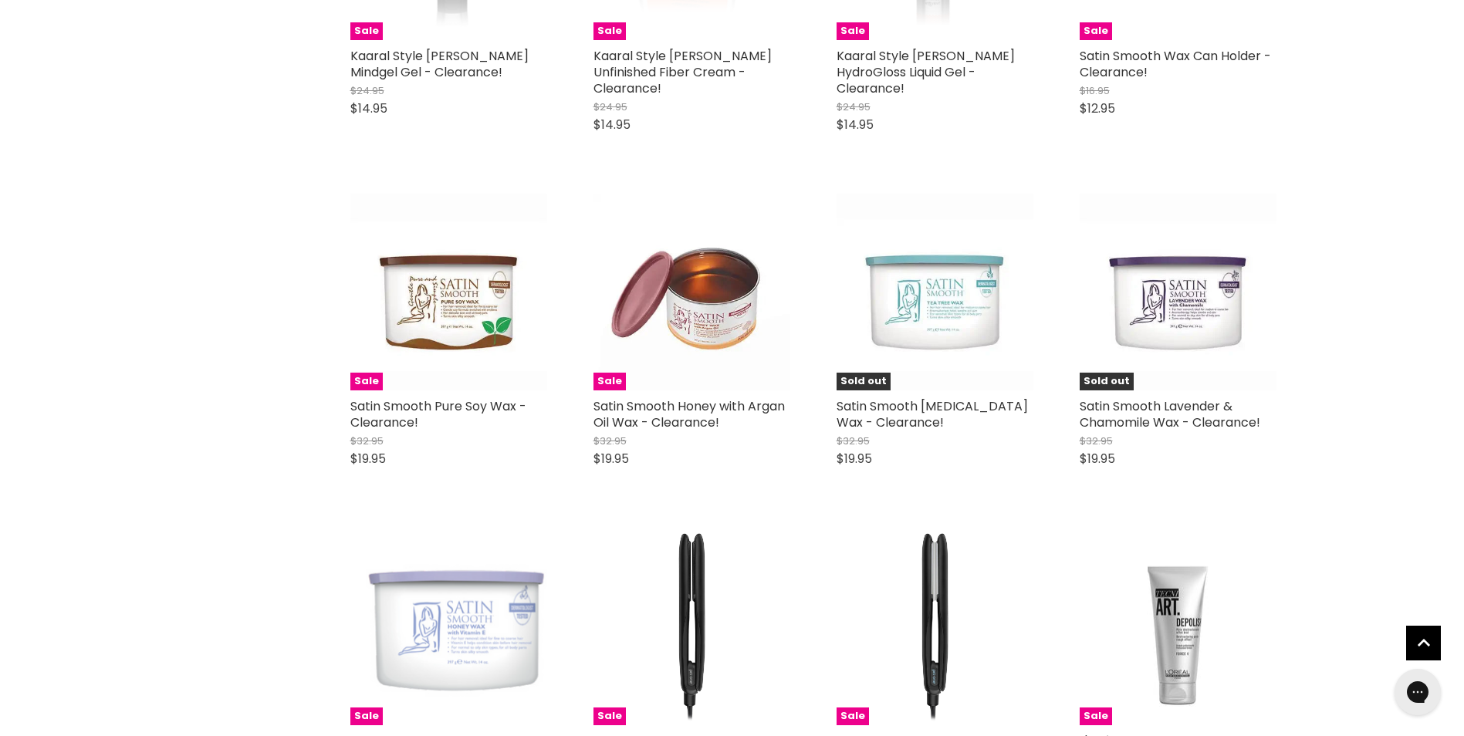
scroll to position [0, 0]
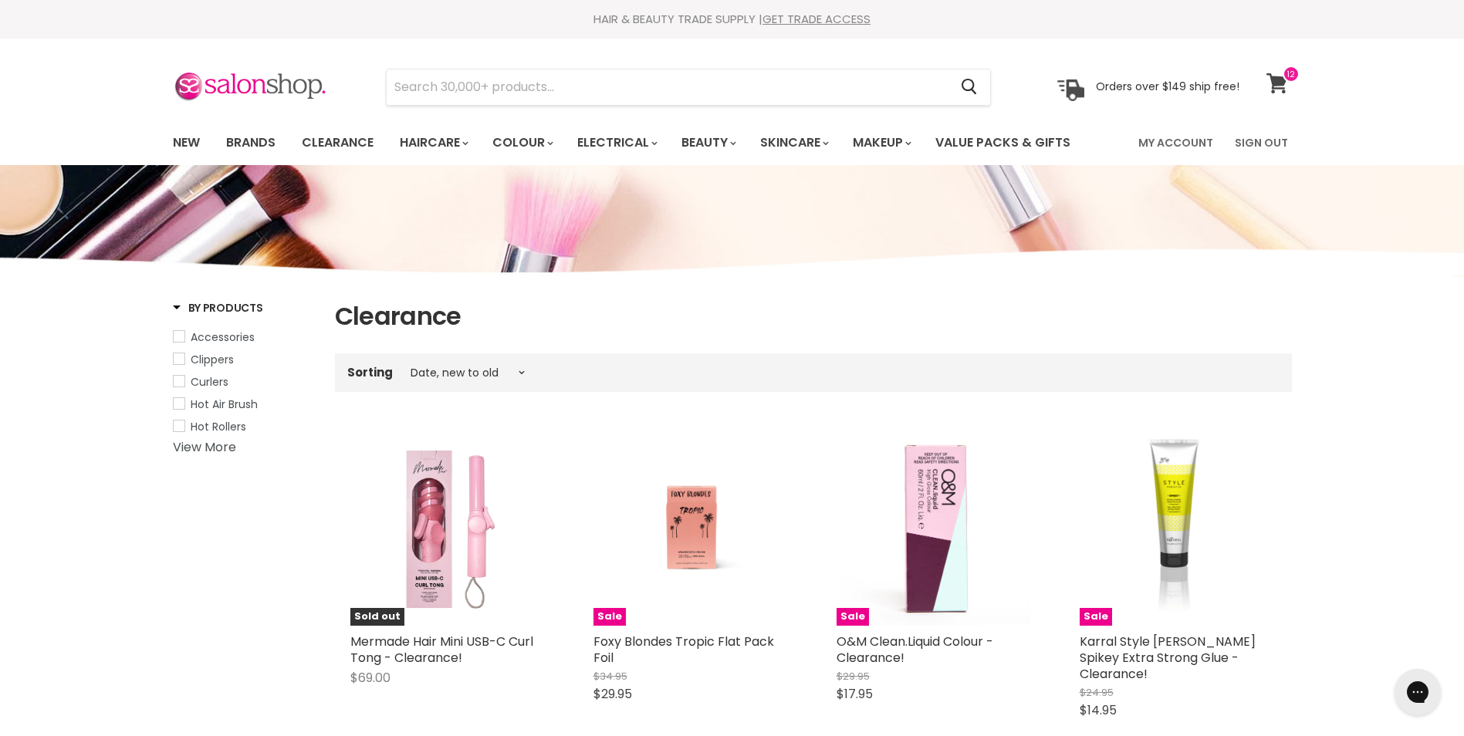
click at [1284, 87] on icon at bounding box center [1277, 83] width 21 height 20
